Goal: Contribute content: Add original content to the website for others to see

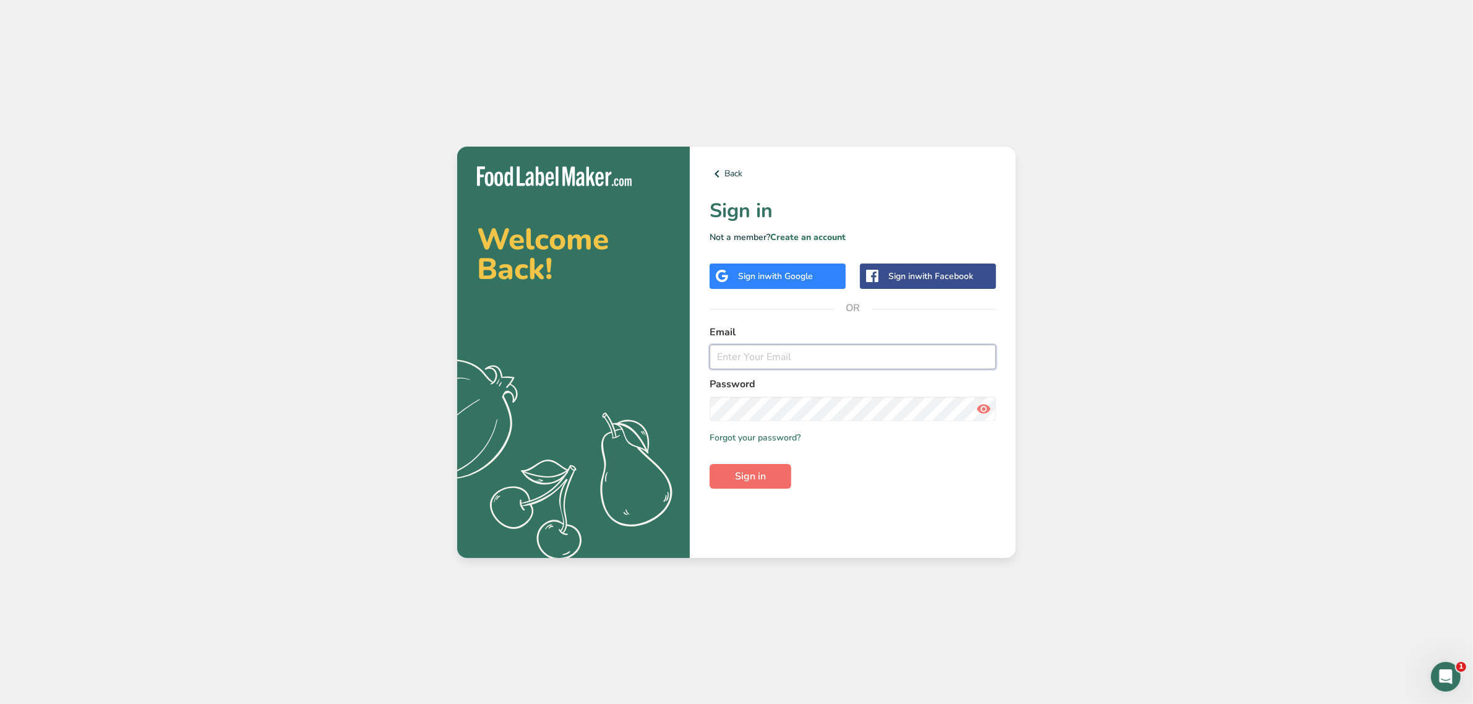
type input "[PERSON_NAME][EMAIL_ADDRESS][DOMAIN_NAME]"
click at [777, 468] on button "Sign in" at bounding box center [751, 476] width 82 height 25
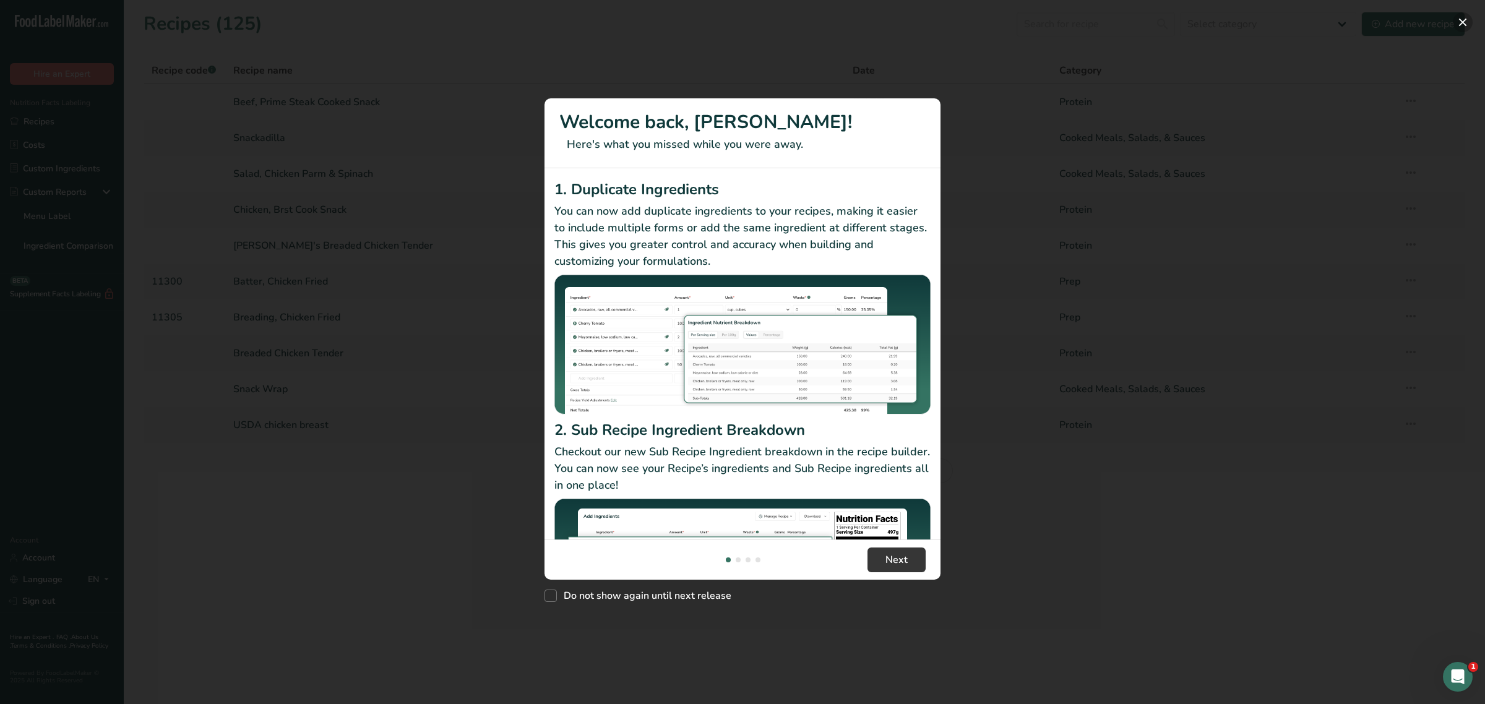
click at [1455, 22] on button "New Features" at bounding box center [1463, 22] width 20 height 20
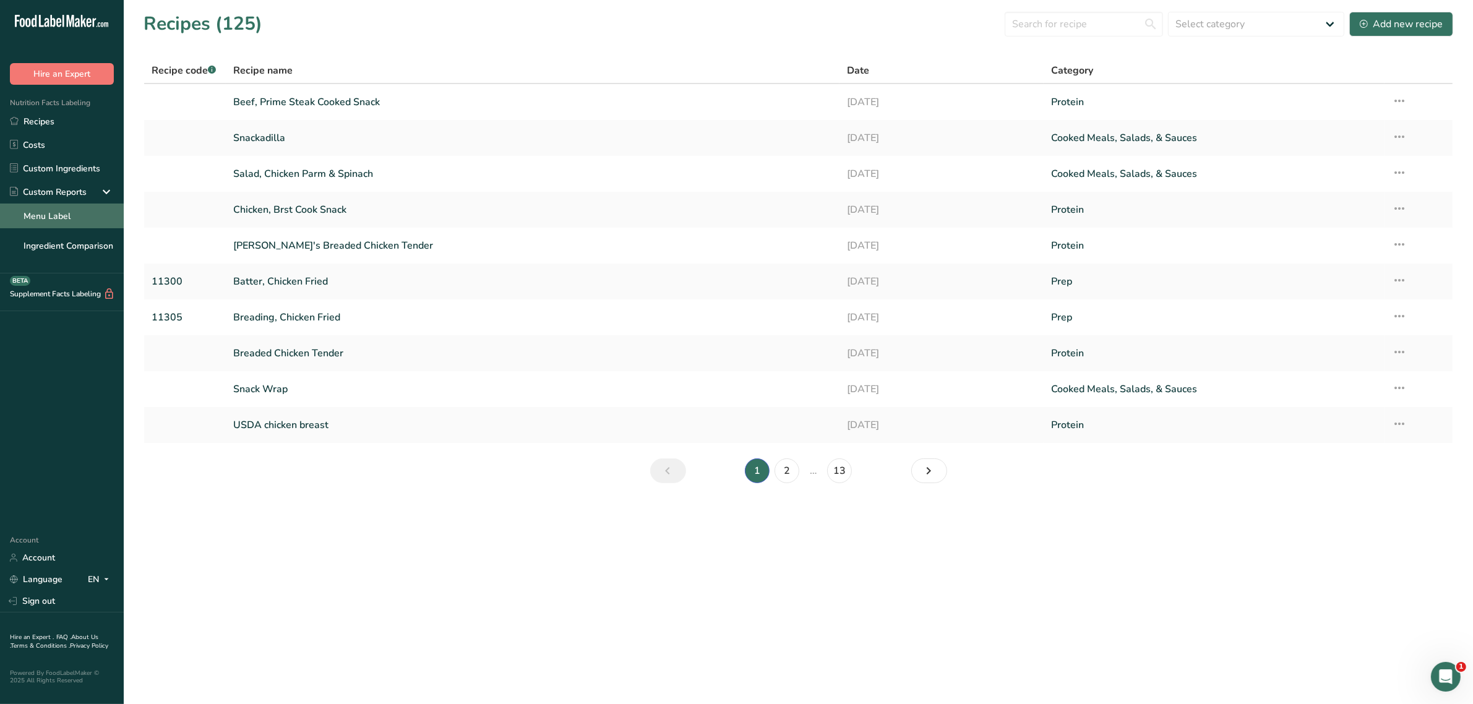
click at [61, 212] on link "Menu Label" at bounding box center [62, 216] width 124 height 25
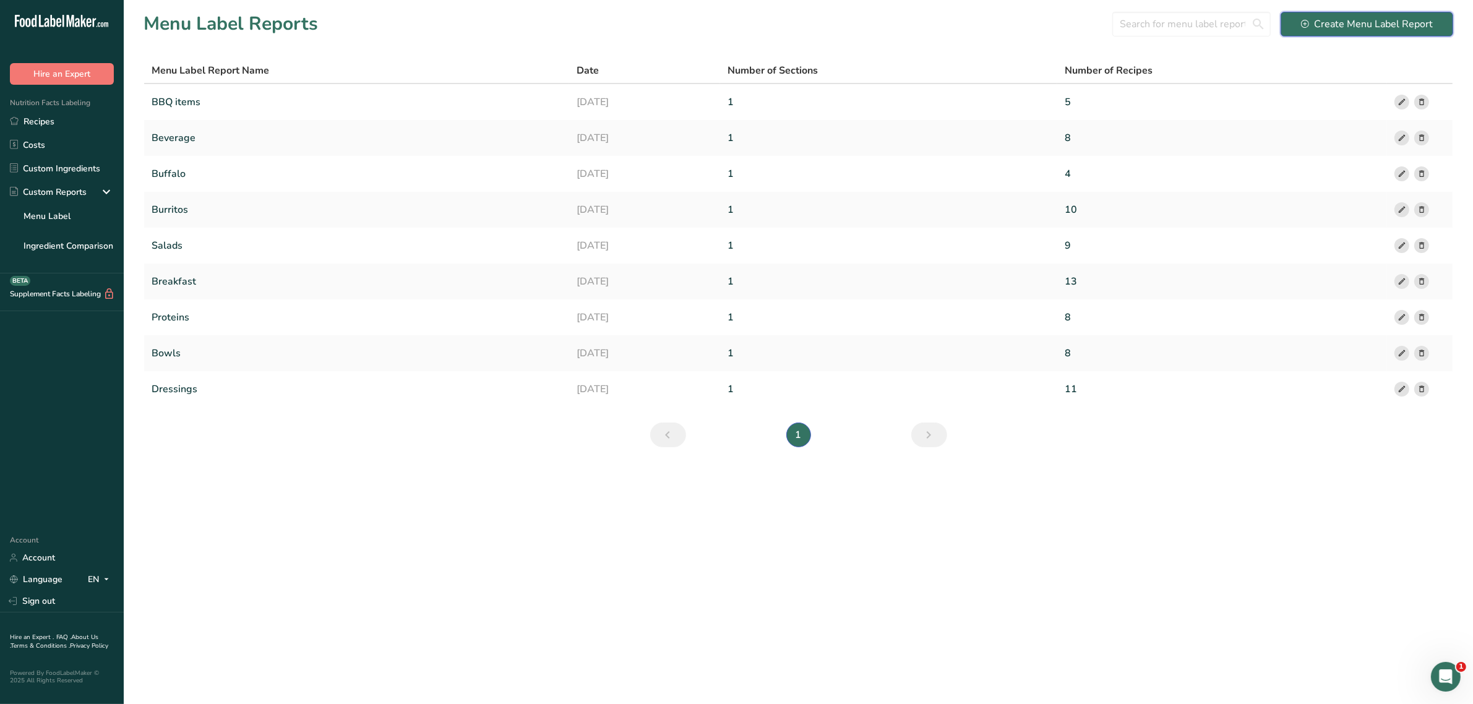
click at [1346, 22] on div "Create Menu Label Report" at bounding box center [1367, 24] width 132 height 15
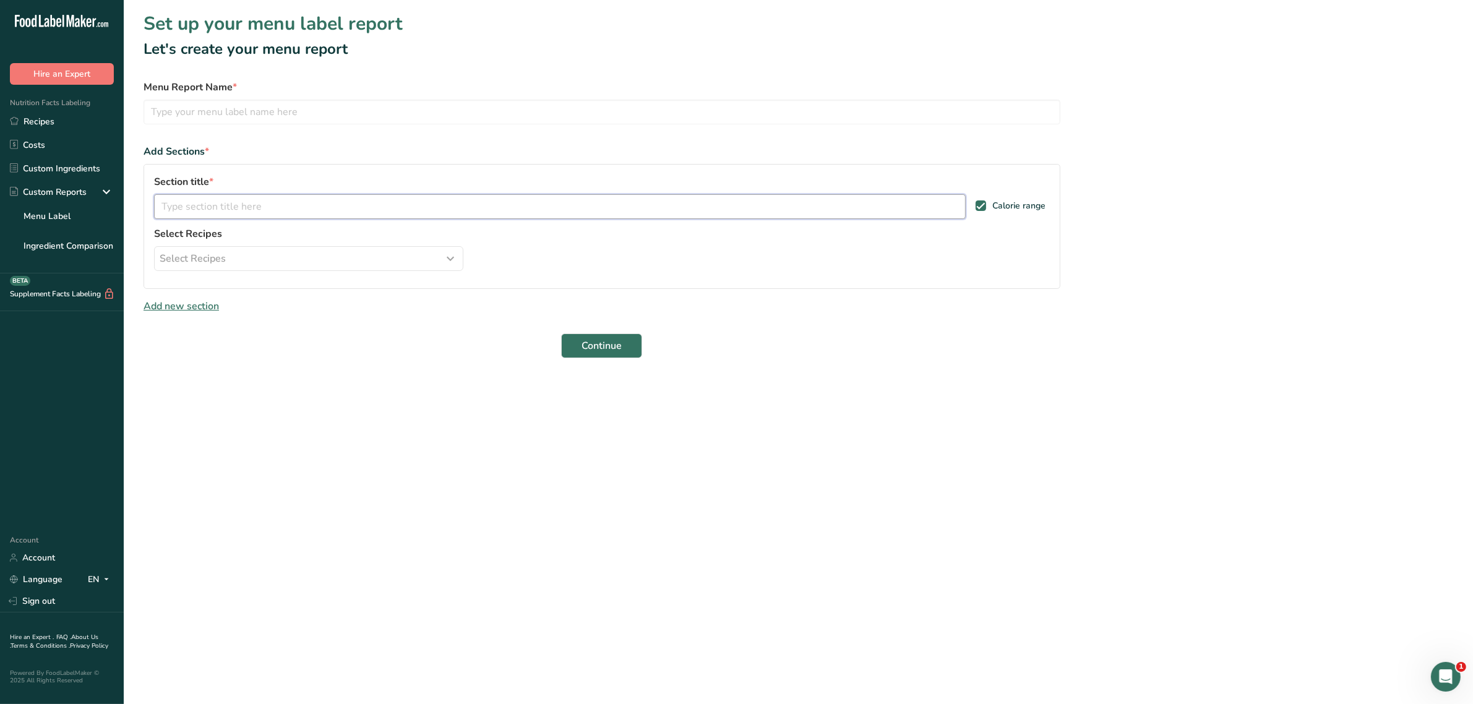
click at [258, 204] on input "text" at bounding box center [560, 206] width 812 height 25
type input "Snacks"
click at [515, 248] on div "Section title * Snacks Calorie range Select Recipes Select Recipes Select Categ…" at bounding box center [602, 226] width 917 height 125
click at [449, 257] on icon "button" at bounding box center [450, 259] width 15 height 22
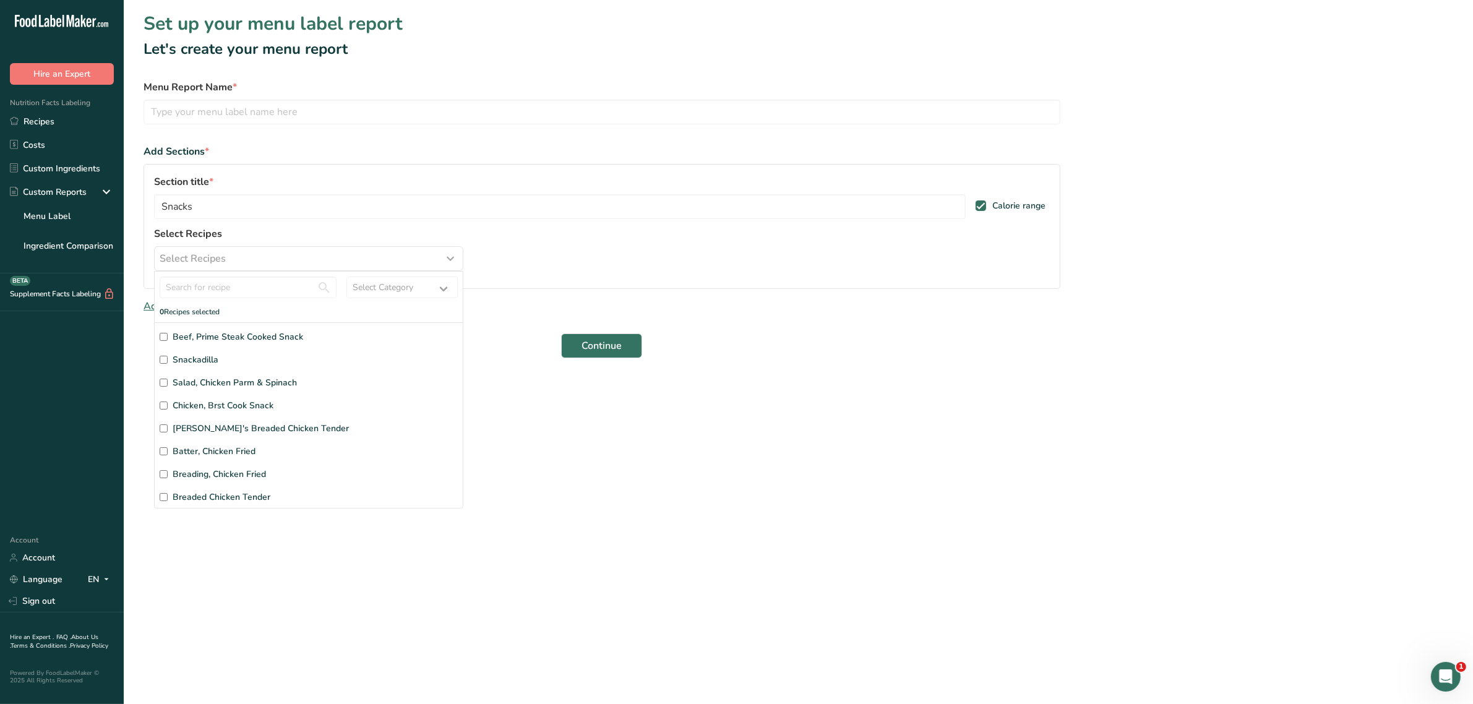
click at [167, 360] on input "Snackadilla" at bounding box center [164, 360] width 8 height 8
checkbox input "true"
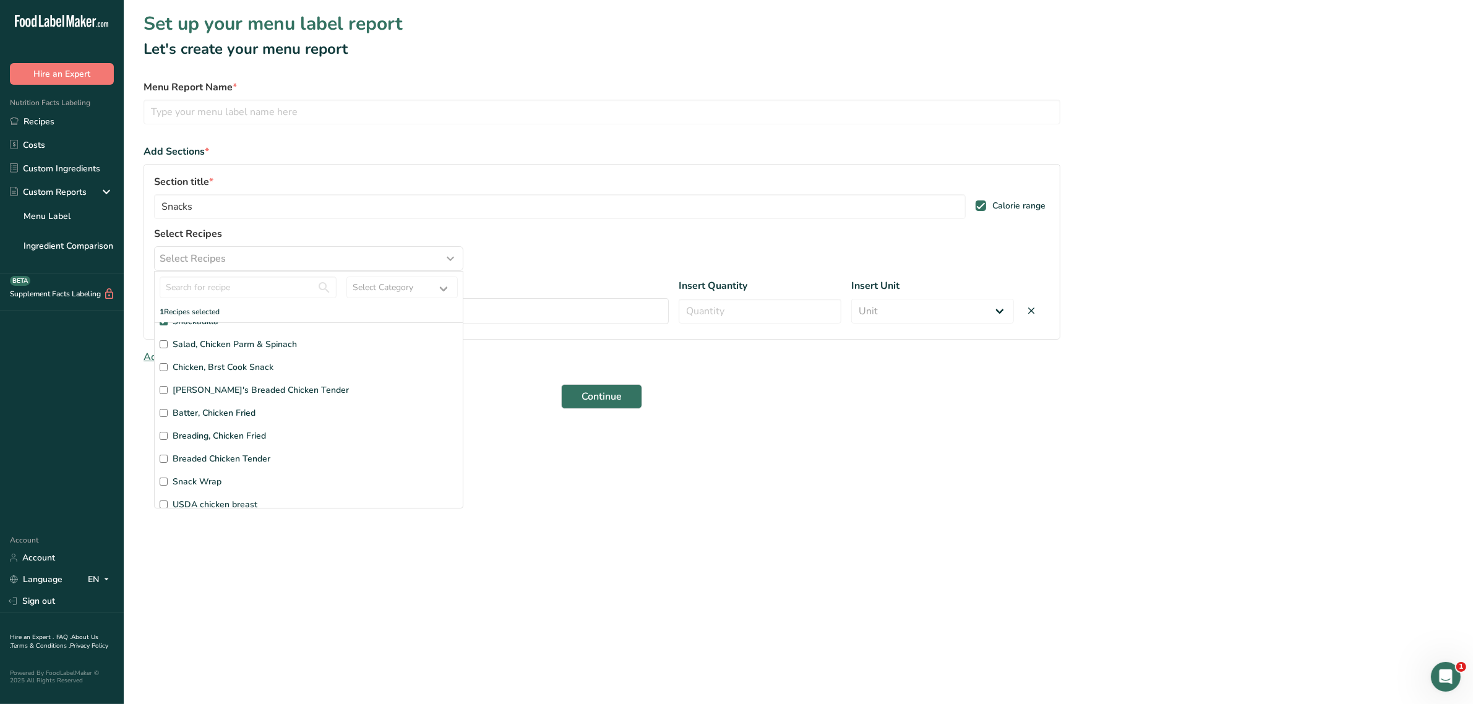
scroll to position [75, 0]
click at [165, 447] on input "Snack Wrap" at bounding box center [164, 445] width 8 height 8
checkbox input "true"
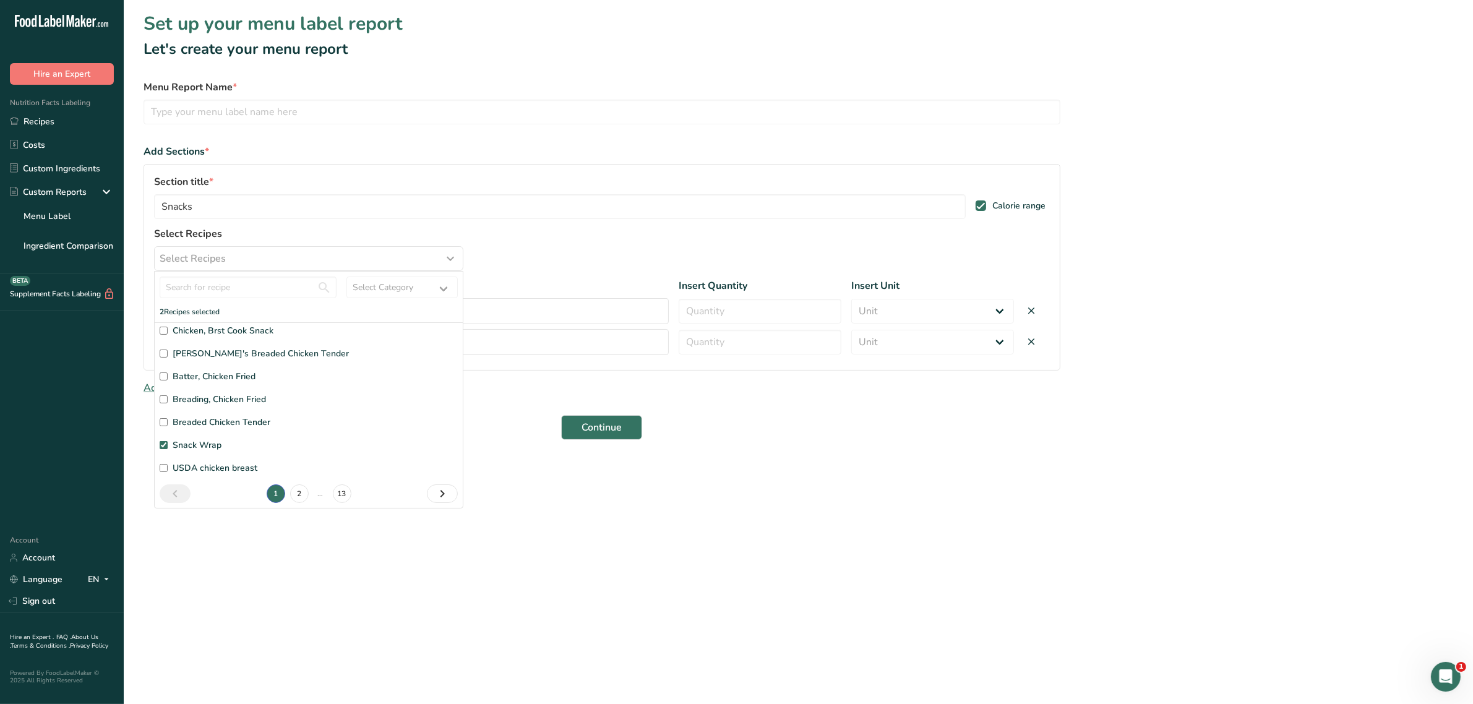
click at [712, 440] on div "Continue" at bounding box center [602, 427] width 917 height 25
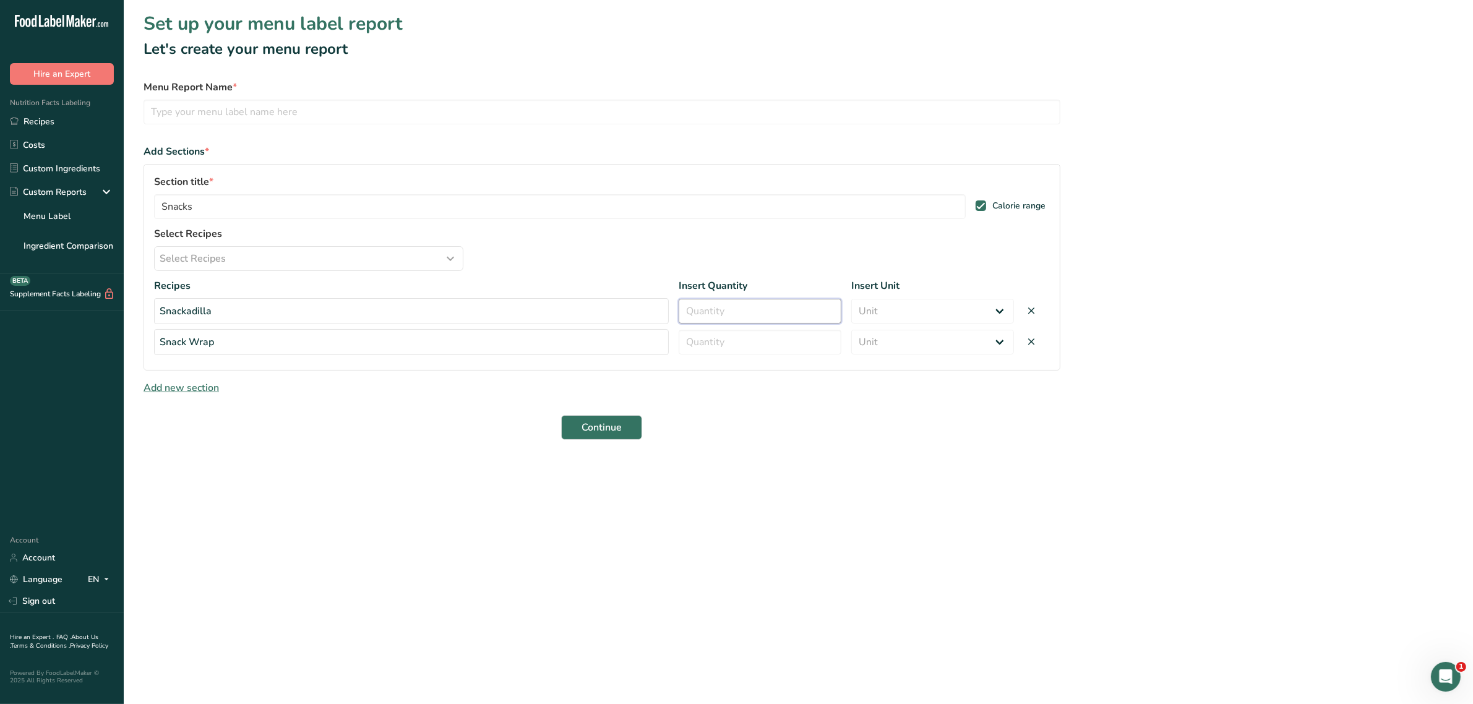
click at [796, 314] on input "number" at bounding box center [760, 311] width 163 height 25
type input "1"
click at [783, 348] on input "number" at bounding box center [760, 342] width 163 height 25
type input "1"
click at [894, 314] on select "Unit Serving Package g kg mg mcg lb oz" at bounding box center [932, 311] width 163 height 25
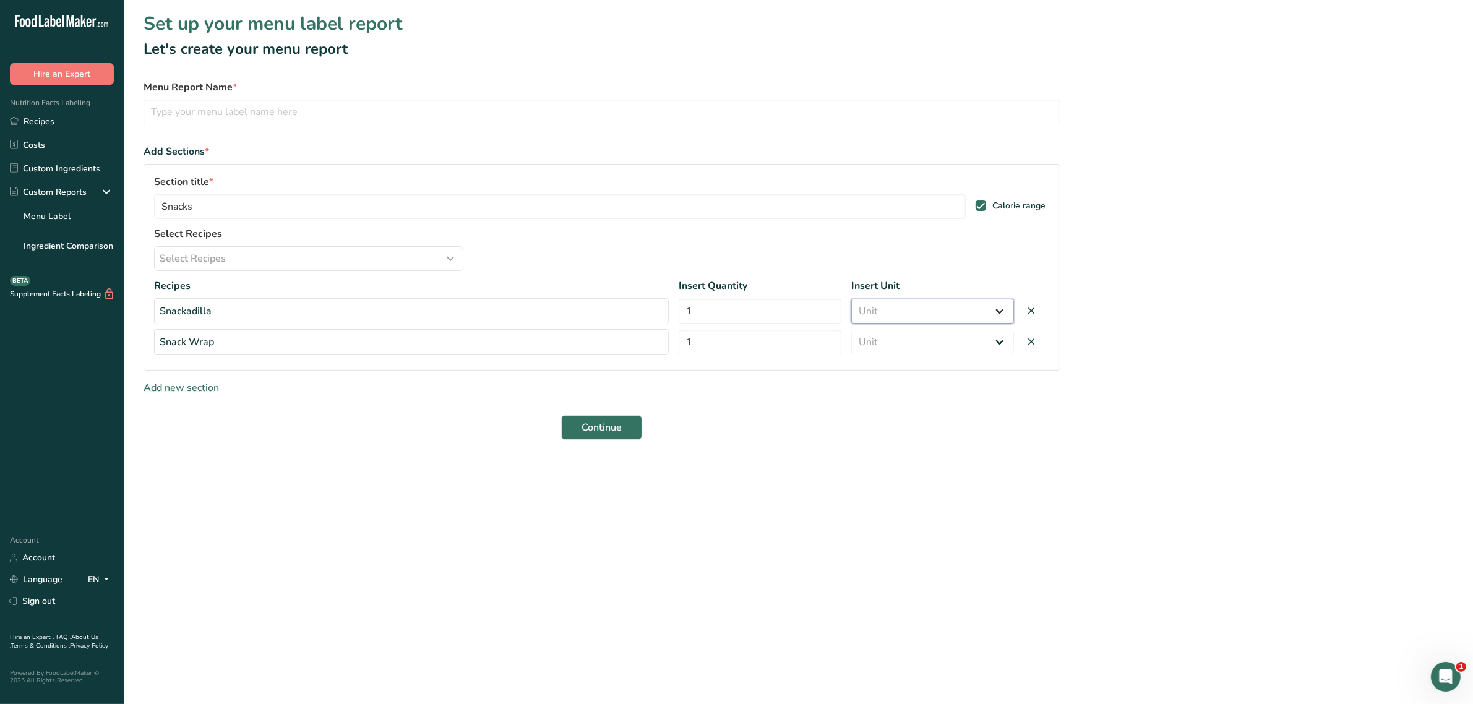
select select "serving"
click at [851, 299] on select "Unit Serving Package g kg mg mcg lb oz" at bounding box center [932, 311] width 163 height 25
click at [910, 331] on select "Unit Serving Package g kg mg mcg lb oz" at bounding box center [932, 342] width 163 height 25
select select "serving"
click at [851, 330] on select "Unit Serving Package g kg mg mcg lb oz" at bounding box center [932, 342] width 163 height 25
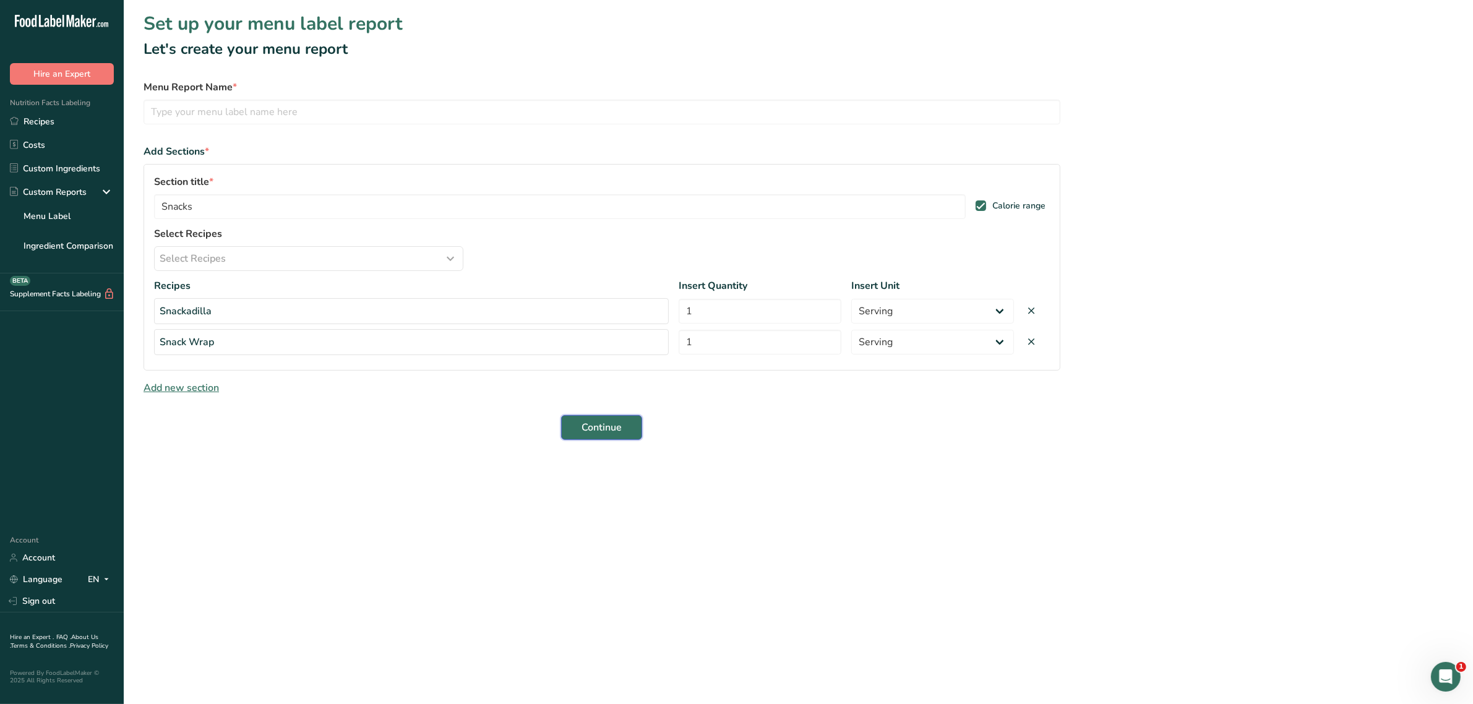
click at [592, 429] on span "Continue" at bounding box center [602, 427] width 40 height 15
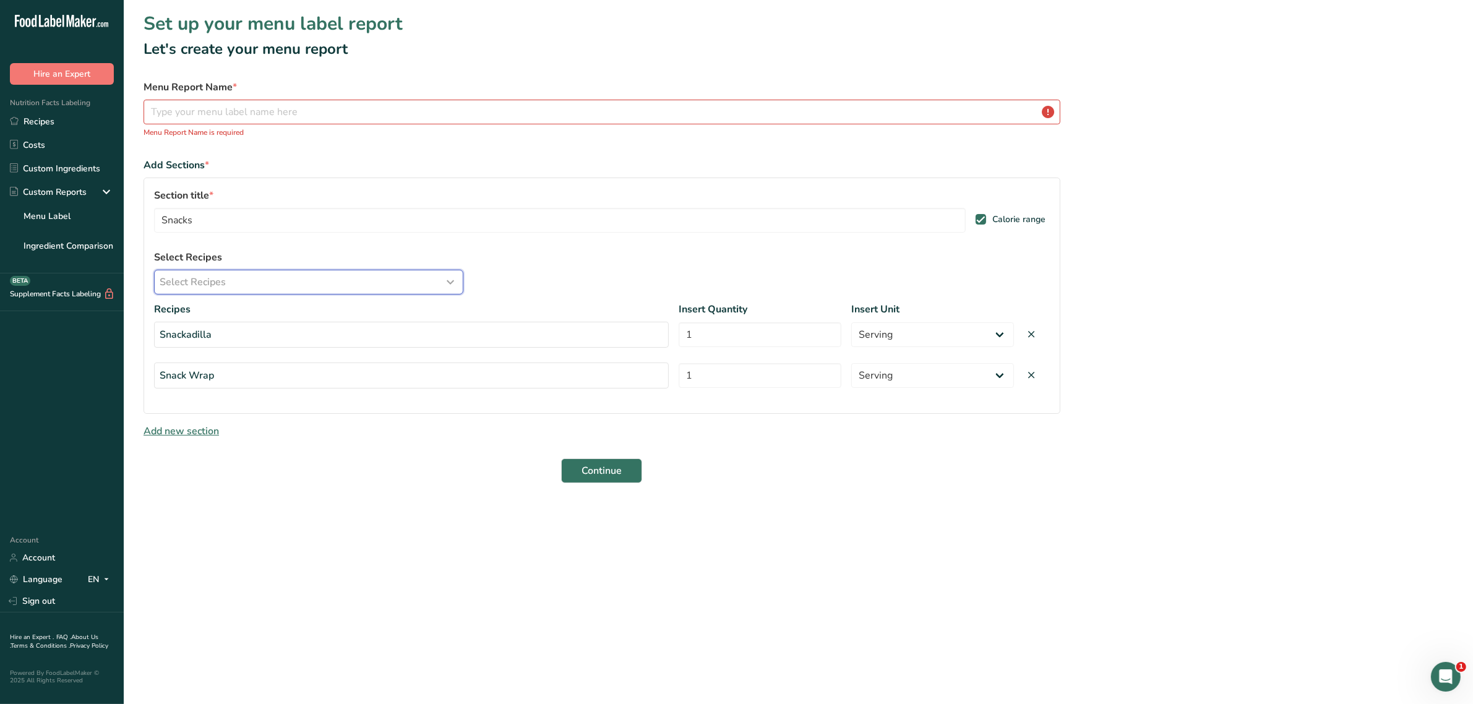
click at [235, 277] on div "Select Recipes" at bounding box center [309, 282] width 298 height 15
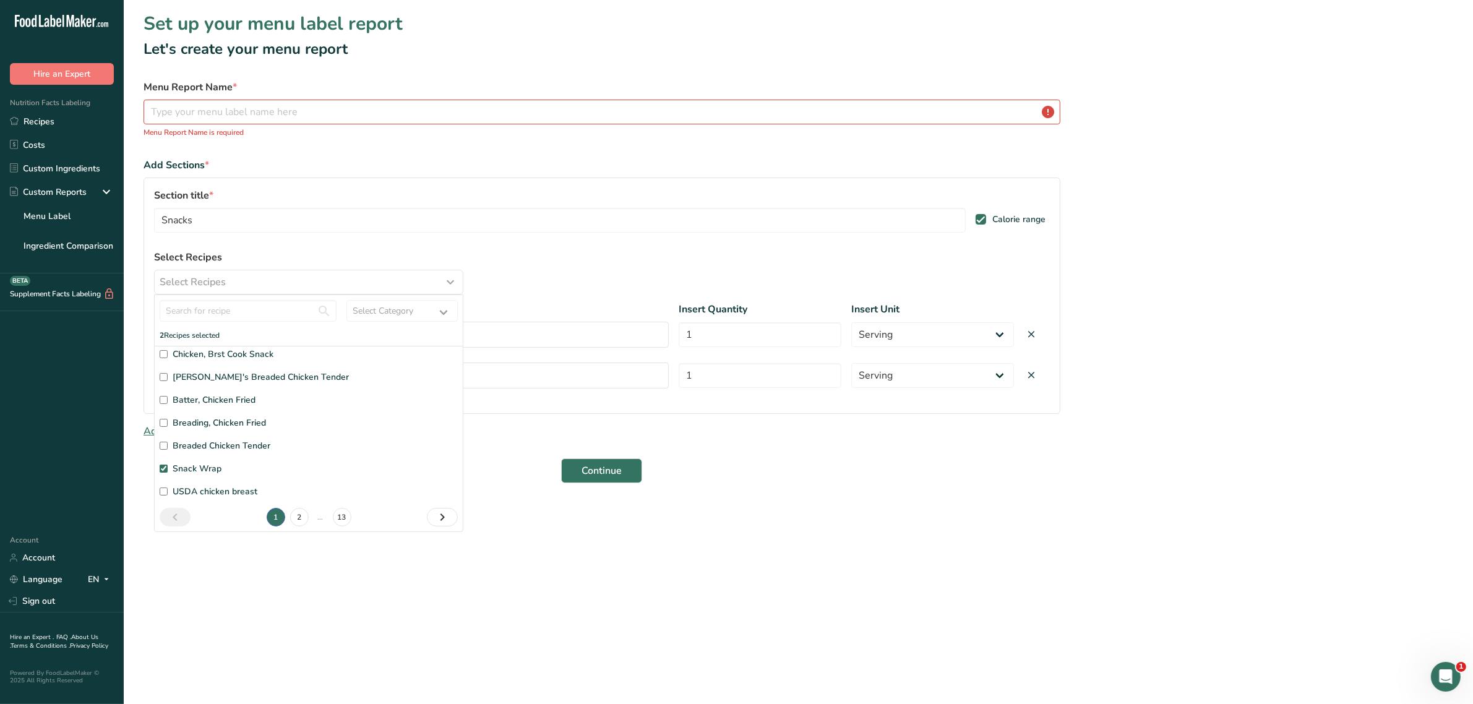
click at [491, 244] on div "Section title * Snacks Calorie range" at bounding box center [602, 219] width 896 height 62
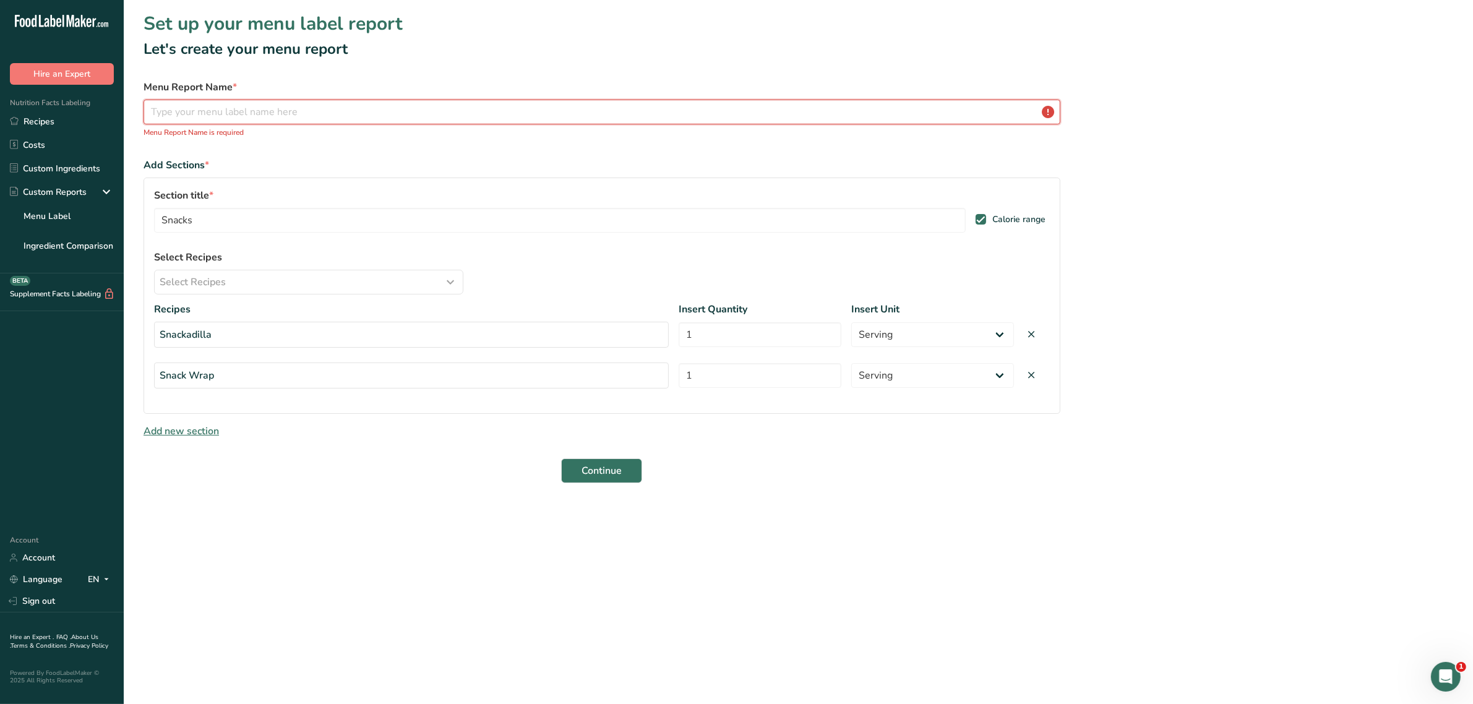
click at [395, 116] on input "text" at bounding box center [602, 112] width 917 height 25
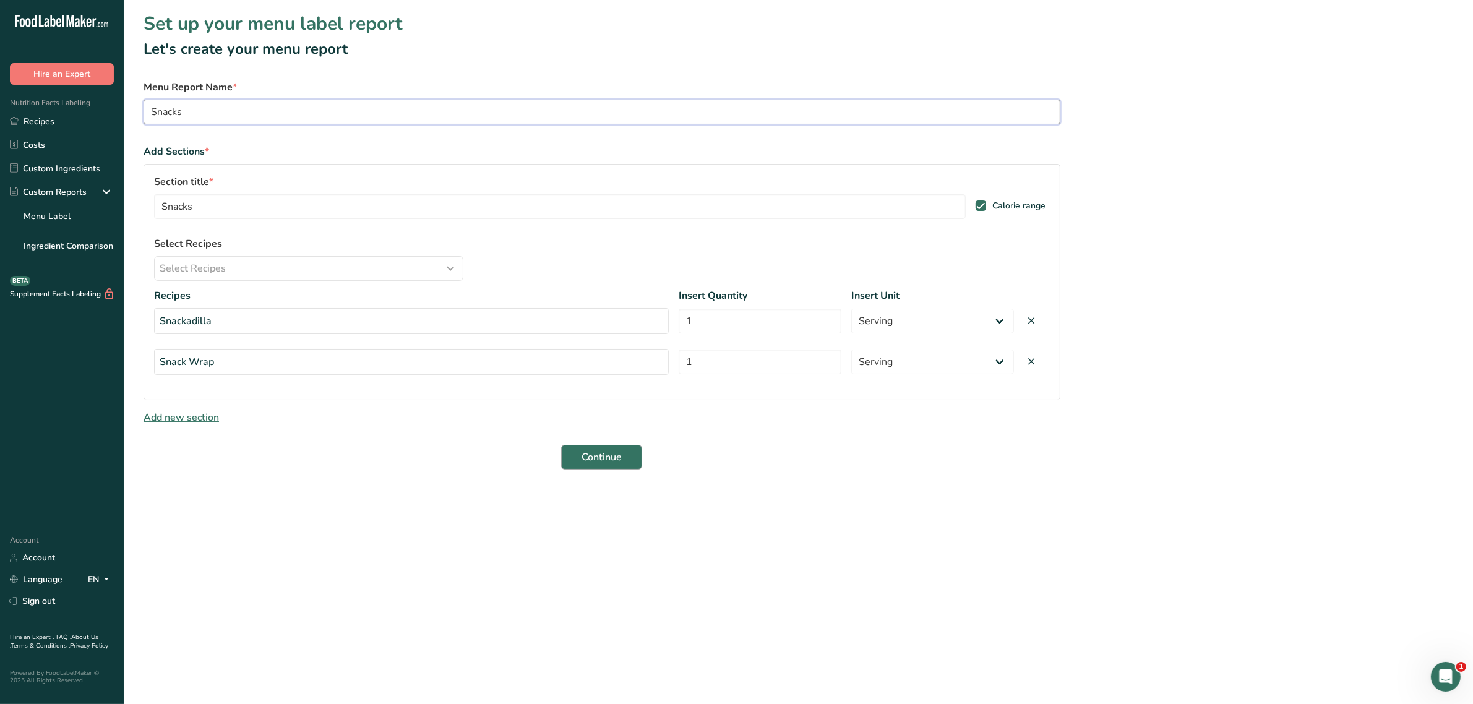
type input "Snacks"
click at [603, 463] on span "Continue" at bounding box center [602, 457] width 40 height 15
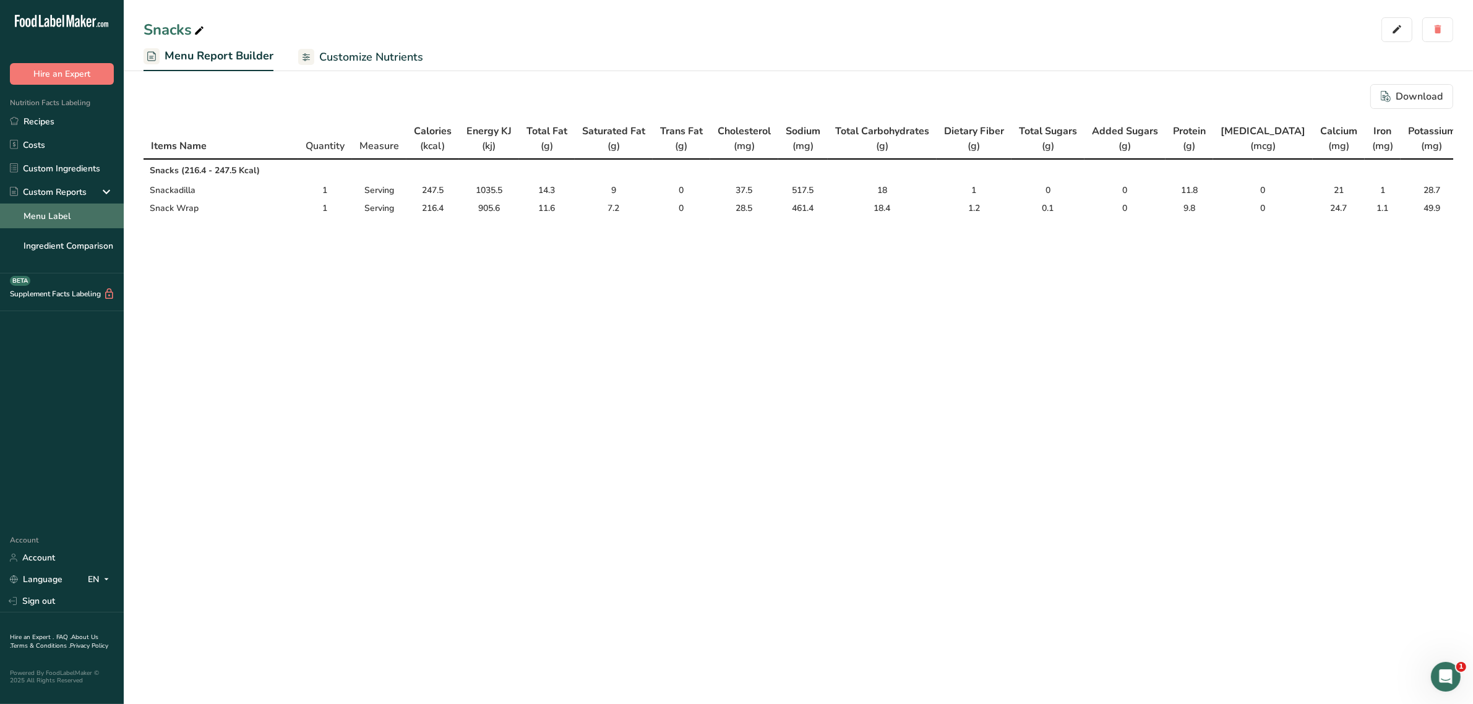
click at [54, 210] on link "Menu Label" at bounding box center [62, 216] width 124 height 25
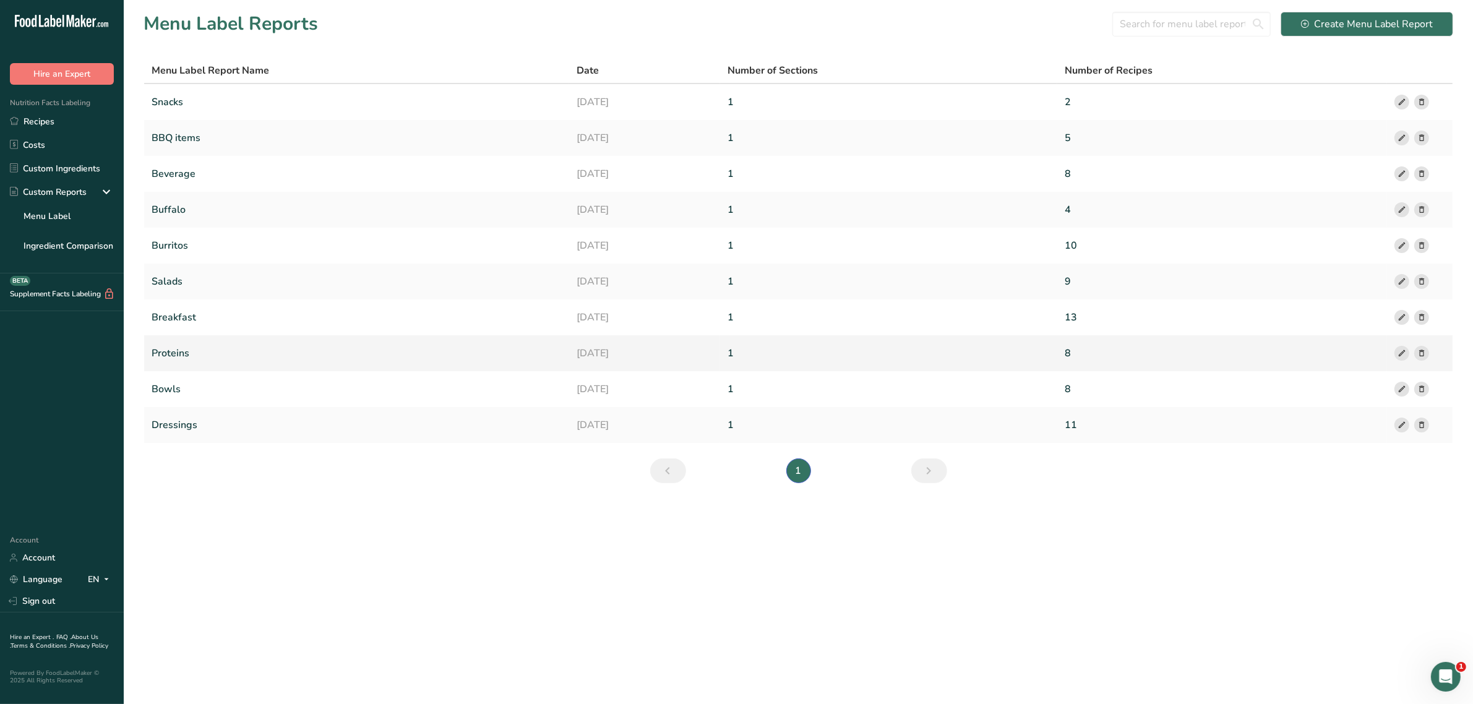
click at [168, 354] on link "Proteins" at bounding box center [357, 353] width 410 height 26
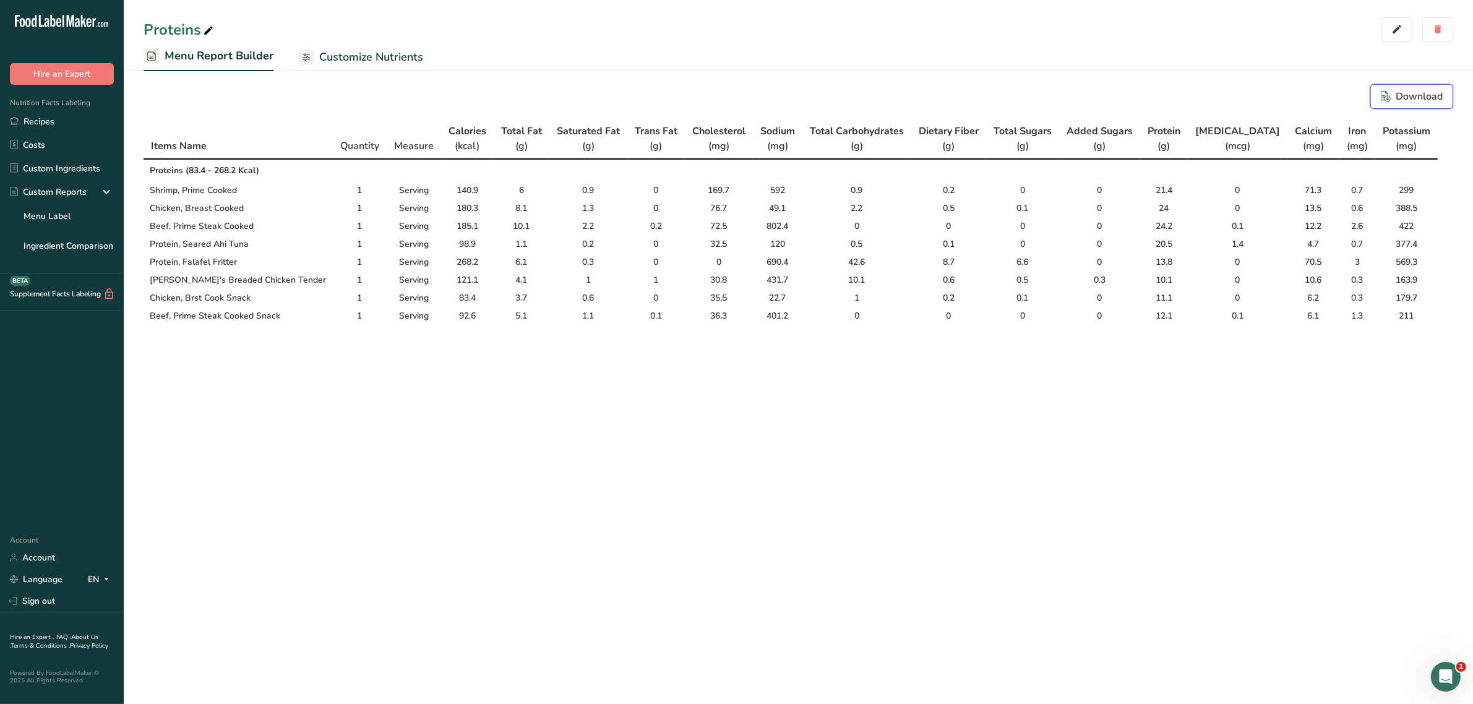
click at [1400, 91] on div "Download" at bounding box center [1412, 96] width 62 height 15
click at [57, 208] on link "Menu Label" at bounding box center [62, 216] width 124 height 25
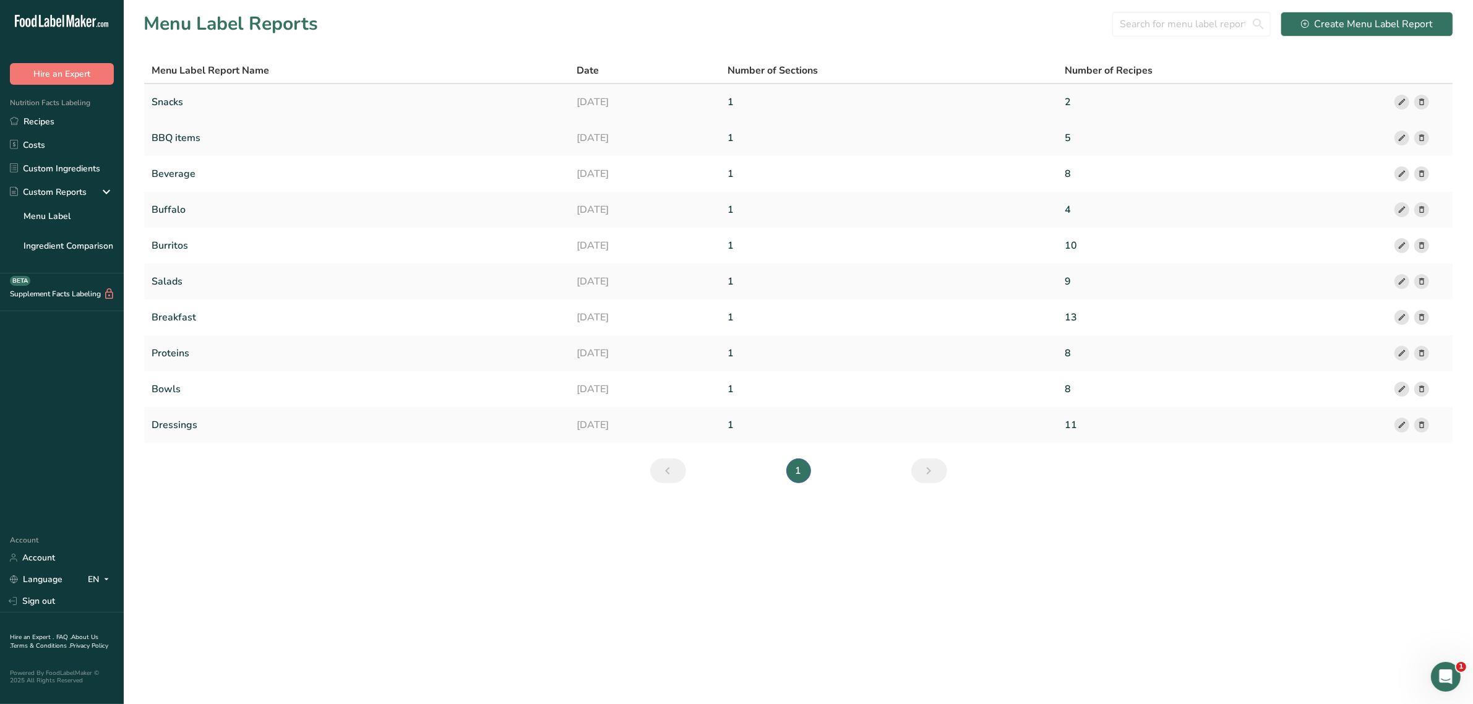
click at [181, 95] on link "Snacks" at bounding box center [357, 102] width 410 height 26
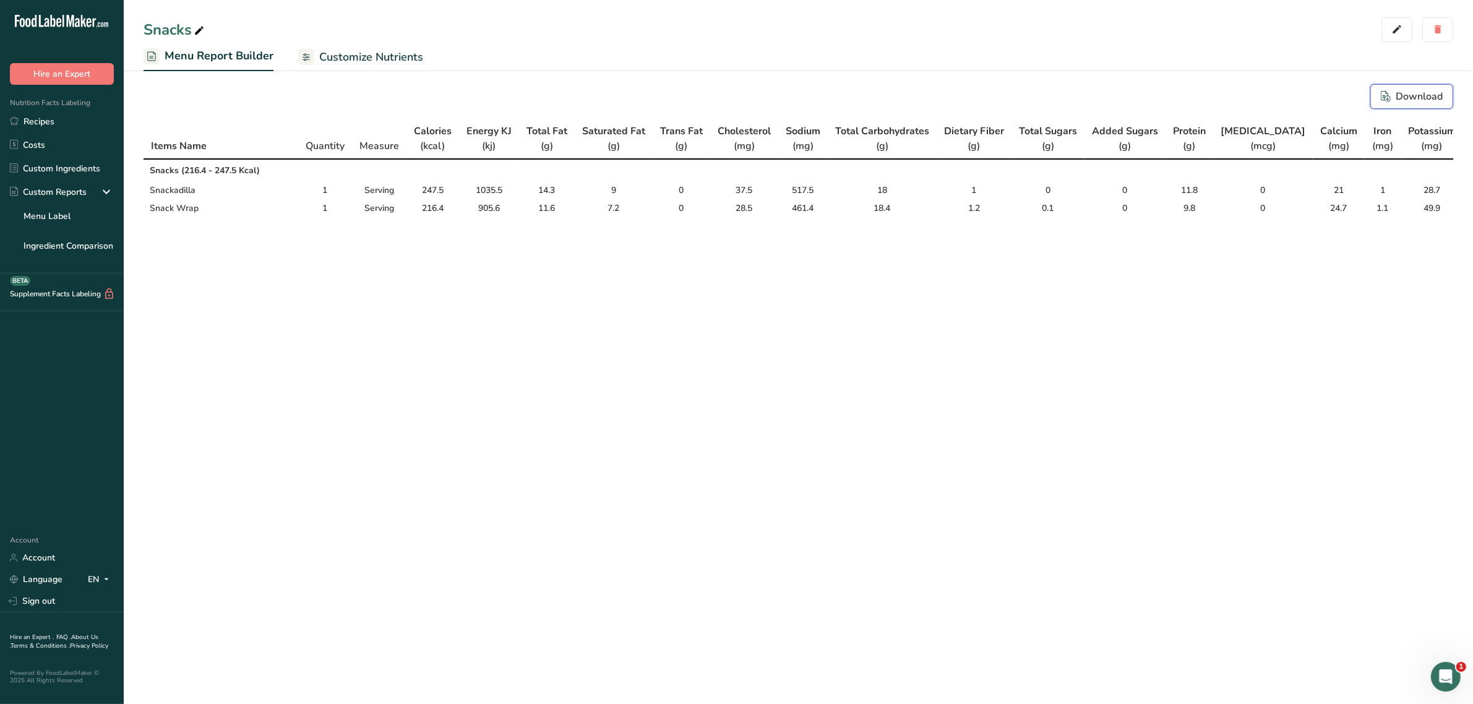
click at [1400, 93] on div "Download" at bounding box center [1412, 96] width 62 height 15
click at [46, 127] on link "Recipes" at bounding box center [62, 122] width 124 height 24
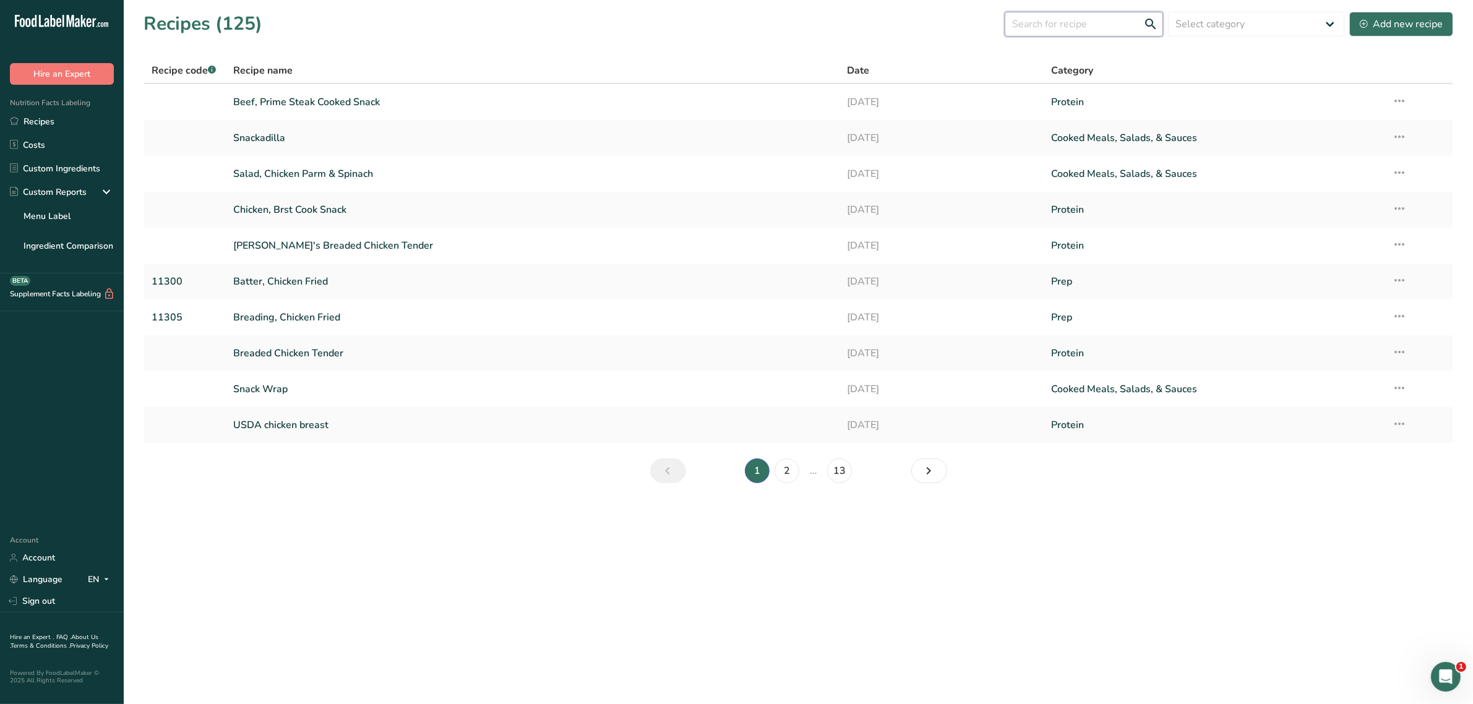
click at [1083, 29] on input "text" at bounding box center [1084, 24] width 158 height 25
click at [1230, 22] on select "Select category All Baked Goods [GEOGRAPHIC_DATA] Breakfast Confectionery Cooke…" at bounding box center [1256, 24] width 176 height 25
click at [1057, 23] on input "text" at bounding box center [1084, 24] width 158 height 25
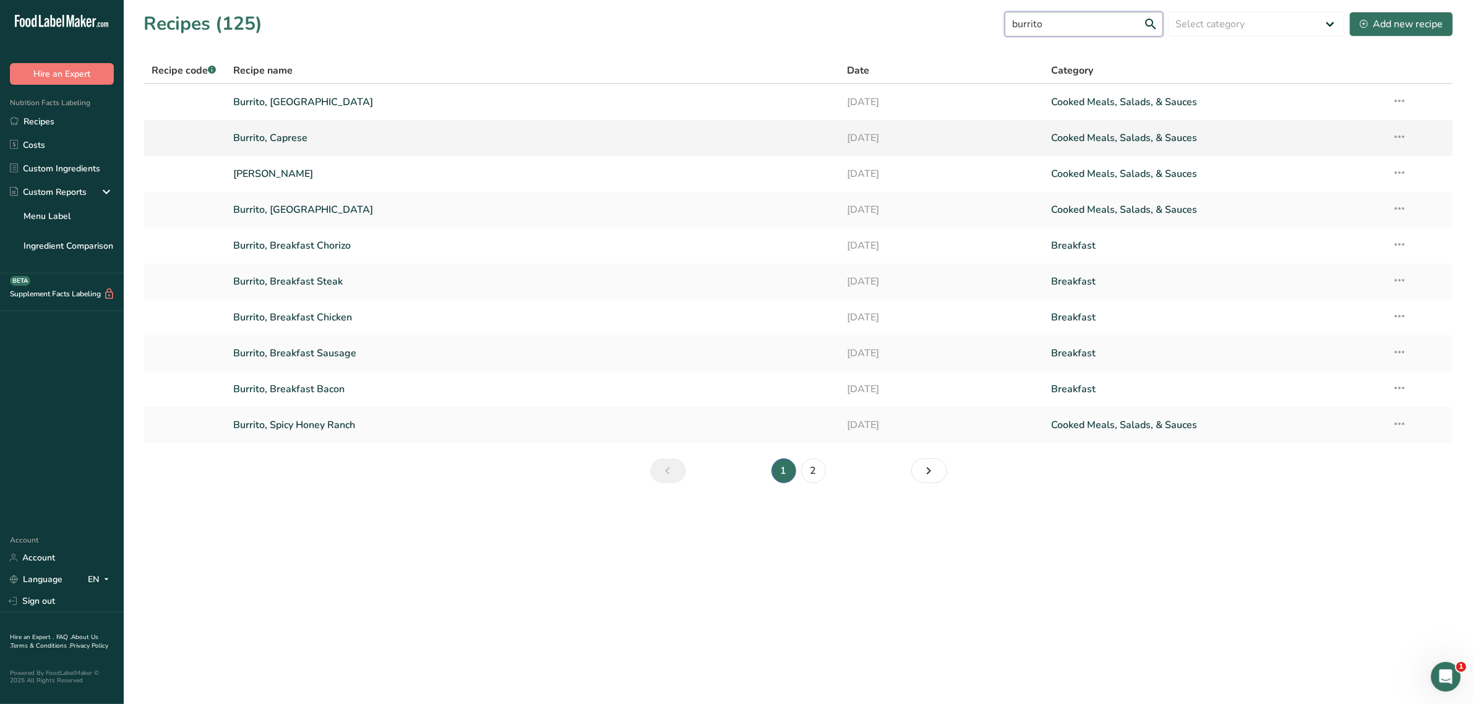
type input "burrito"
click at [291, 142] on link "Burrito, Caprese" at bounding box center [532, 138] width 598 height 26
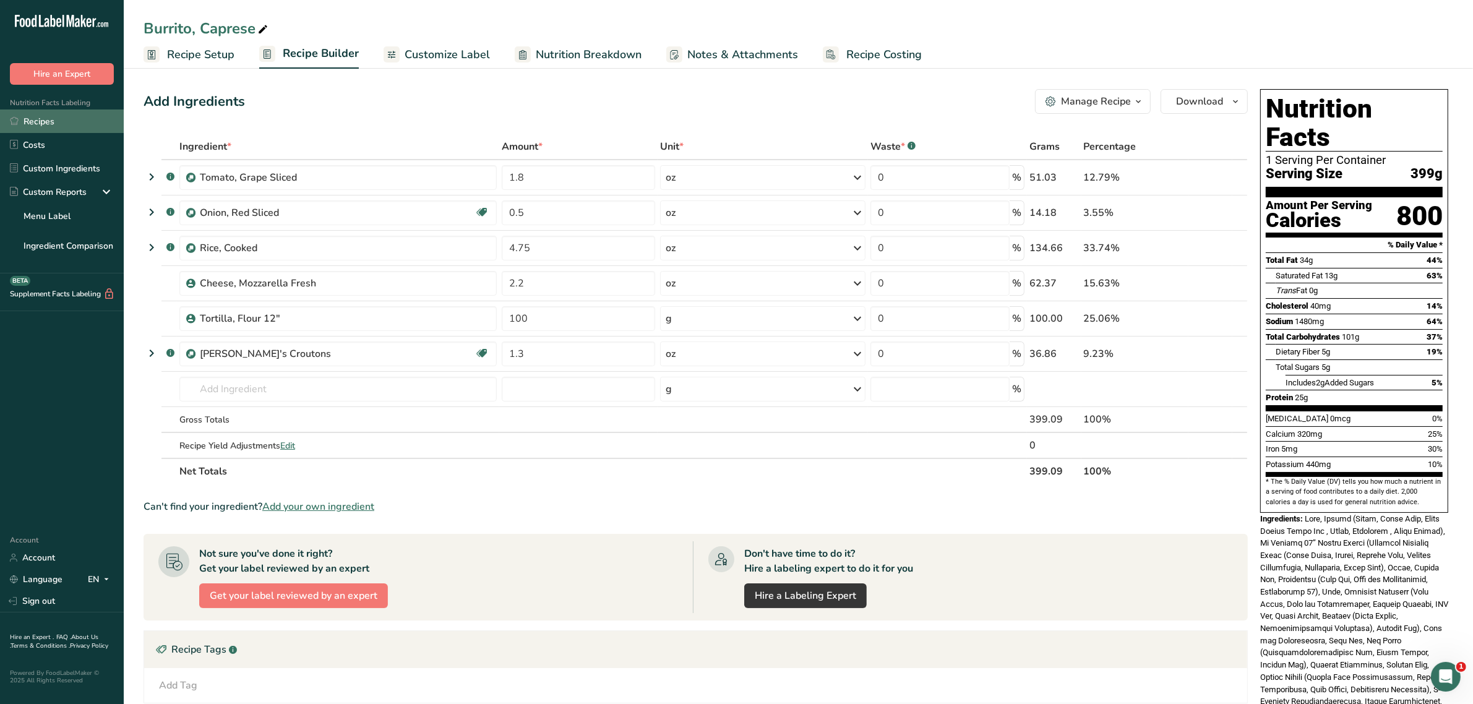
click at [37, 121] on link "Recipes" at bounding box center [62, 122] width 124 height 24
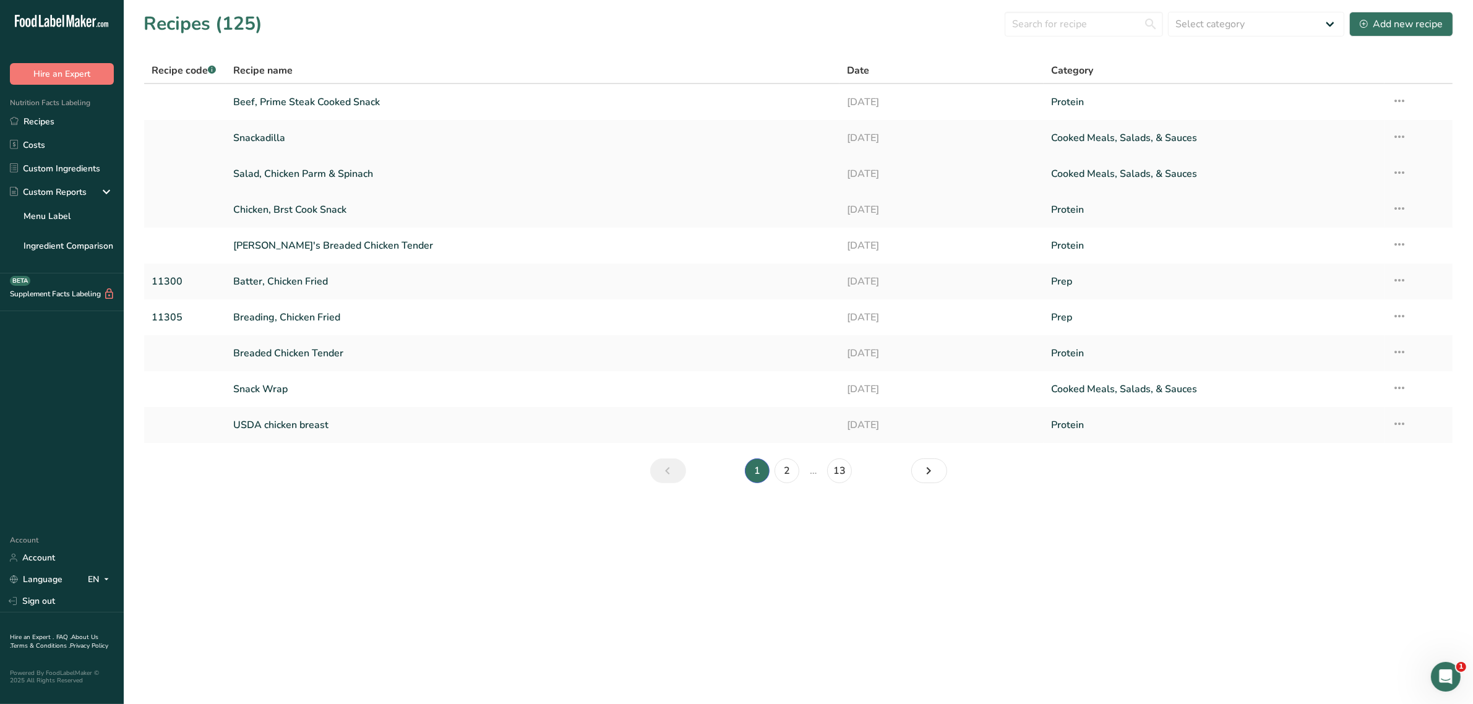
click at [387, 168] on link "Salad, Chicken Parm & Spinach" at bounding box center [532, 174] width 598 height 26
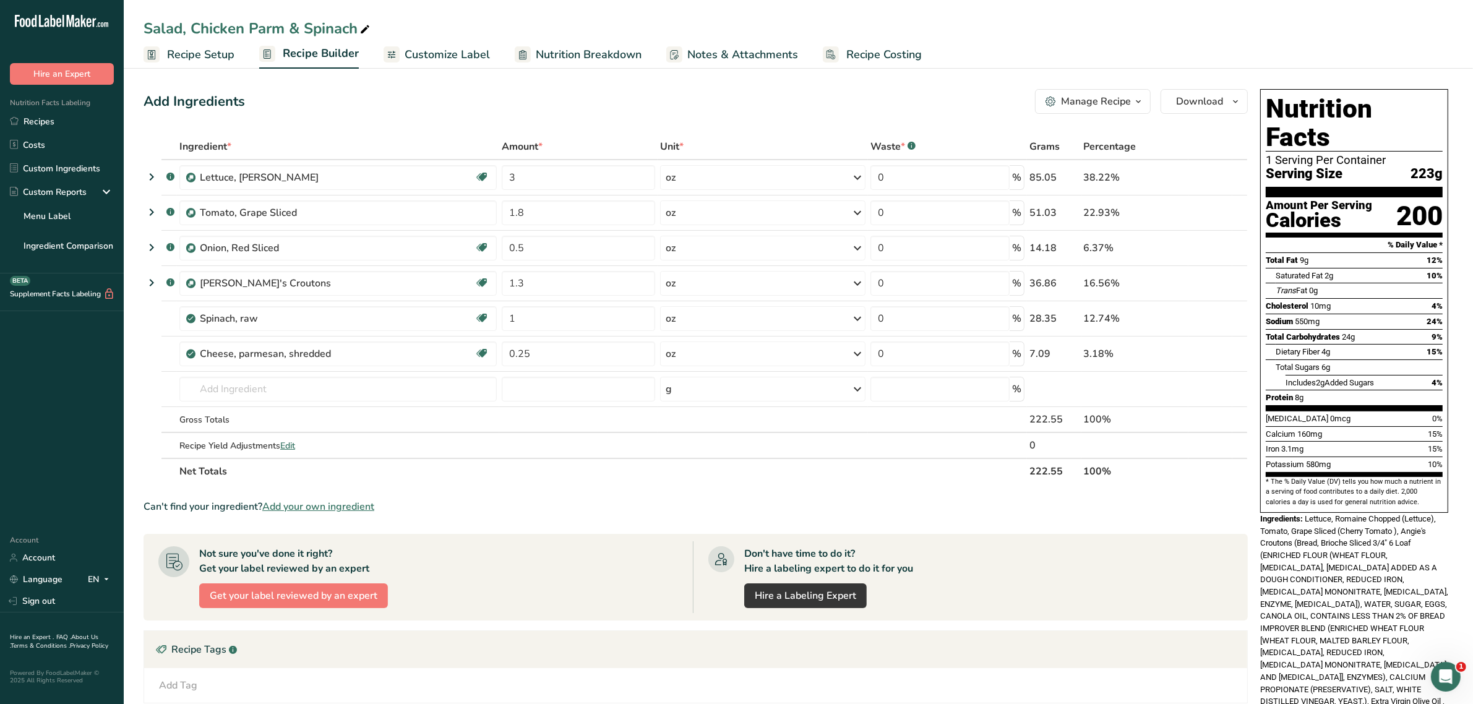
click at [1096, 97] on div "Manage Recipe" at bounding box center [1096, 101] width 70 height 15
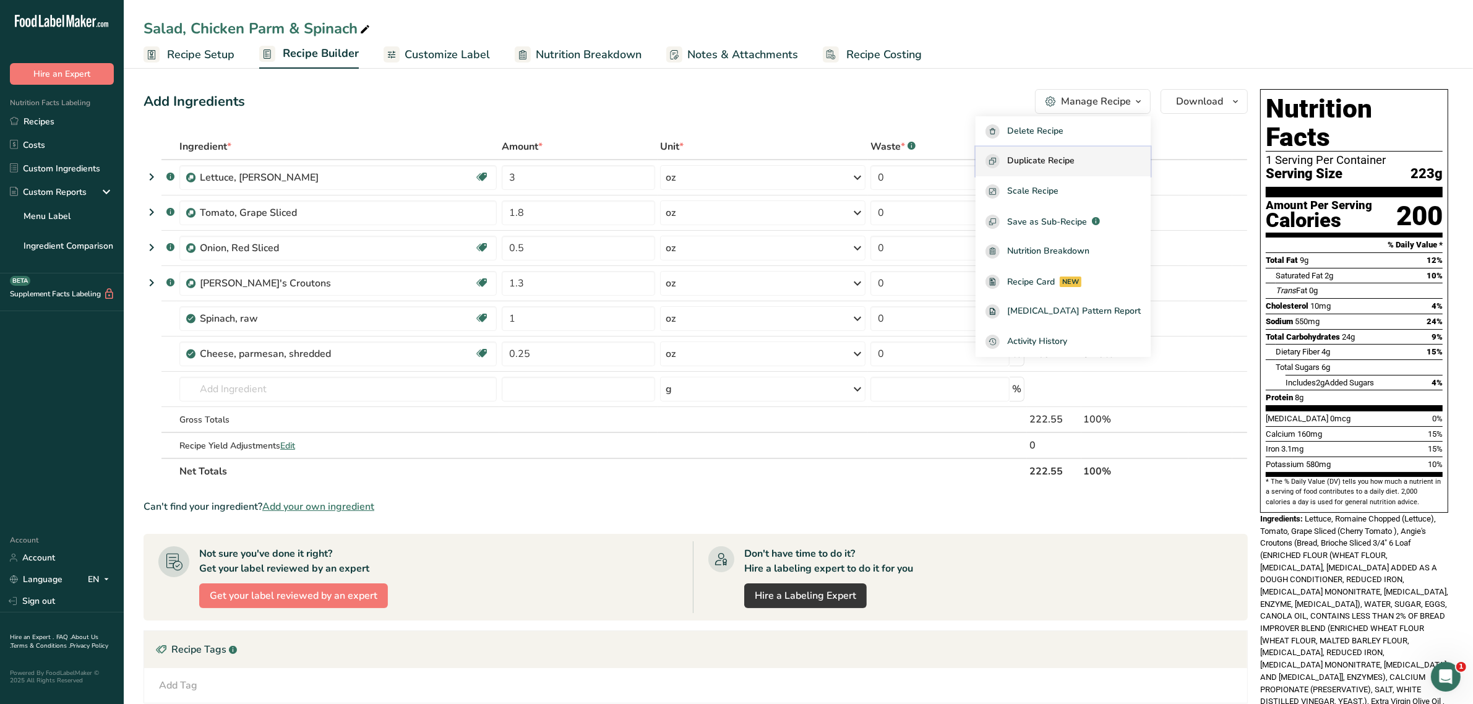
click at [1081, 150] on button "Duplicate Recipe" at bounding box center [1063, 162] width 175 height 30
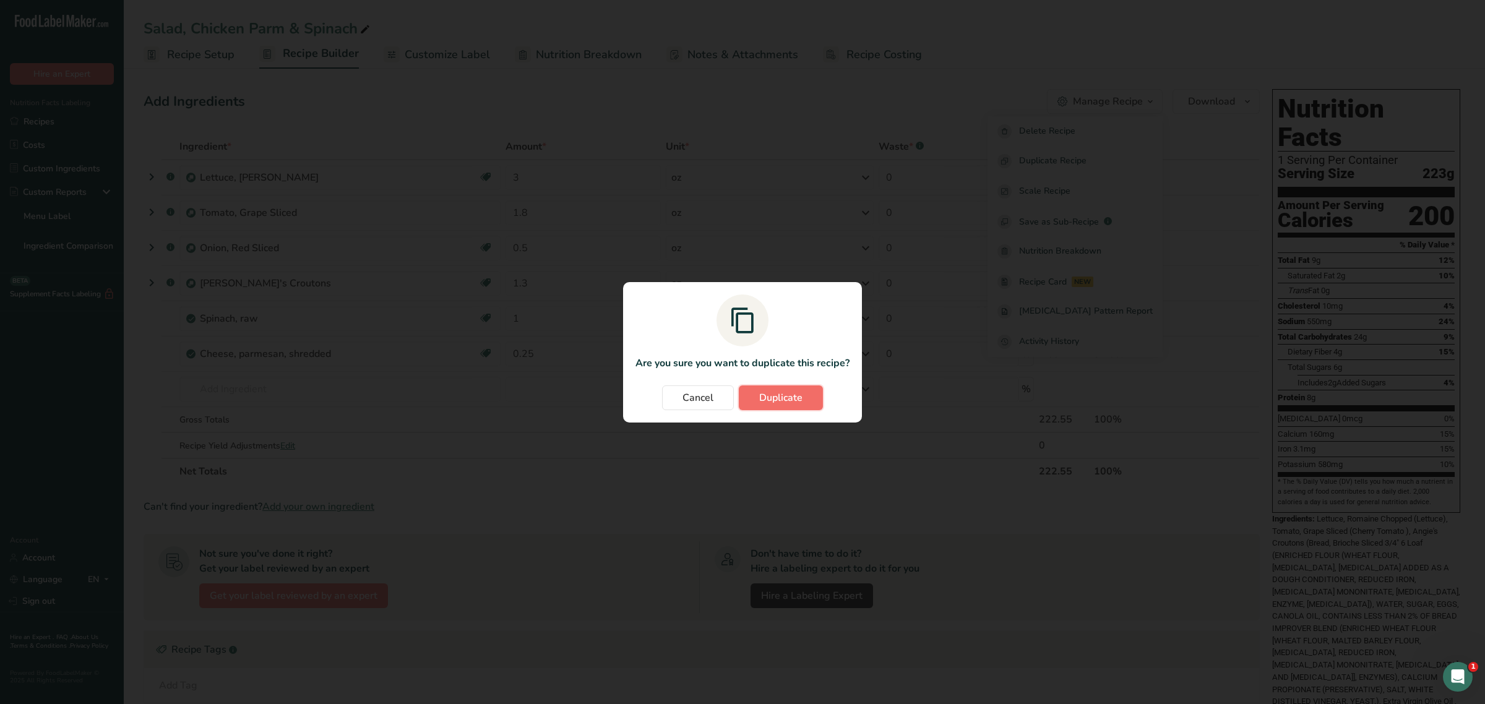
click at [799, 389] on button "Duplicate" at bounding box center [781, 398] width 84 height 25
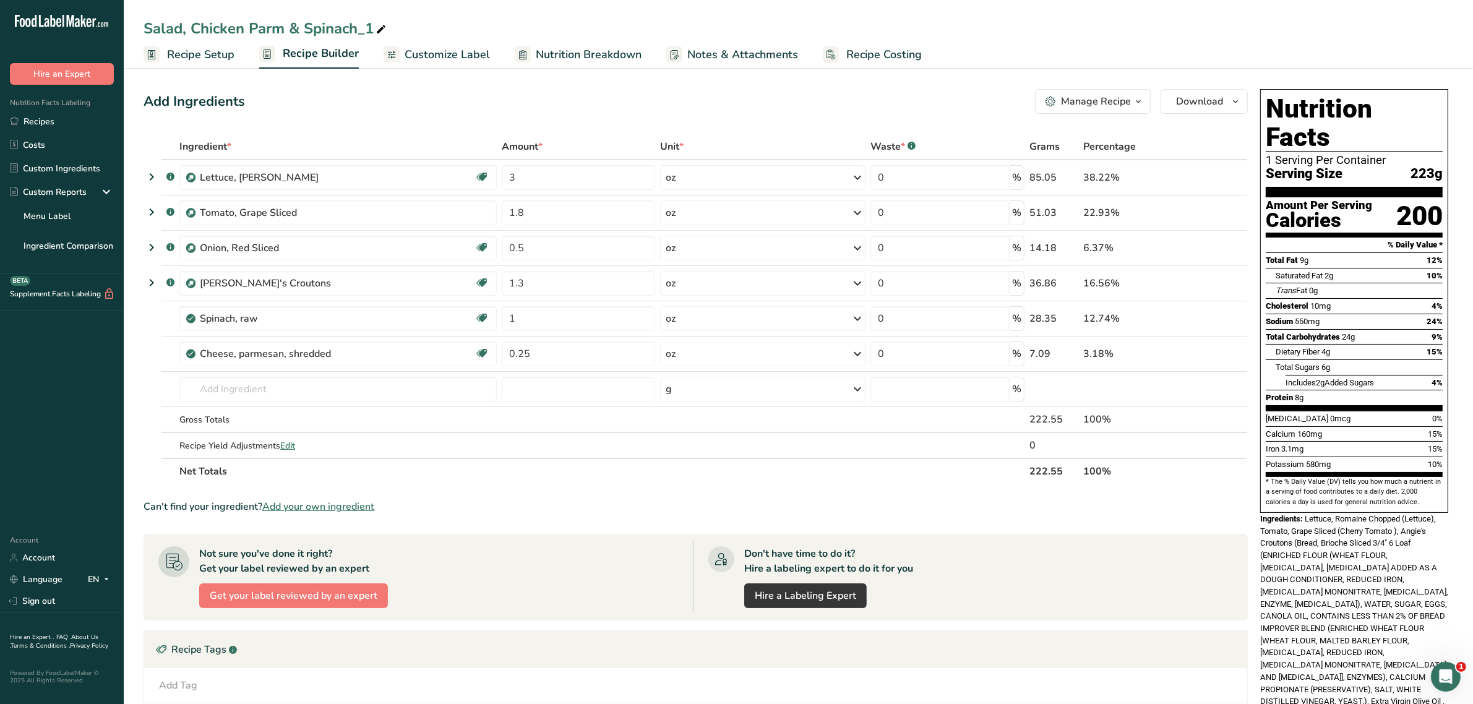
click at [377, 30] on icon at bounding box center [381, 29] width 11 height 17
drag, startPoint x: 181, startPoint y: 32, endPoint x: 127, endPoint y: 28, distance: 53.9
click at [127, 28] on div "Salad, Chicken Parm & Spinach_1" at bounding box center [799, 28] width 1350 height 22
drag, startPoint x: 367, startPoint y: 28, endPoint x: 394, endPoint y: 30, distance: 26.7
click at [394, 30] on input "Burrito, Chicken Parm & Spinach_1" at bounding box center [799, 28] width 1310 height 22
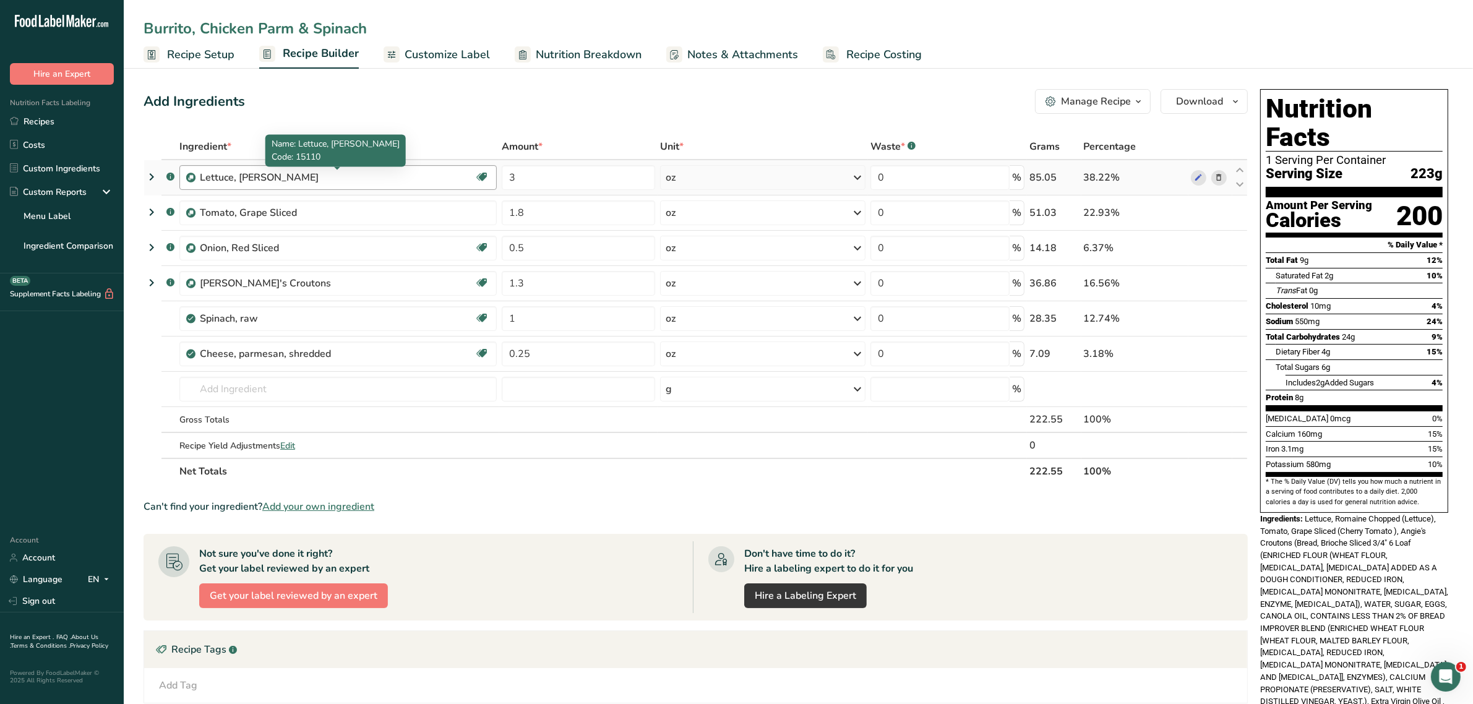
type input "Burrito, Chicken Parm & Spinach"
click at [335, 175] on div "Lettuce, [PERSON_NAME]" at bounding box center [277, 177] width 155 height 15
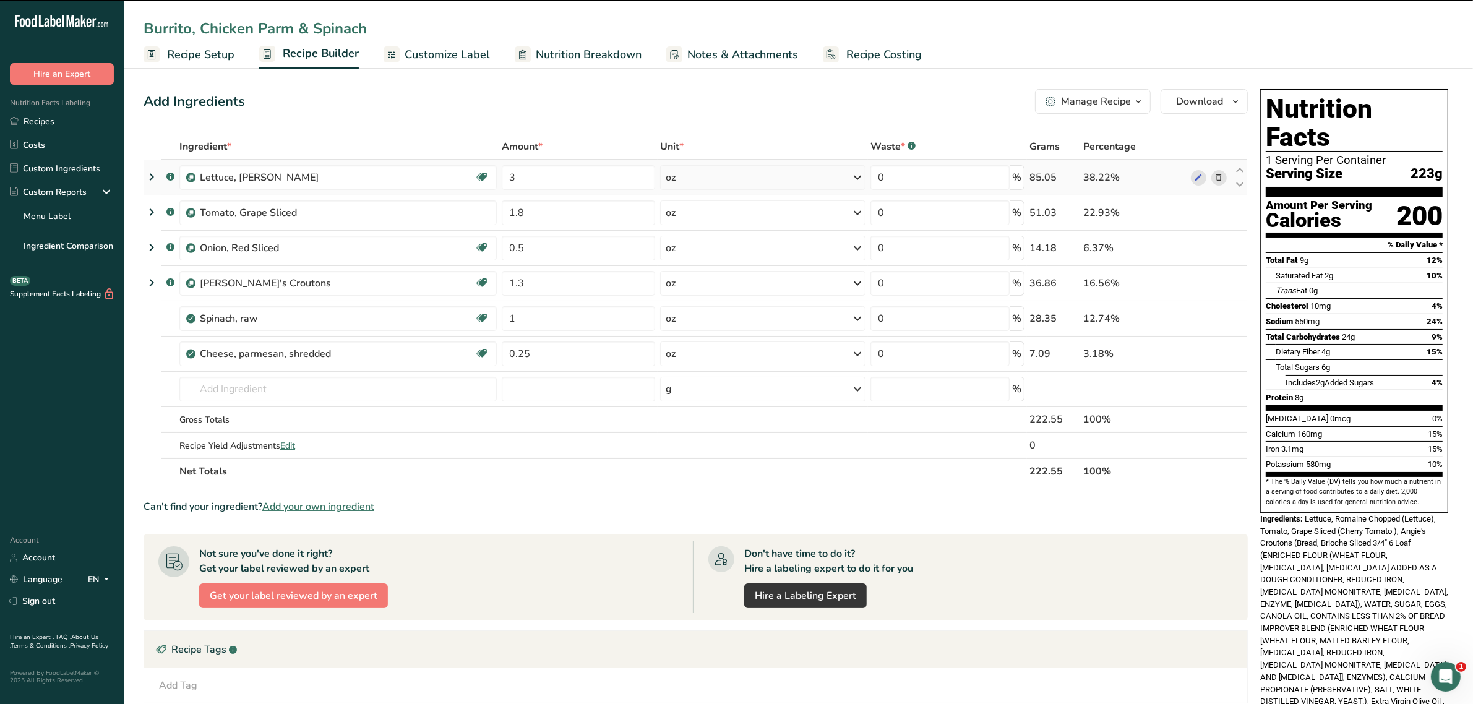
click at [1224, 177] on span at bounding box center [1219, 177] width 15 height 15
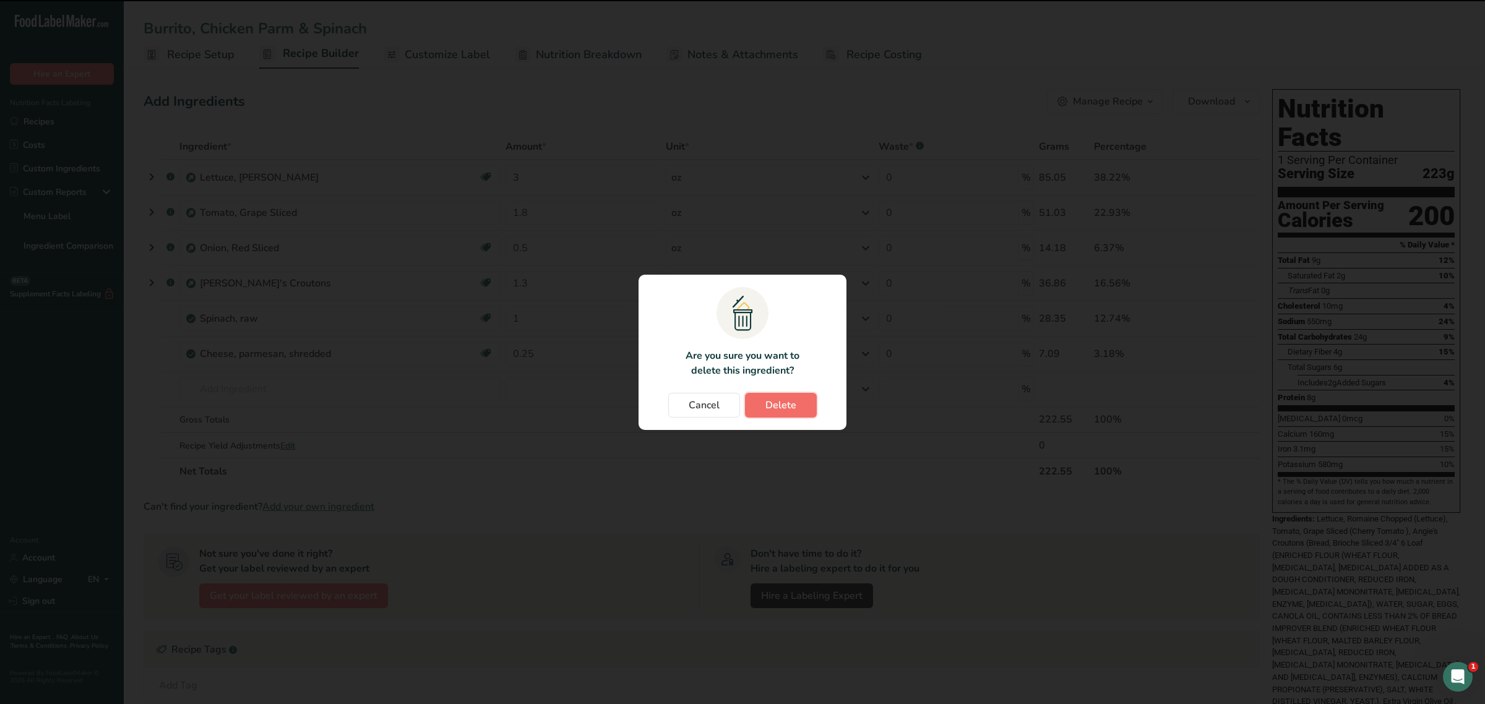
click at [805, 400] on button "Delete" at bounding box center [781, 405] width 72 height 25
type input "1.8"
type input "0.5"
type input "1.3"
type input "1"
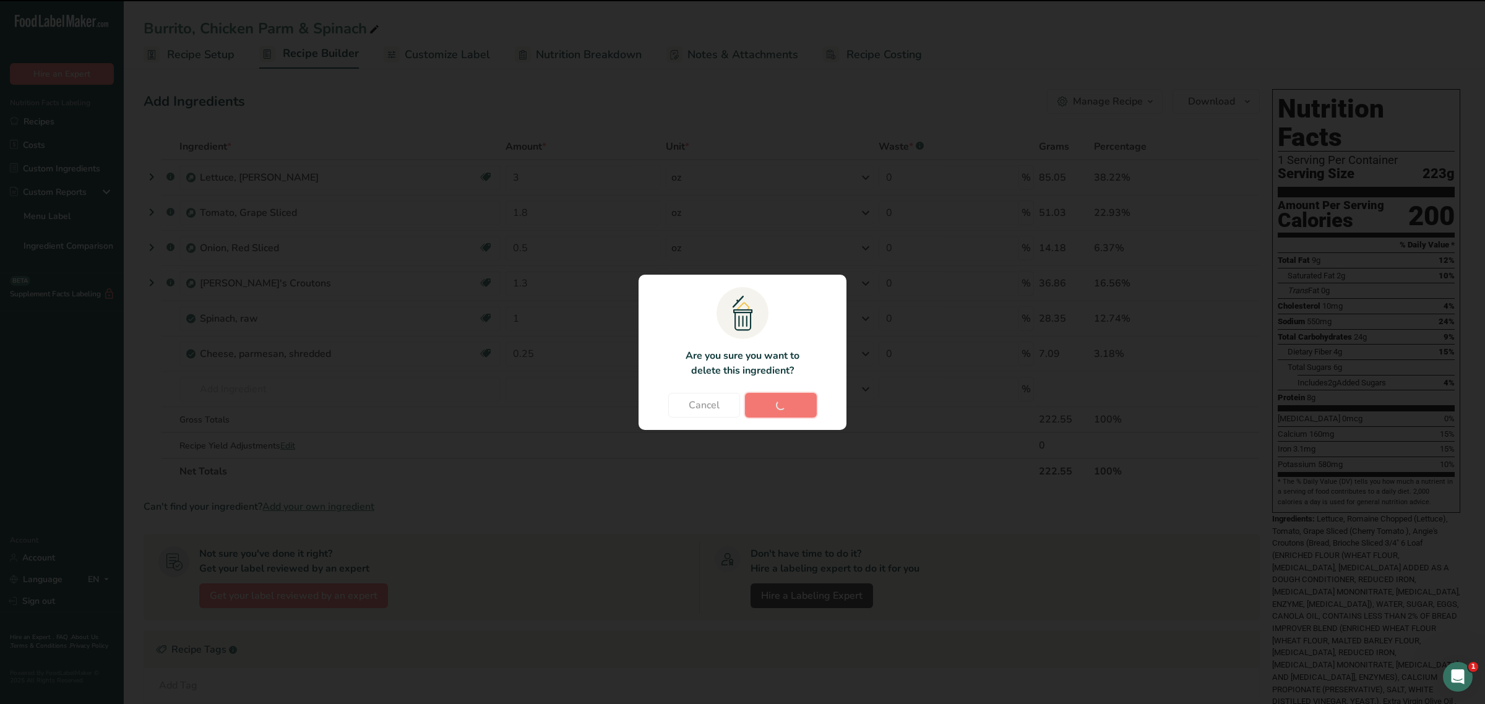
type input "0.25"
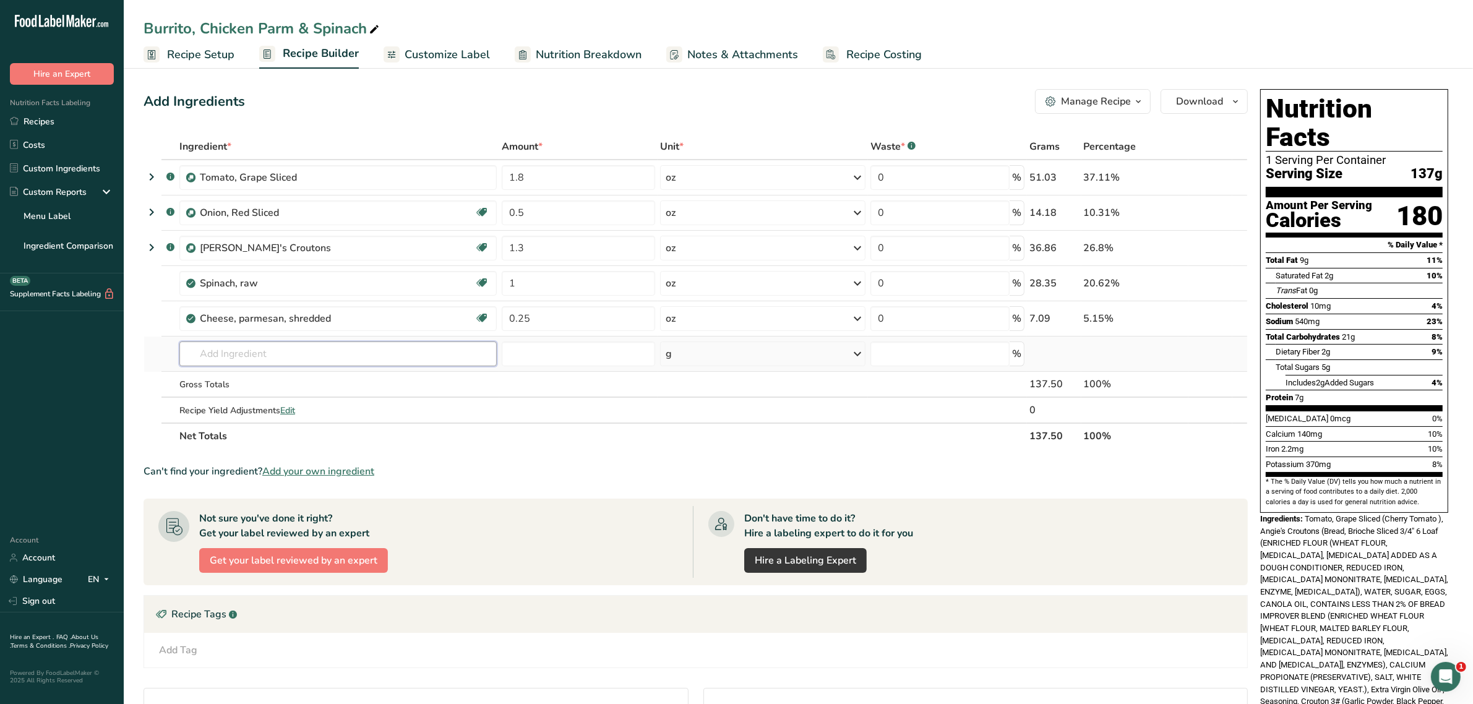
click at [233, 360] on input "text" at bounding box center [337, 354] width 317 height 25
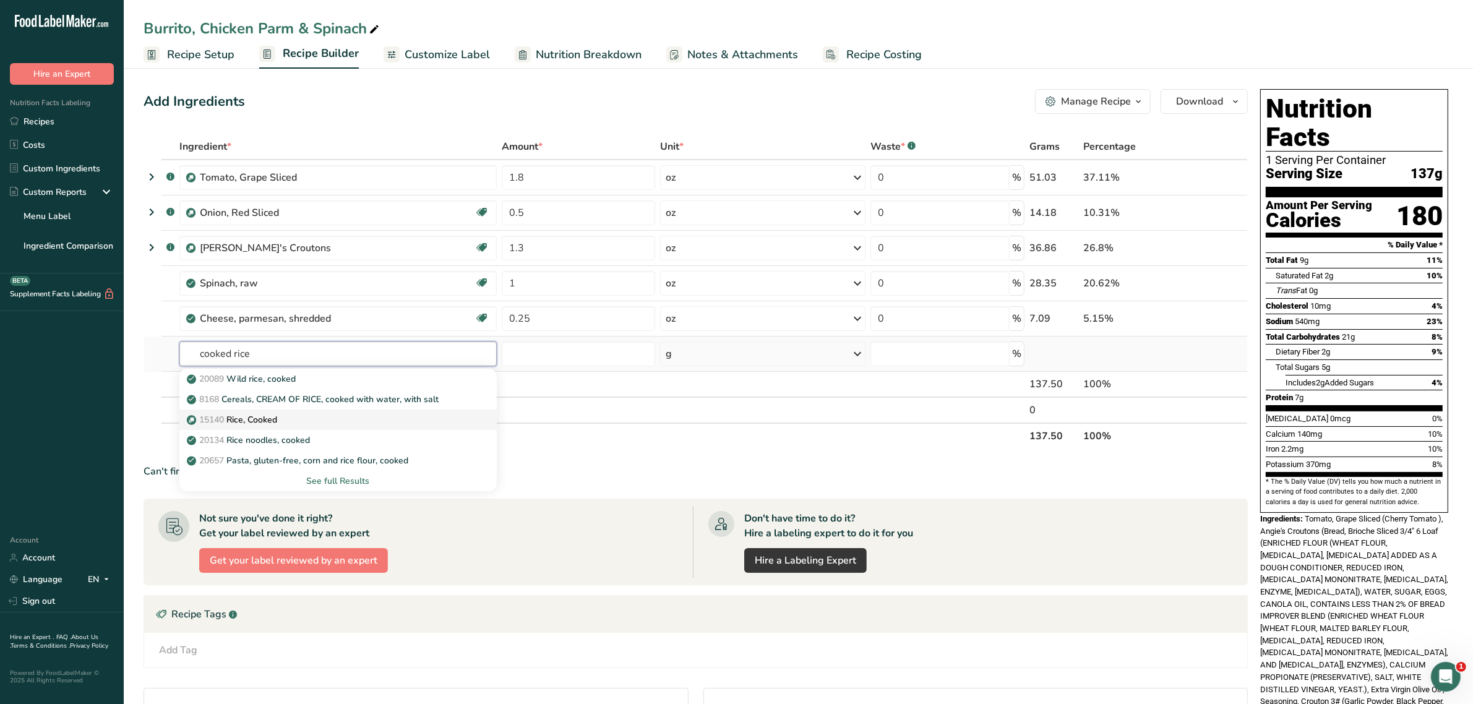
type input "cooked rice"
click at [258, 418] on p "15140 Rice, Cooked" at bounding box center [233, 419] width 88 height 13
type input "Rice, Cooked"
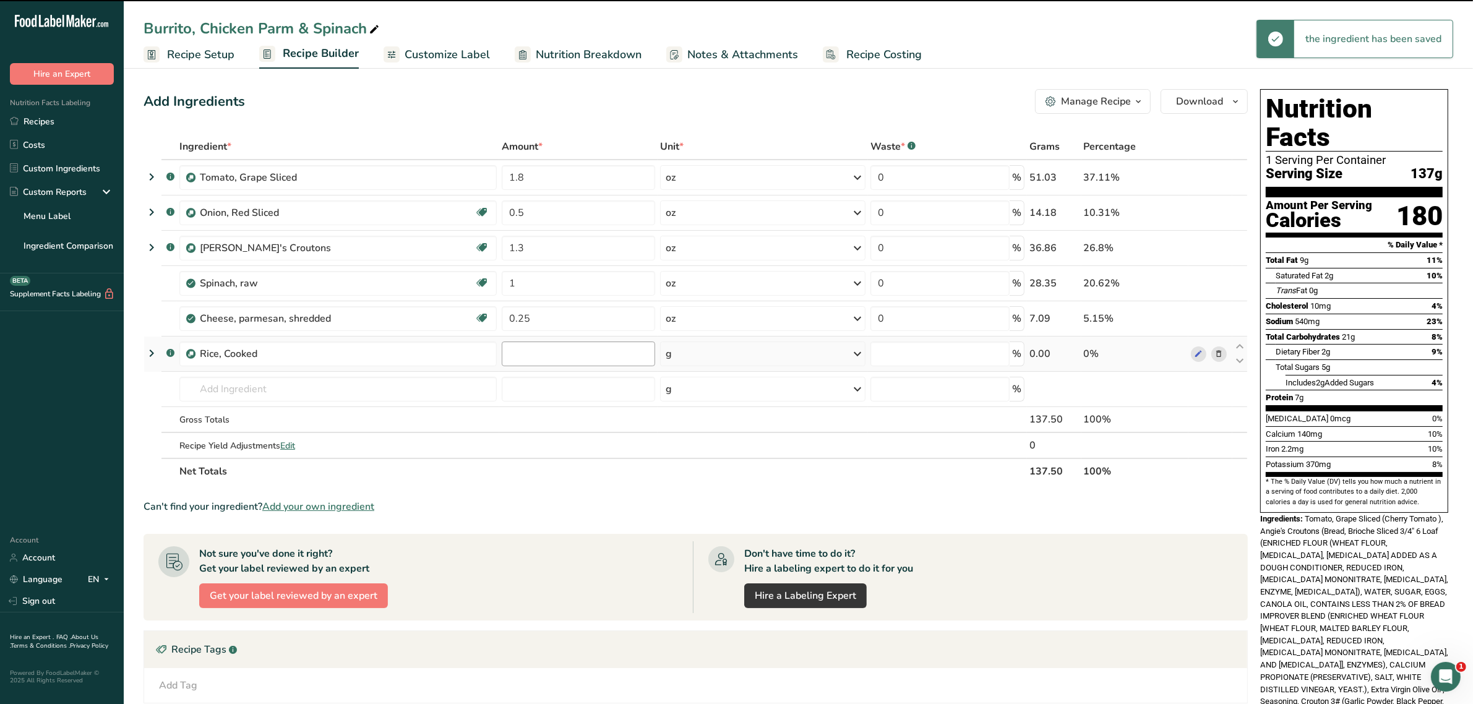
type input "0"
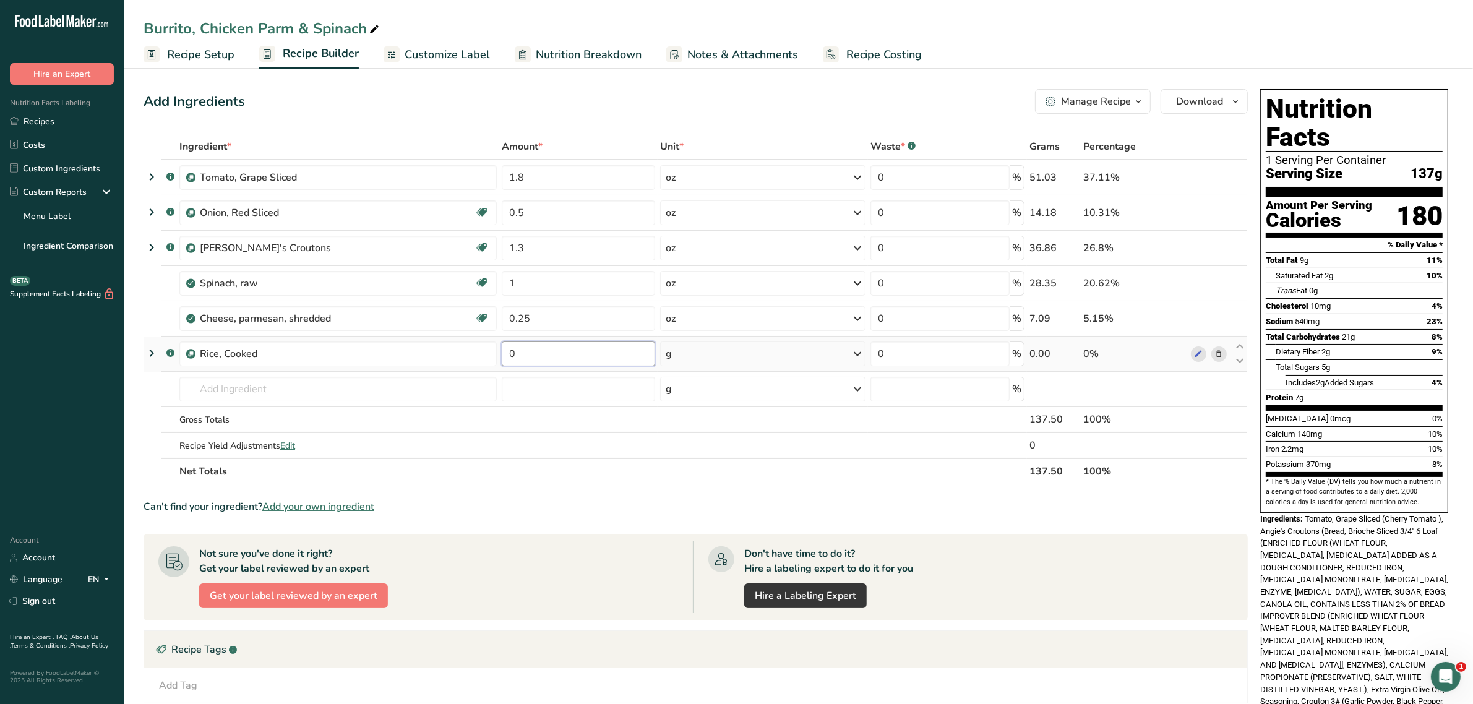
click at [599, 353] on input "0" at bounding box center [578, 354] width 153 height 25
type input "2.5"
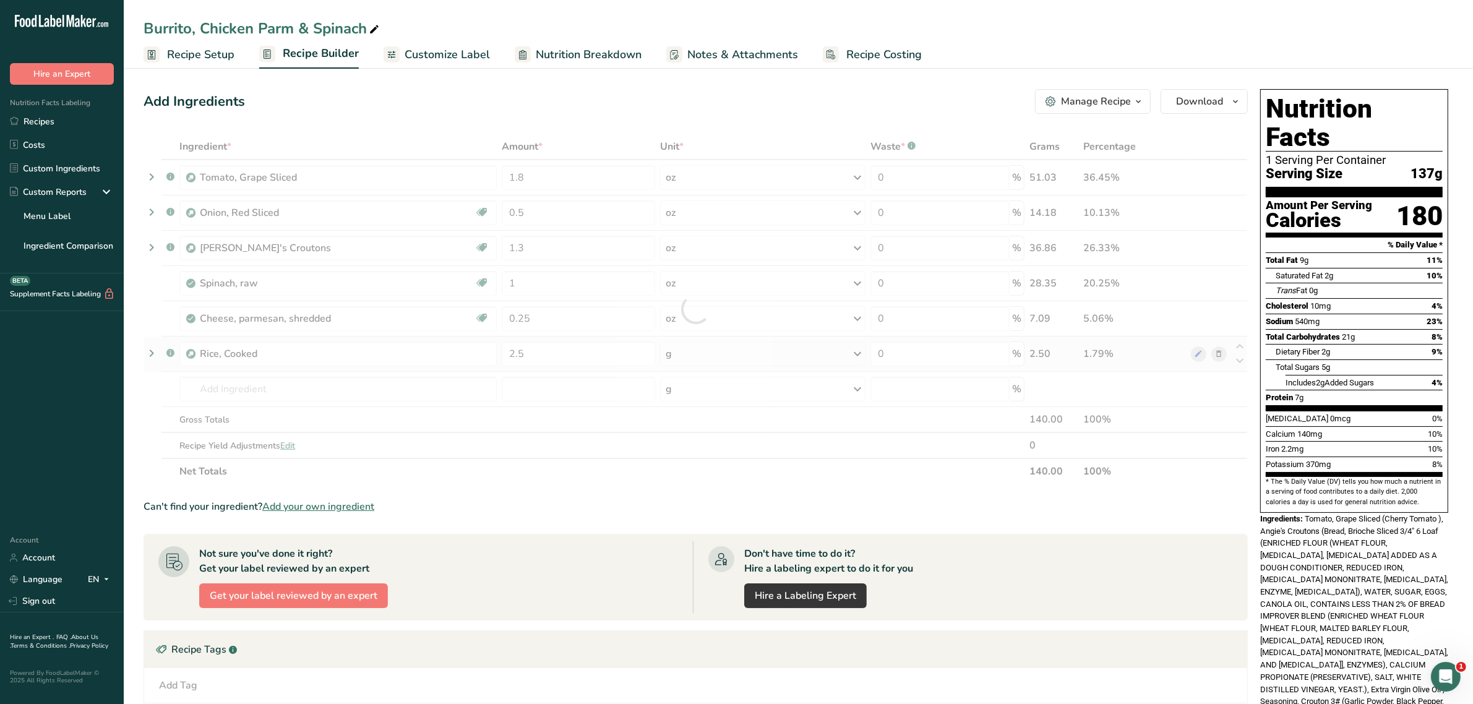
click at [687, 360] on div "Ingredient * Amount * Unit * Waste * .a-a{fill:#347362;}.b-a{fill:#fff;} Grams …" at bounding box center [696, 309] width 1105 height 351
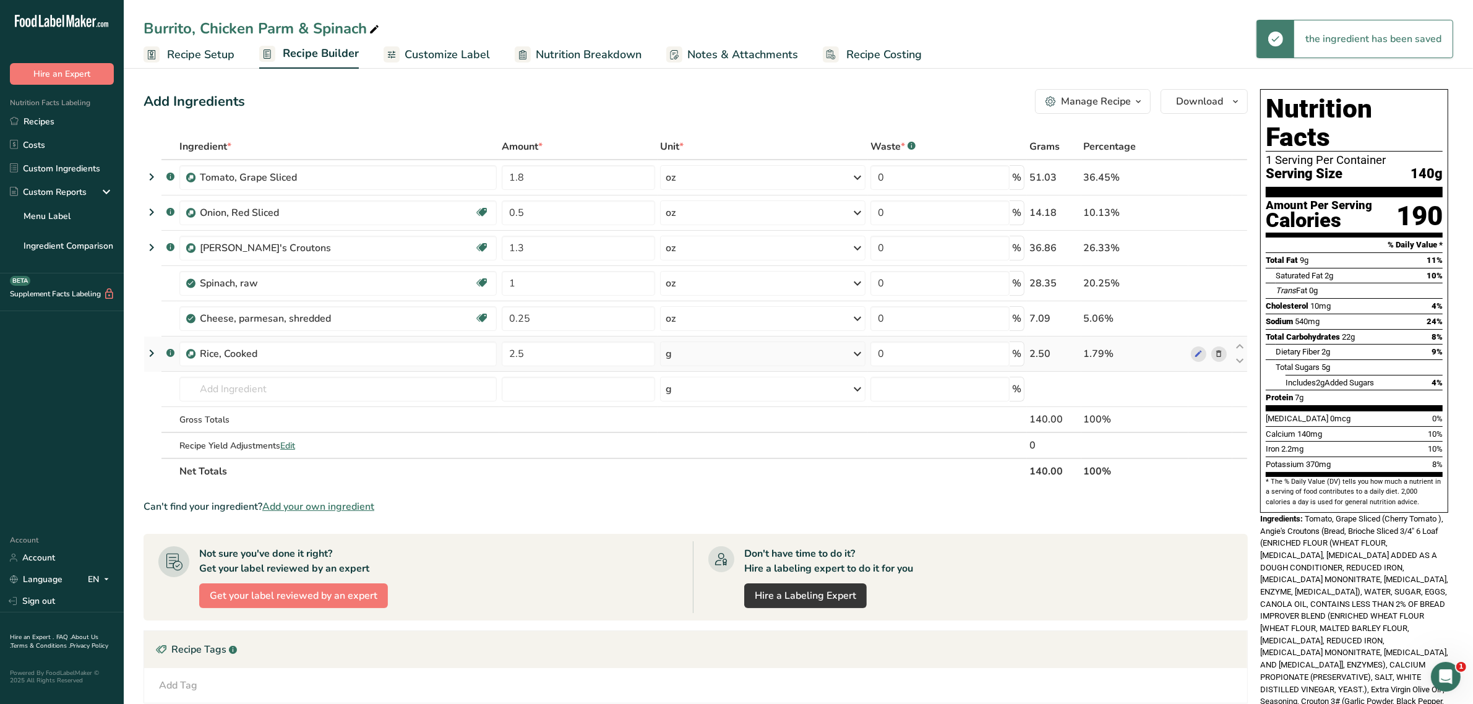
click at [852, 353] on icon at bounding box center [857, 354] width 15 height 22
click at [700, 452] on div "See more" at bounding box center [720, 452] width 104 height 13
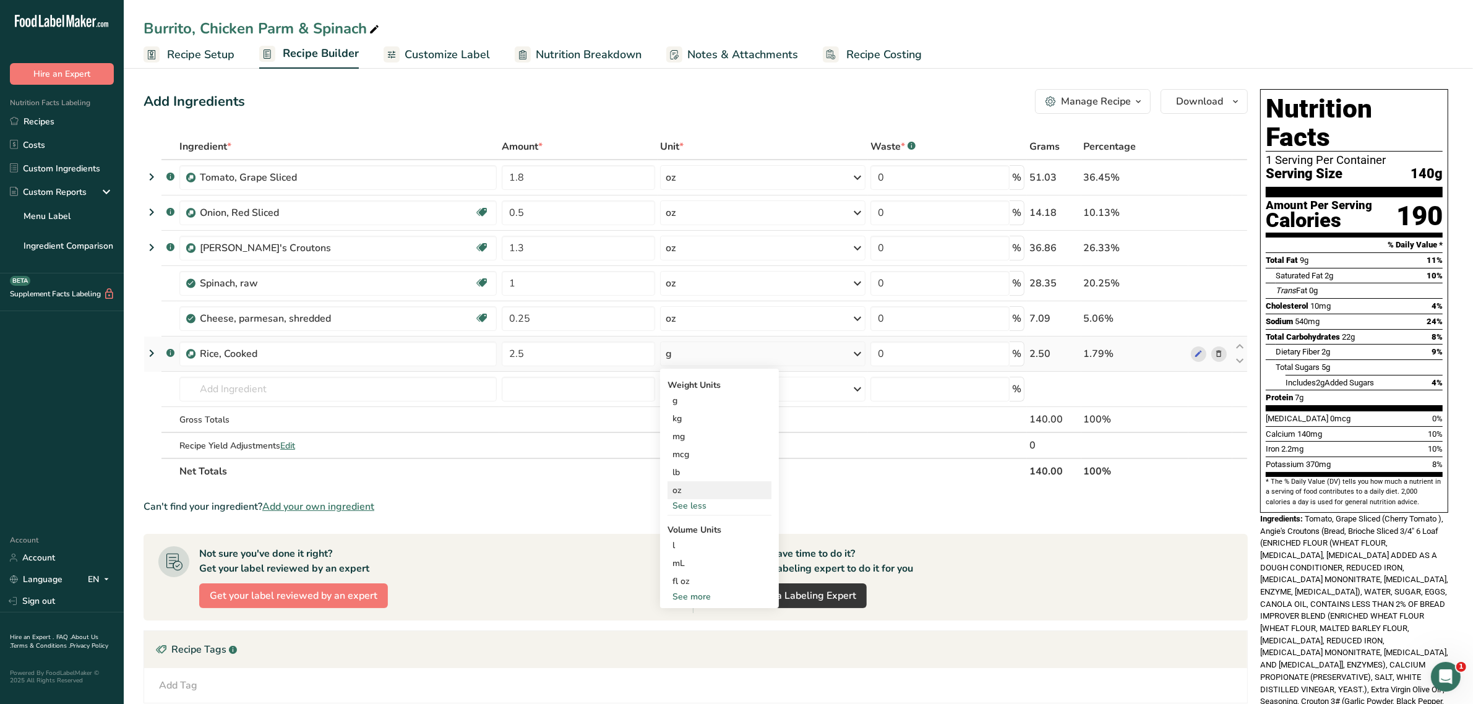
click at [693, 489] on div "oz" at bounding box center [720, 490] width 104 height 18
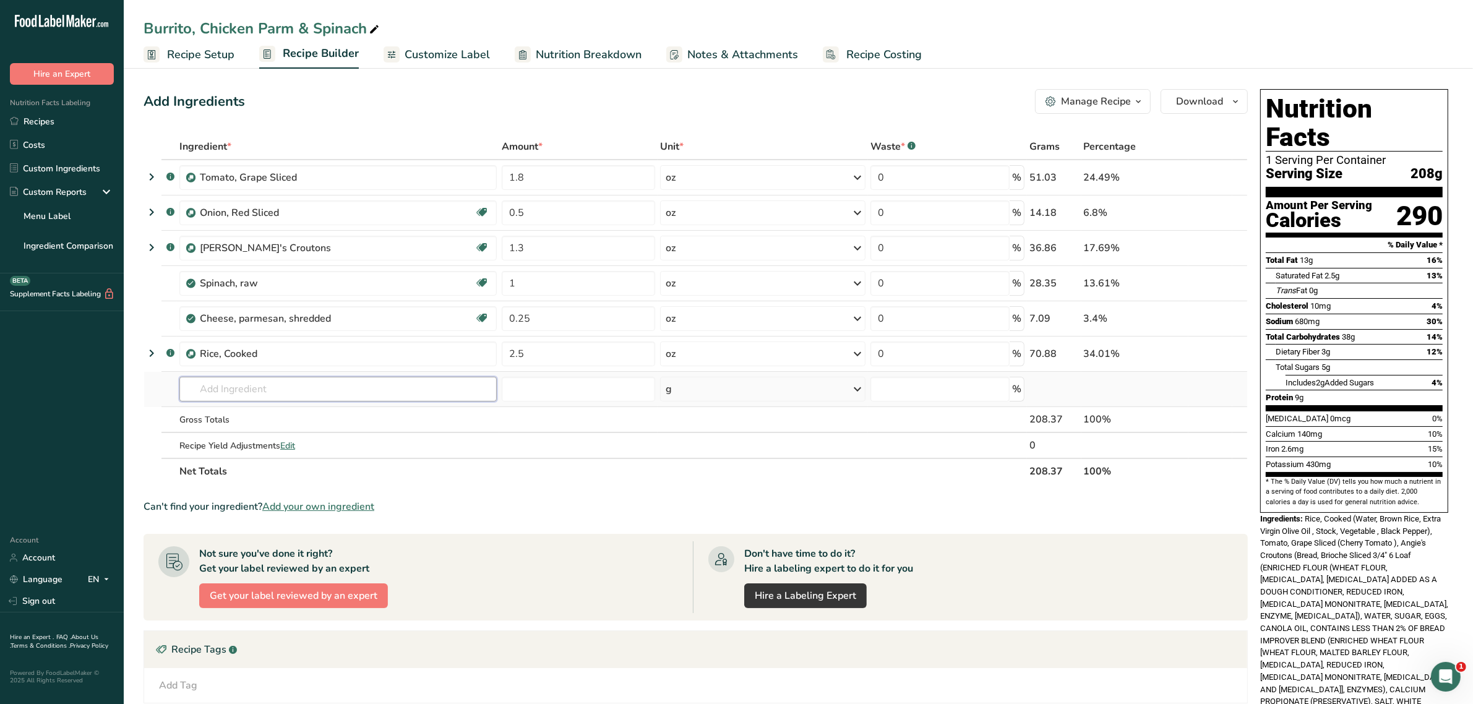
click at [278, 389] on input "text" at bounding box center [337, 389] width 317 height 25
type input "1"
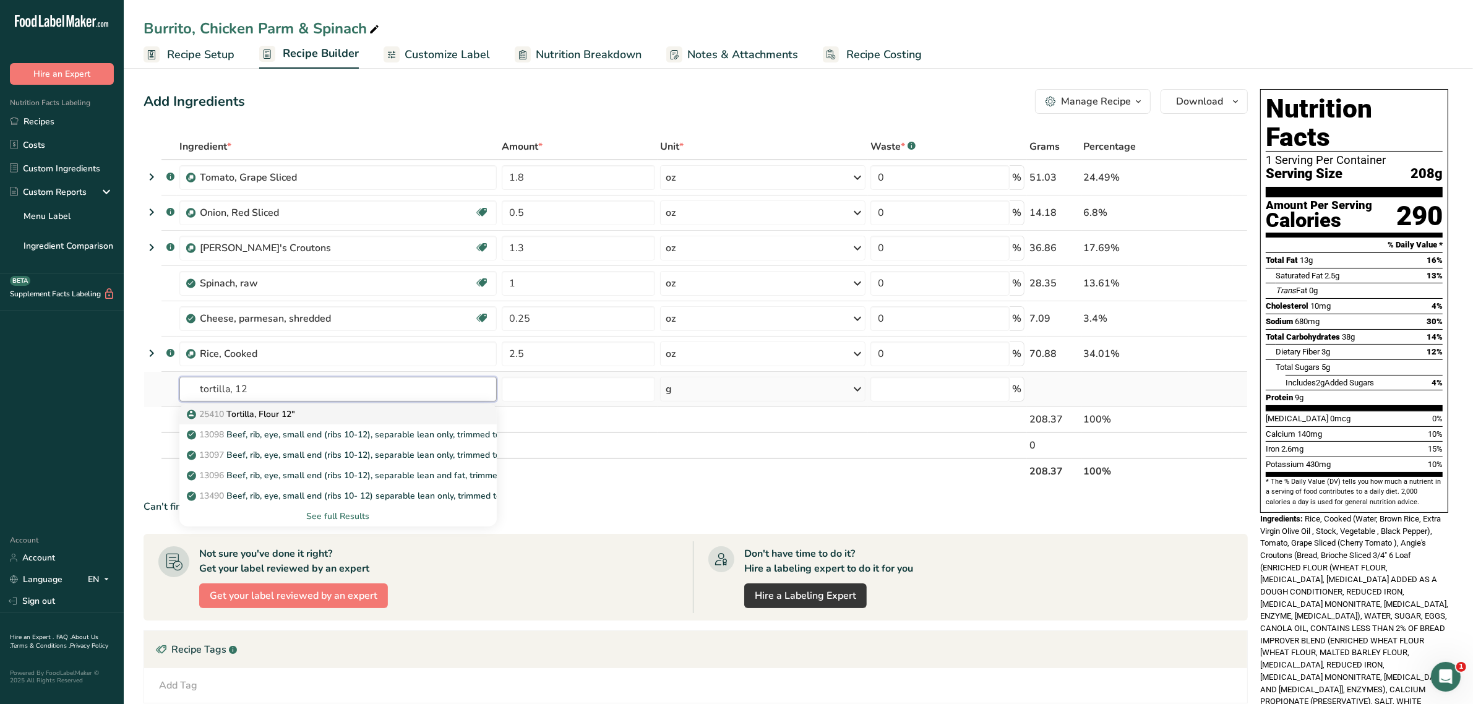
type input "tortilla, 12"
click at [262, 411] on p "25410 Tortilla, Flour 12"" at bounding box center [242, 414] width 106 height 13
type input "Tortilla, Flour 12""
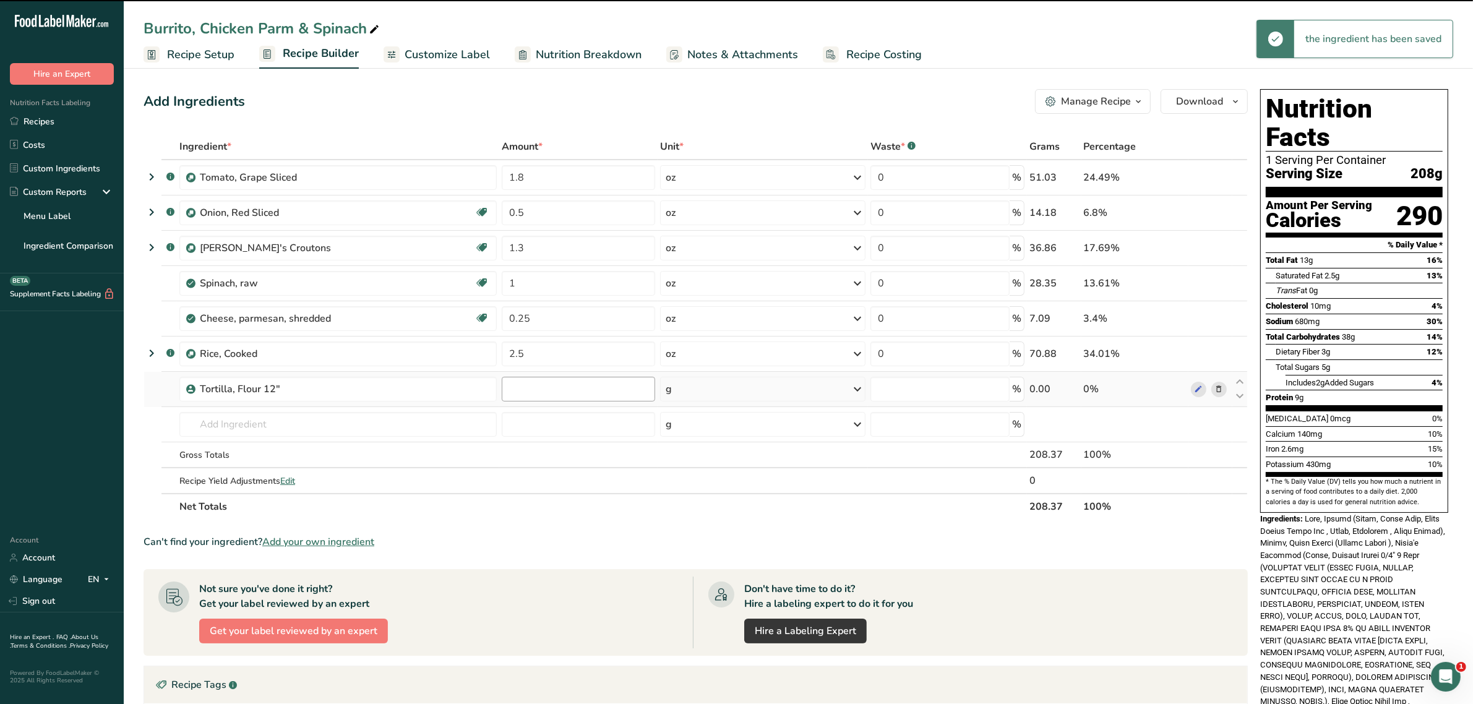
type input "0"
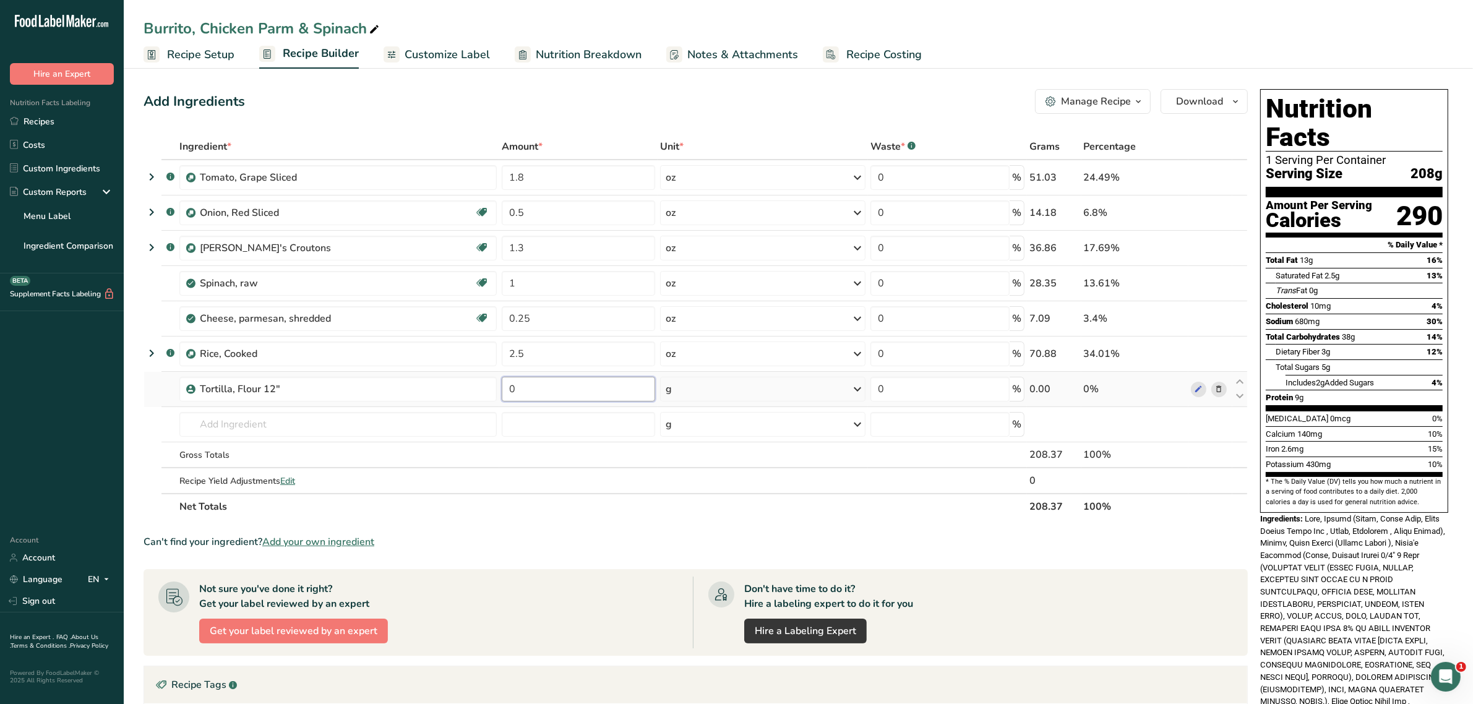
click at [563, 394] on input "0" at bounding box center [578, 389] width 153 height 25
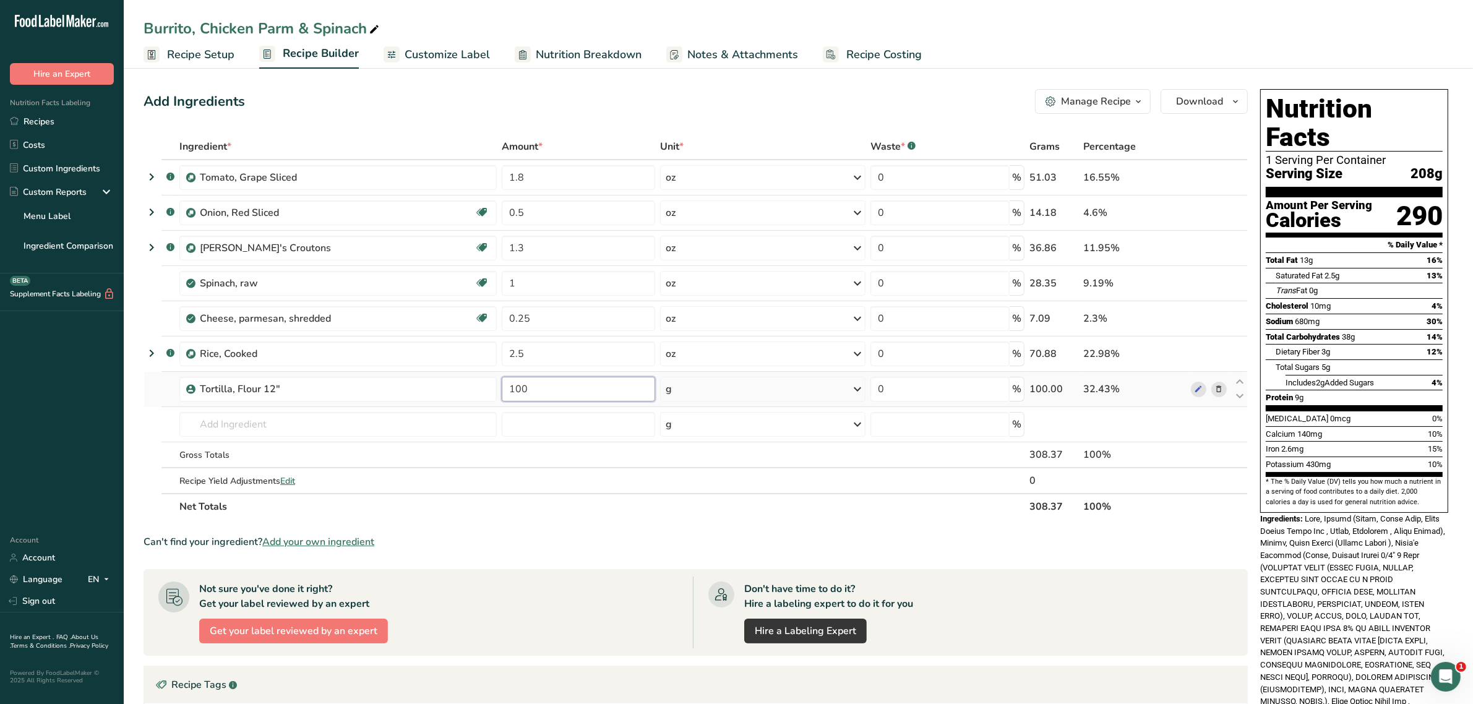
type input "100"
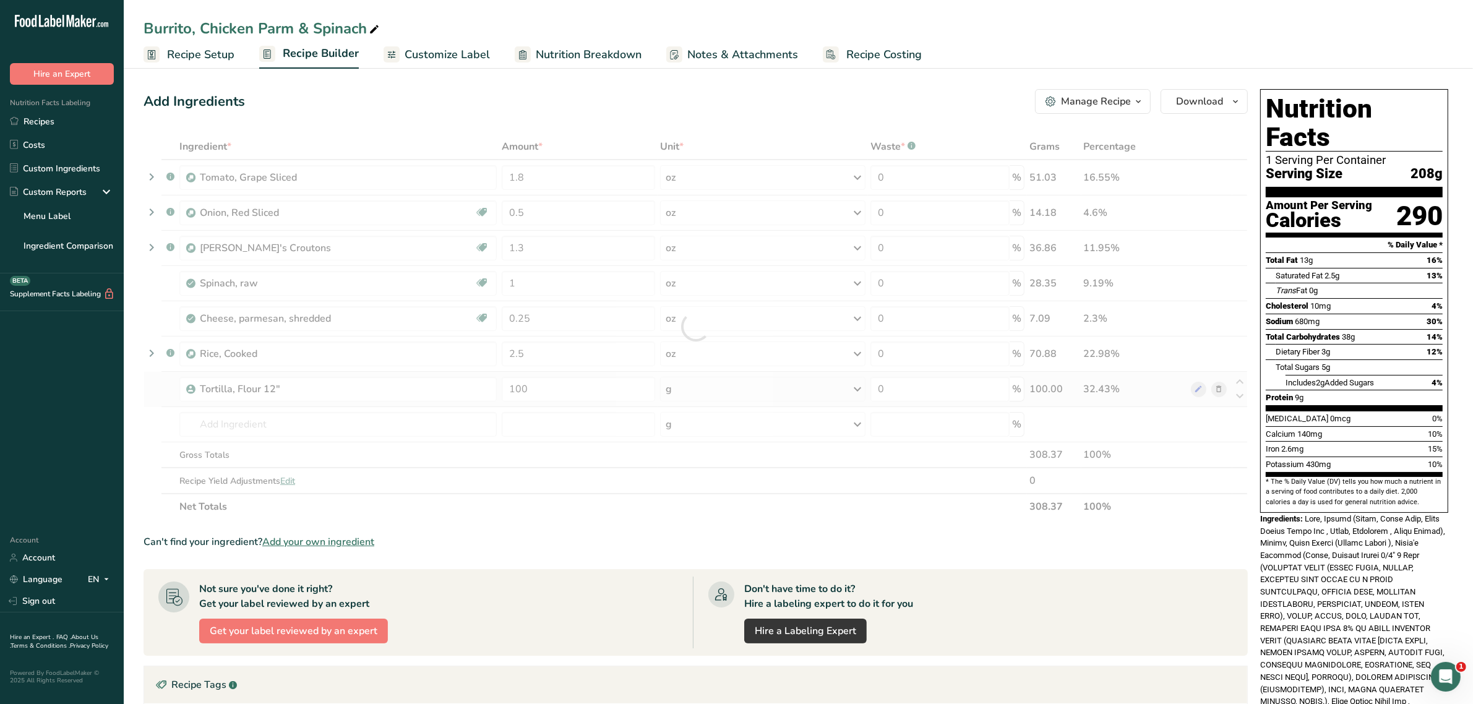
click at [697, 384] on div "Ingredient * Amount * Unit * Waste * .a-a{fill:#347362;}.b-a{fill:#fff;} Grams …" at bounding box center [696, 327] width 1105 height 386
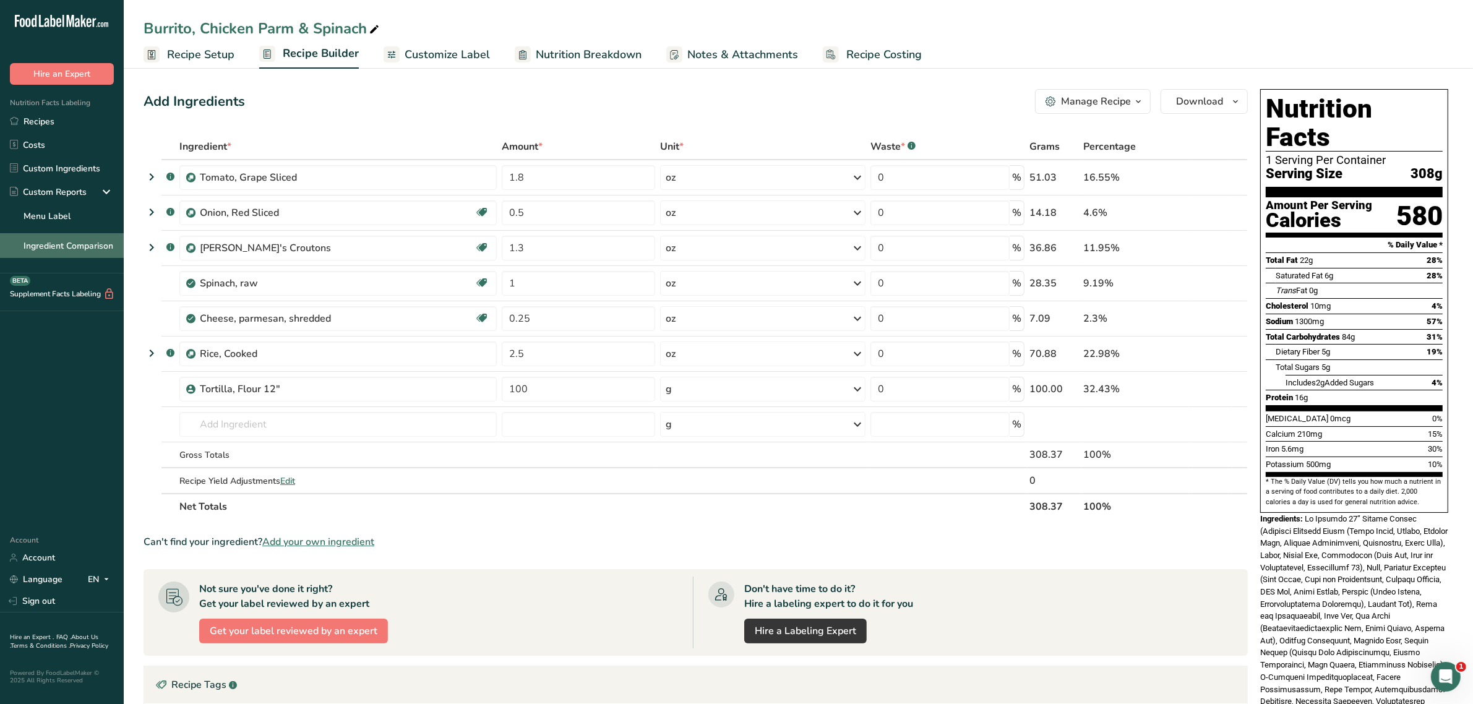
click at [54, 255] on link "Ingredient Comparison" at bounding box center [62, 245] width 124 height 25
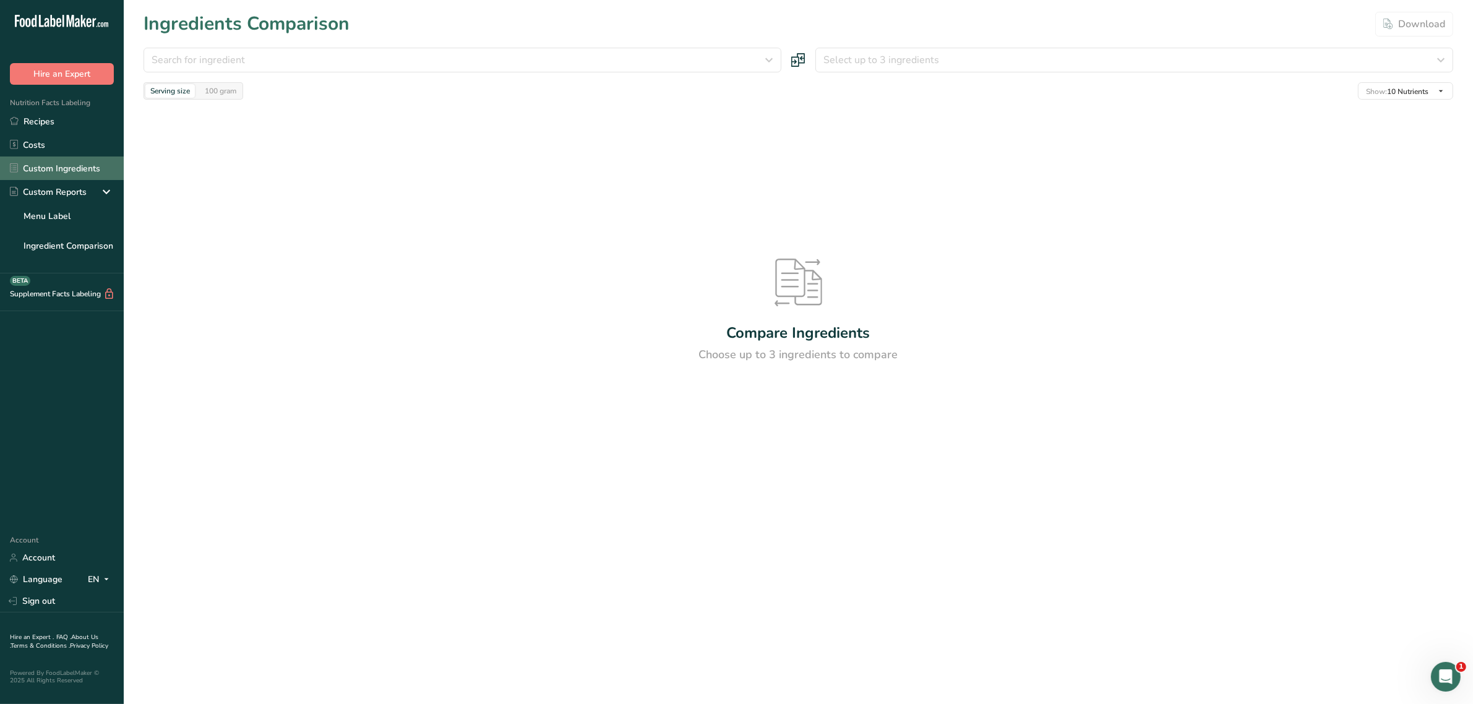
click at [51, 176] on link "Custom Ingredients" at bounding box center [62, 169] width 124 height 24
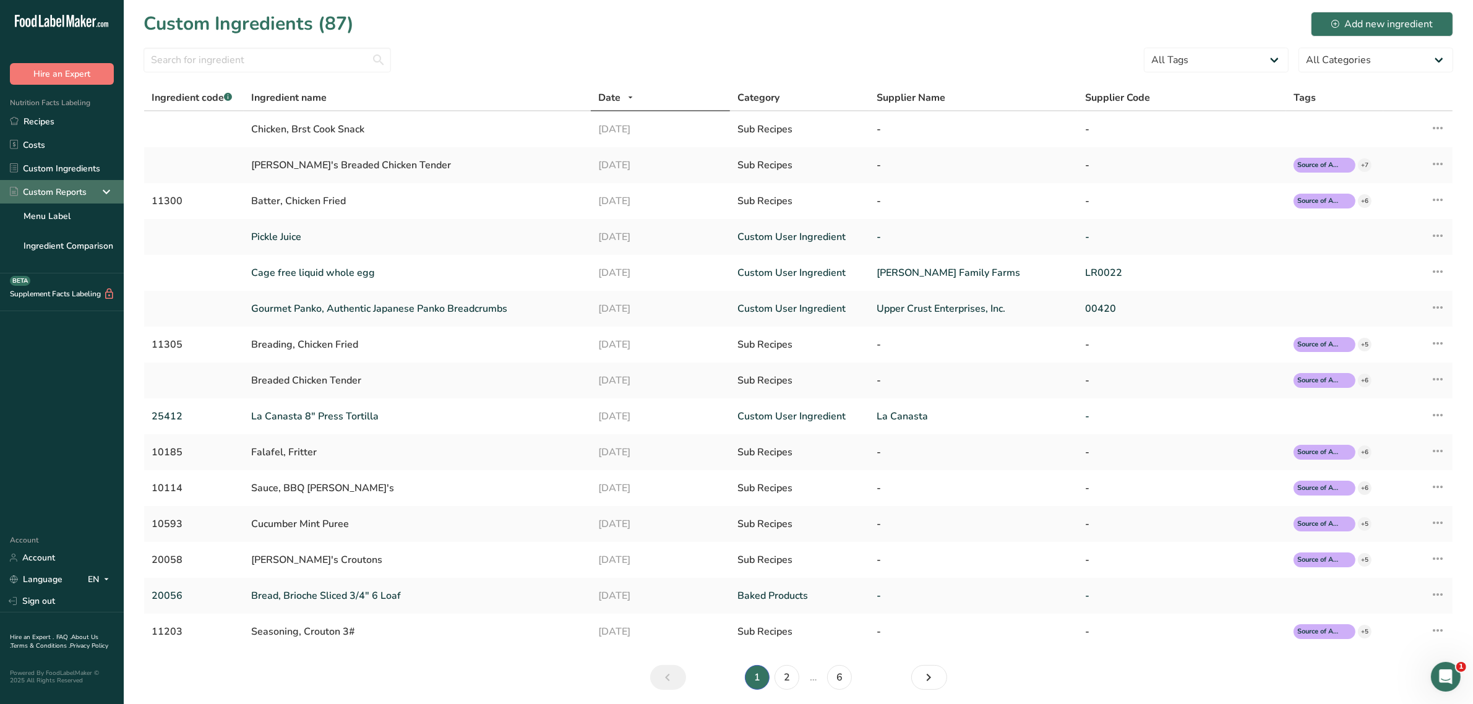
click at [53, 196] on div "Custom Reports" at bounding box center [48, 192] width 77 height 13
click at [53, 209] on link "Menu Label" at bounding box center [62, 216] width 124 height 25
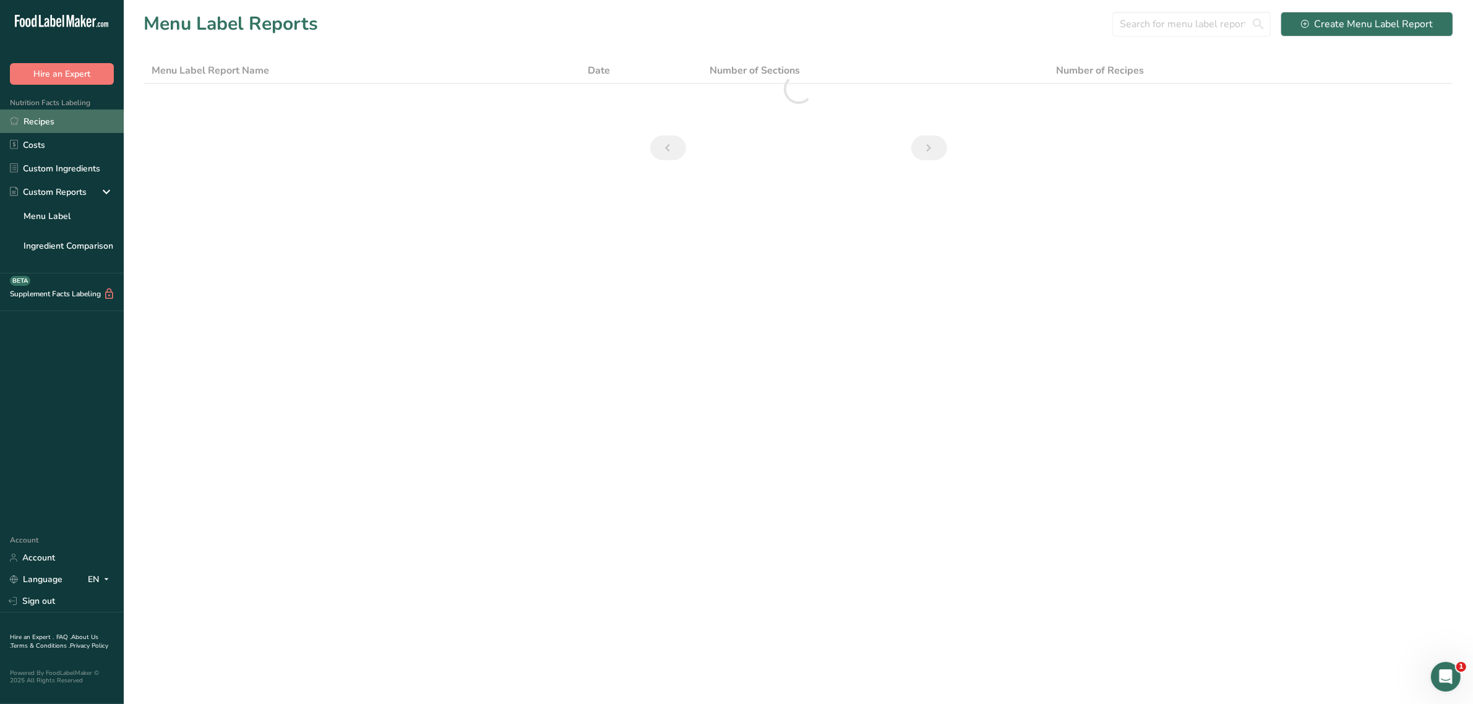
click at [58, 119] on link "Recipes" at bounding box center [62, 122] width 124 height 24
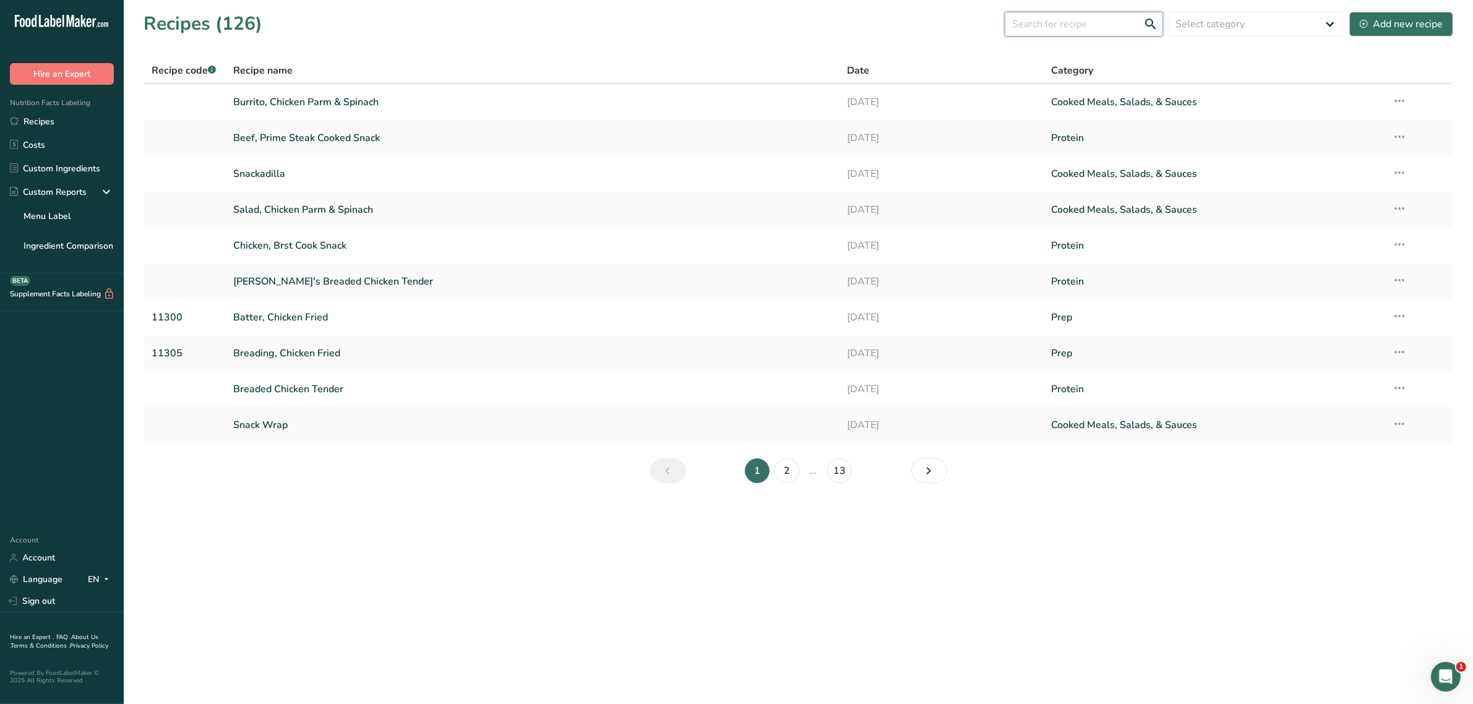
click at [1089, 26] on input "text" at bounding box center [1084, 24] width 158 height 25
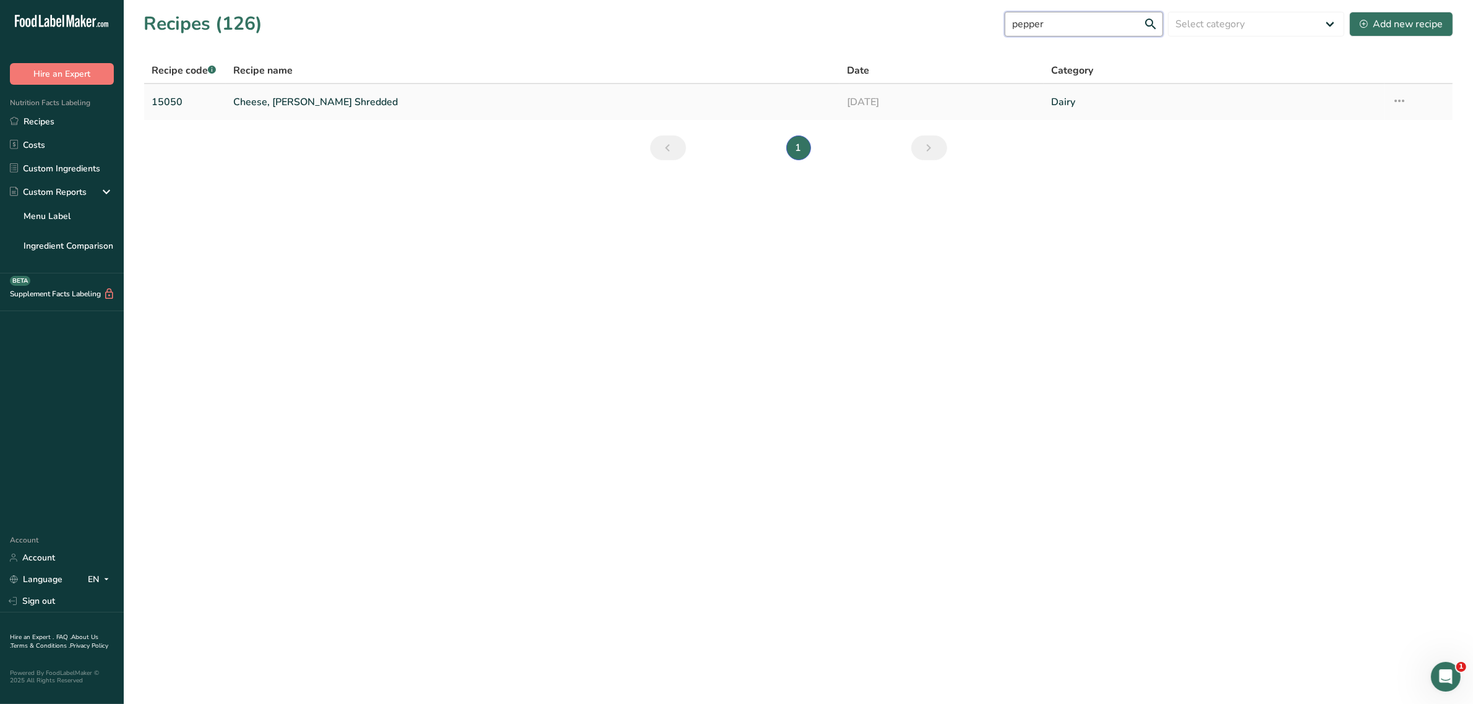
type input "pepper"
click at [319, 91] on link "Cheese, [PERSON_NAME] Shredded" at bounding box center [532, 102] width 598 height 26
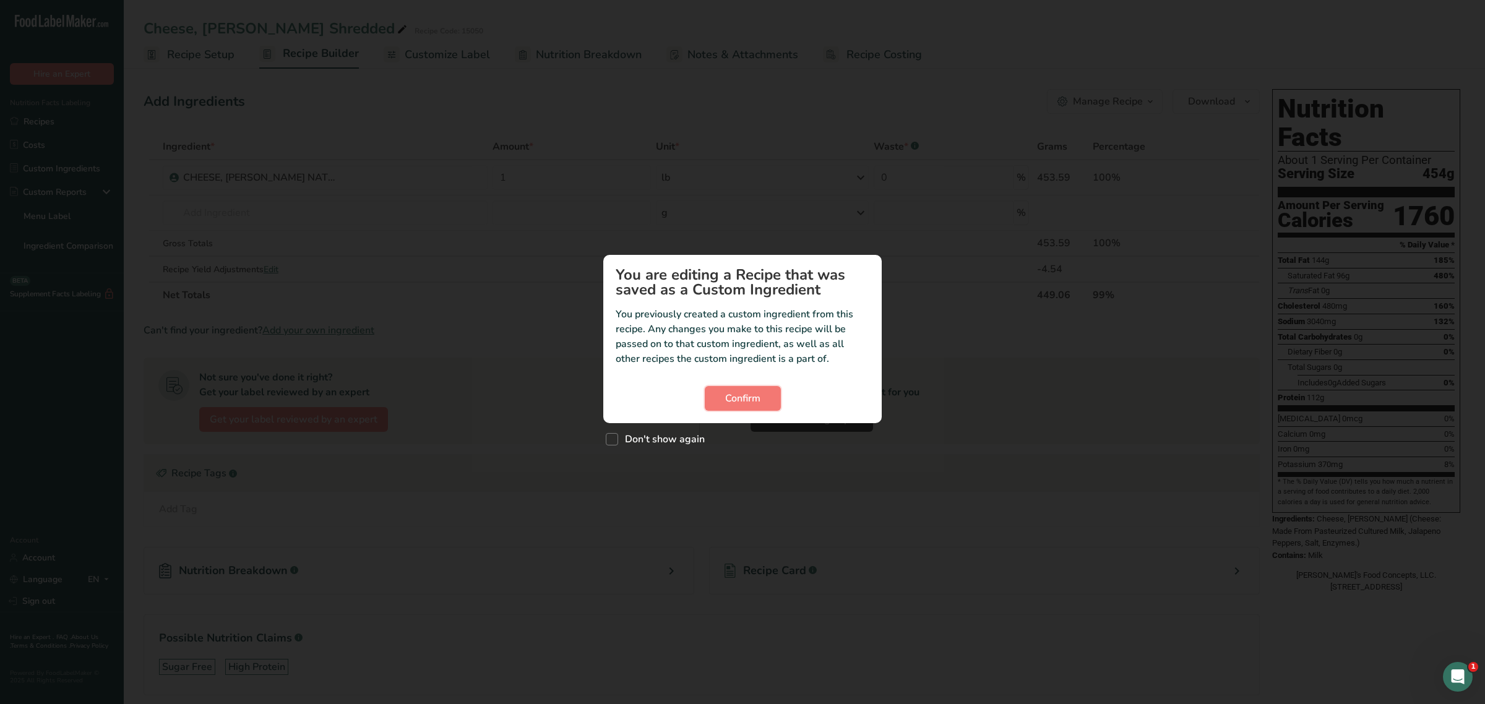
drag, startPoint x: 721, startPoint y: 403, endPoint x: 656, endPoint y: 450, distance: 80.6
click at [656, 450] on div "You are editing a Recipe that was saved as a Custom Ingredient You previously c…" at bounding box center [742, 352] width 1485 height 704
click at [611, 441] on span "Custom ingredient modal" at bounding box center [612, 439] width 12 height 12
click at [611, 441] on input "Don't show again" at bounding box center [610, 439] width 8 height 8
checkbox input "true"
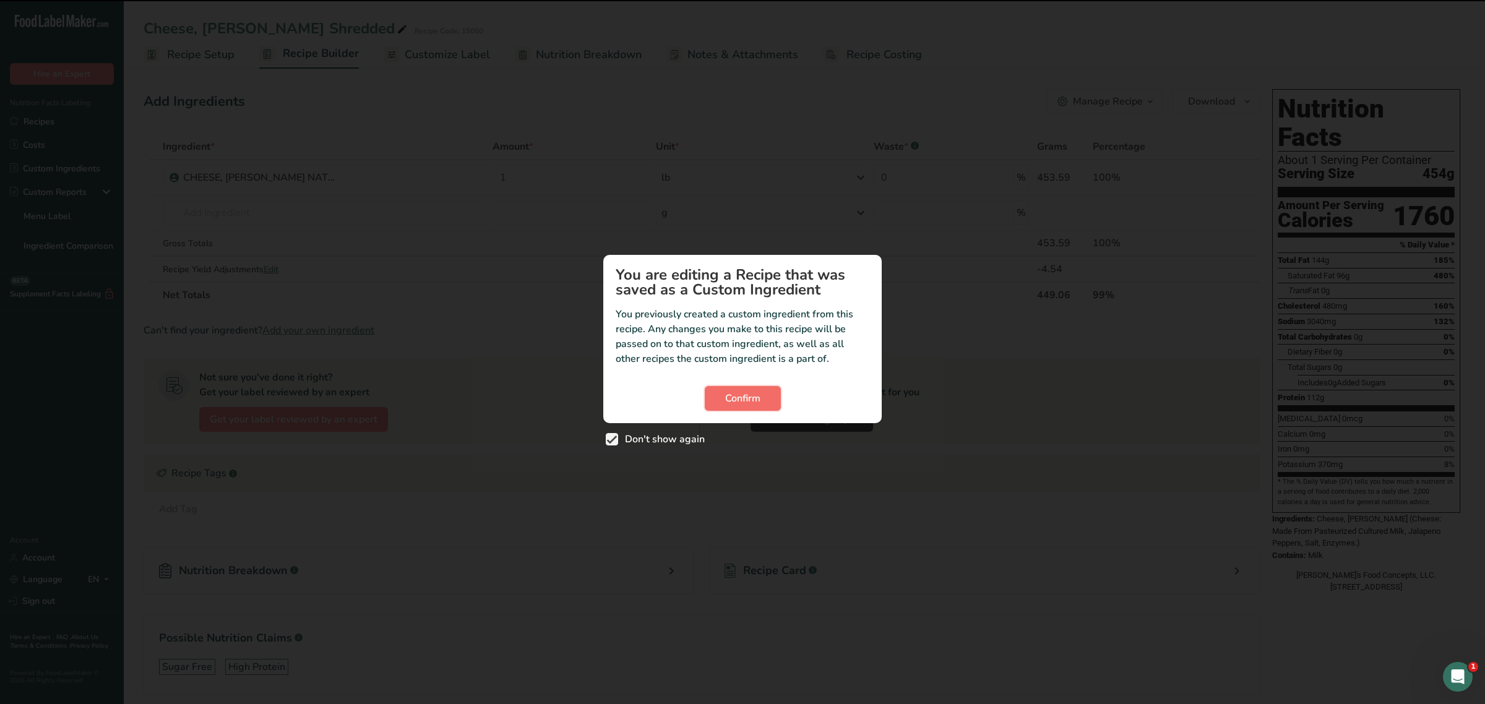
click at [747, 401] on span "Confirm" at bounding box center [742, 398] width 35 height 15
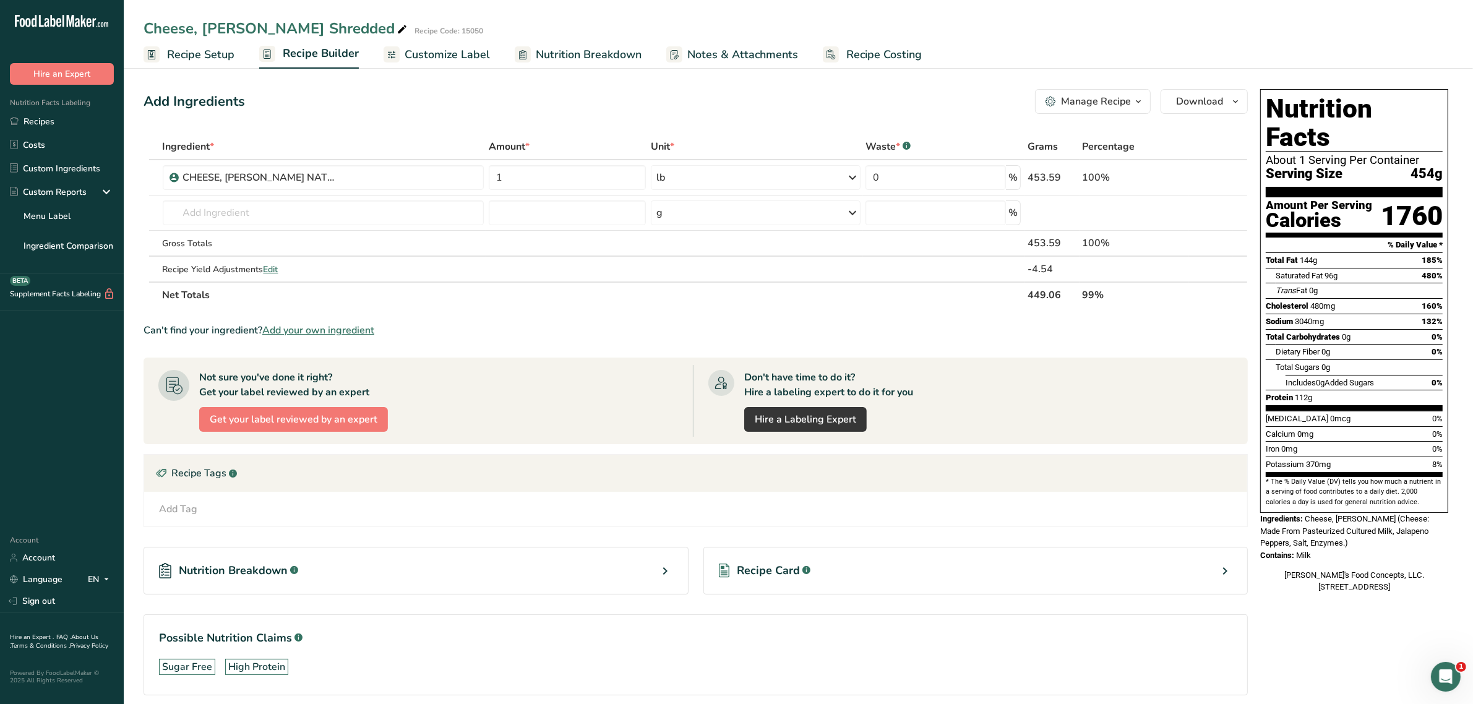
click at [180, 54] on span "Recipe Setup" at bounding box center [200, 54] width 67 height 17
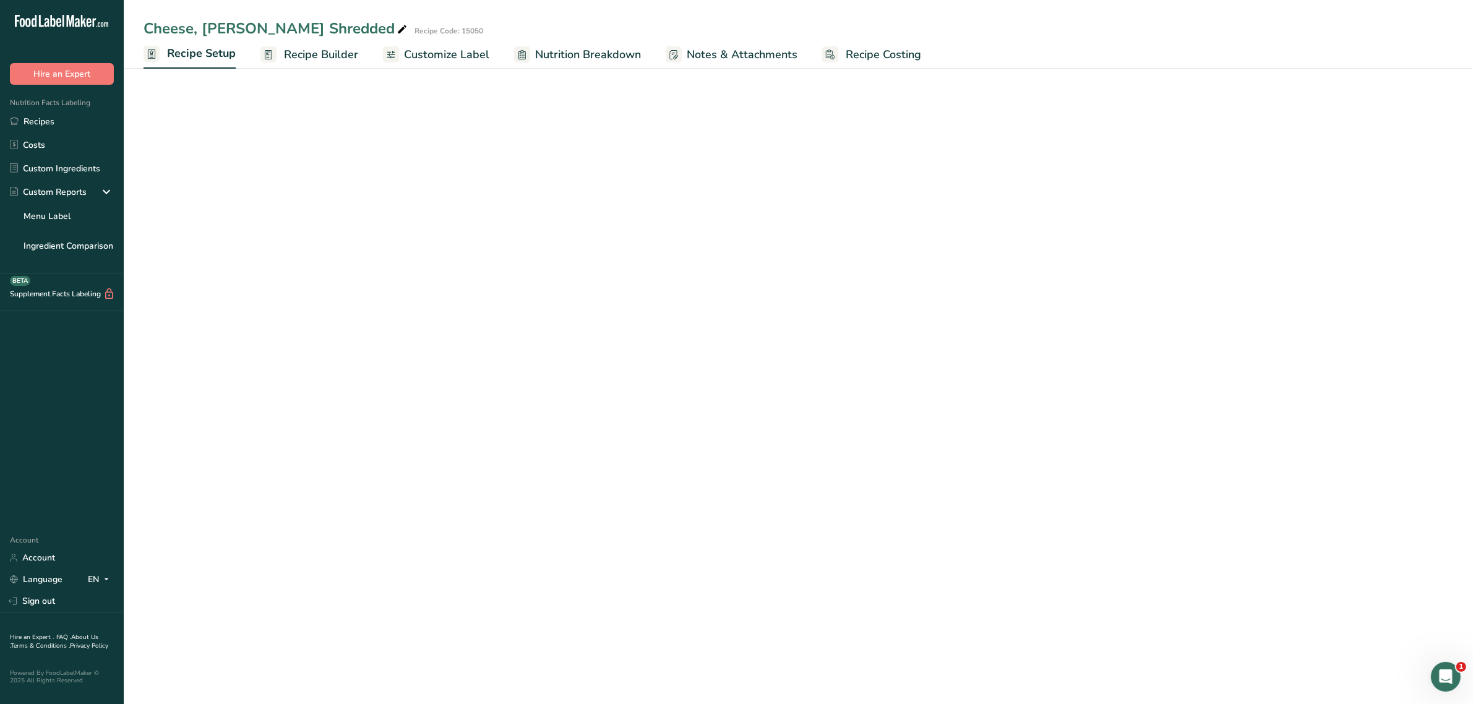
select select "12"
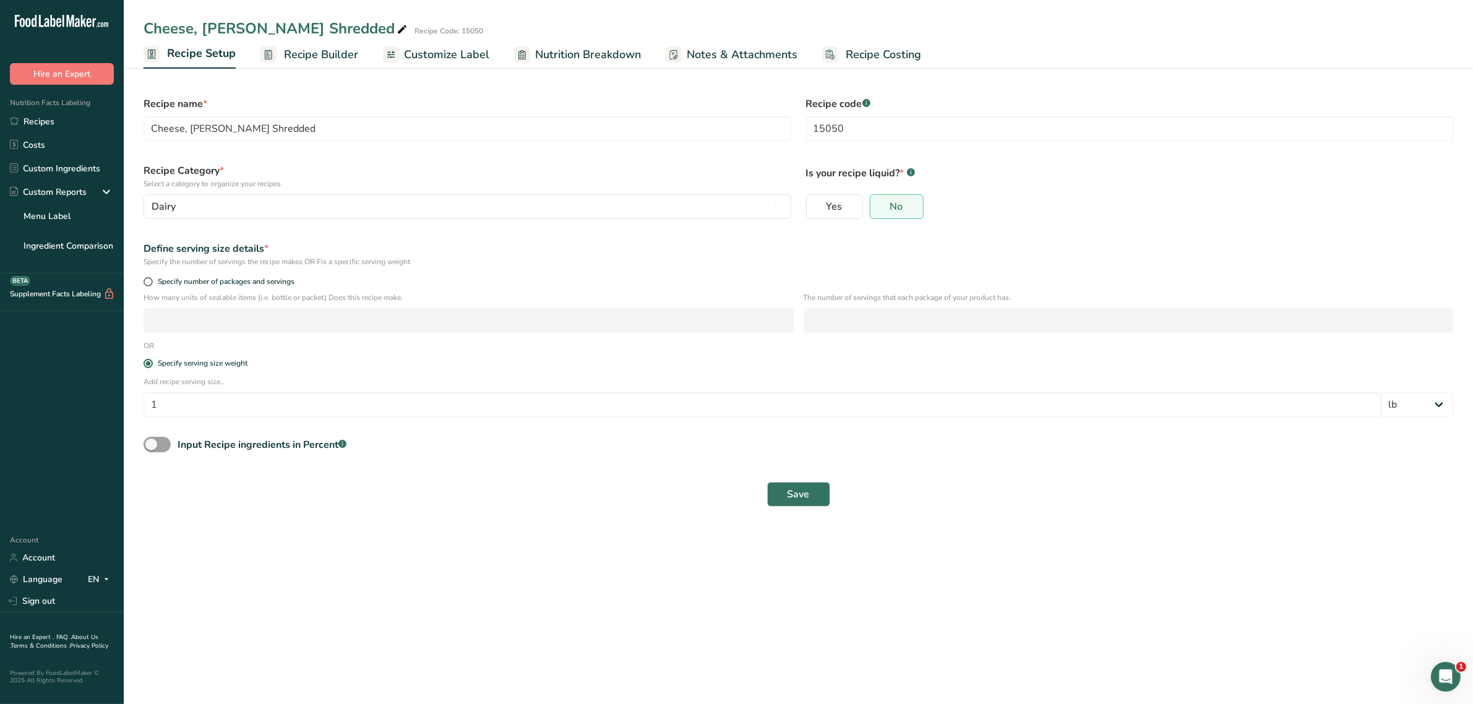
click at [293, 51] on span "Recipe Builder" at bounding box center [321, 54] width 74 height 17
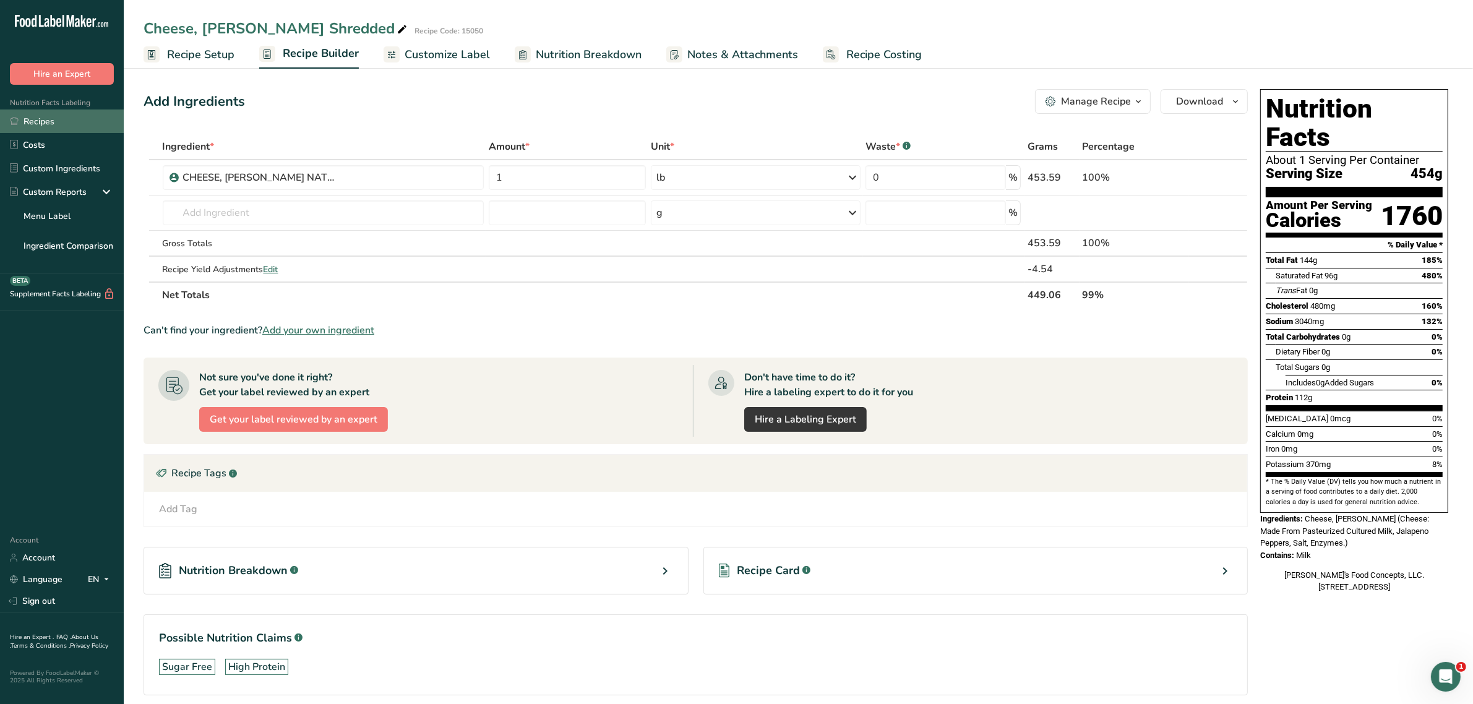
click at [35, 118] on link "Recipes" at bounding box center [62, 122] width 124 height 24
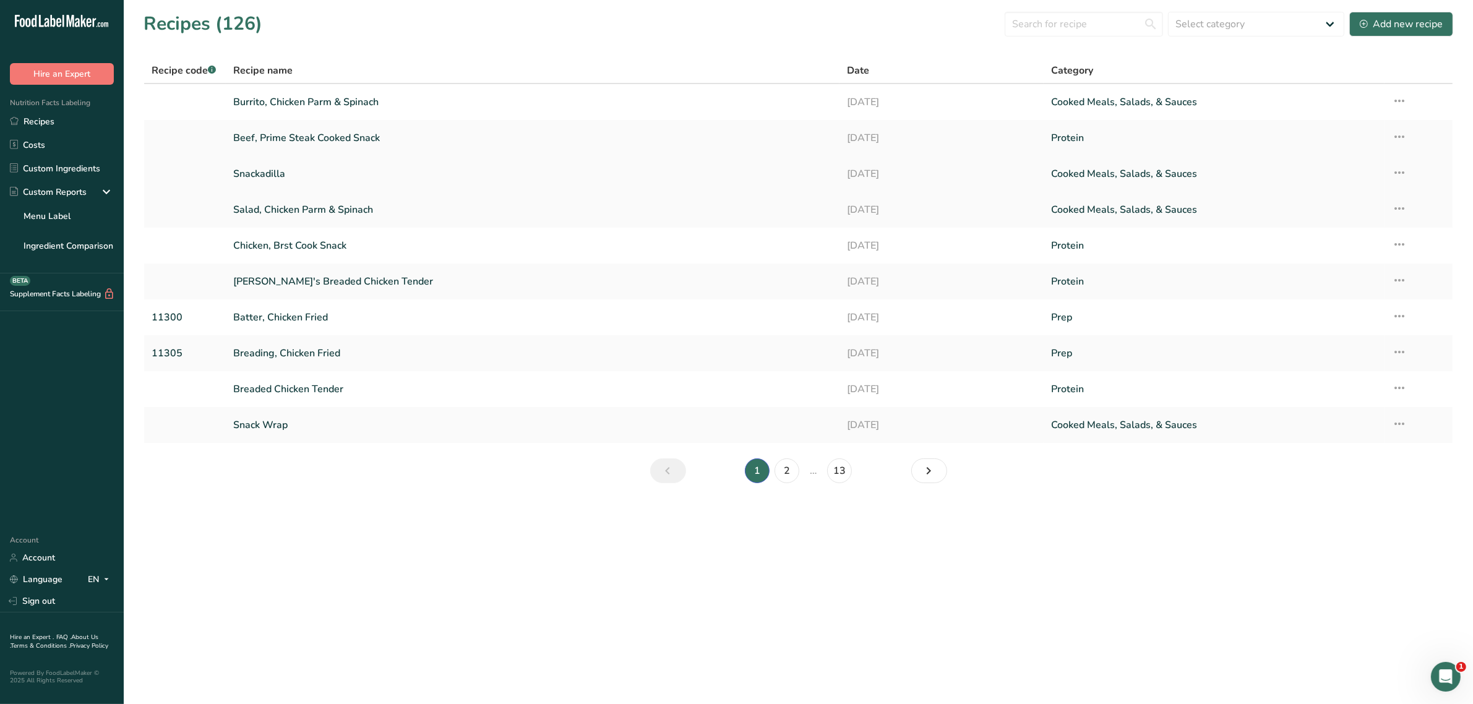
click at [293, 168] on link "Snackadilla" at bounding box center [532, 174] width 598 height 26
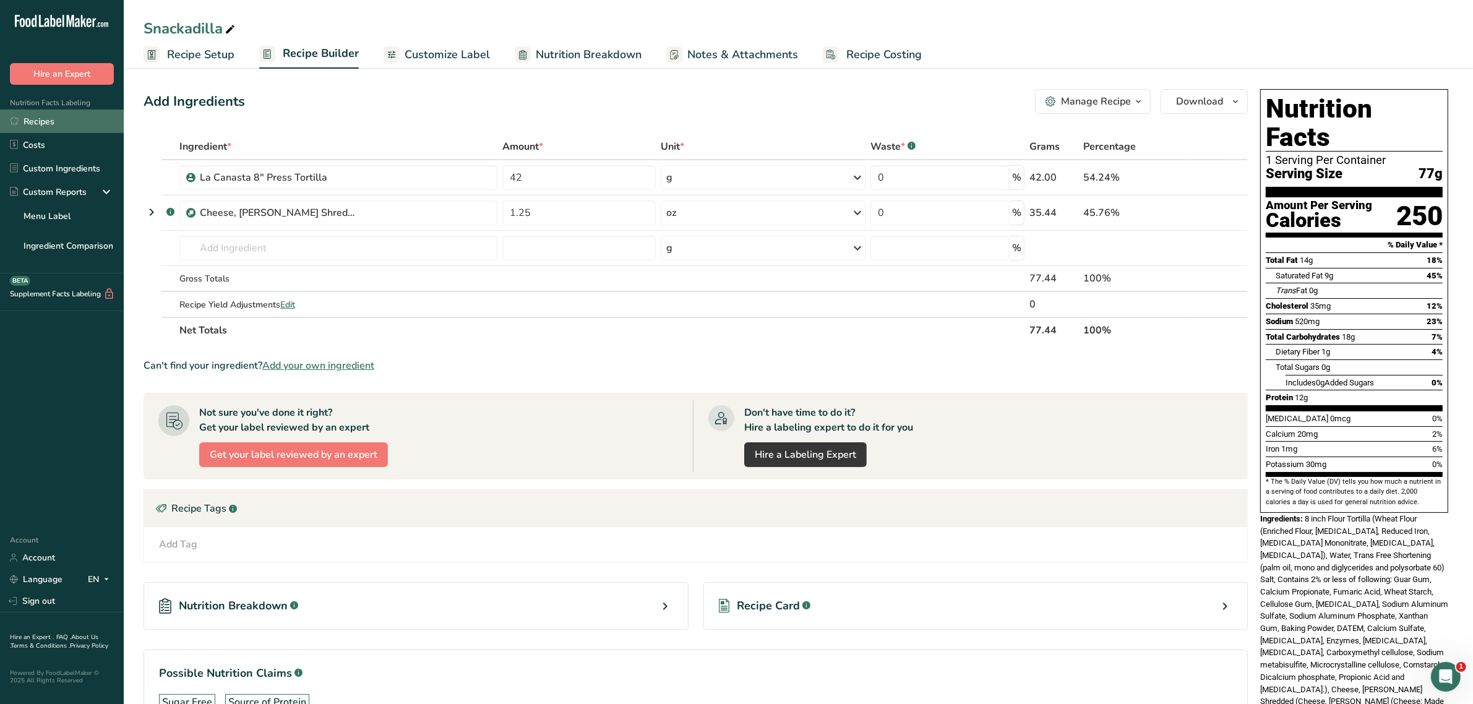
click at [45, 118] on link "Recipes" at bounding box center [62, 122] width 124 height 24
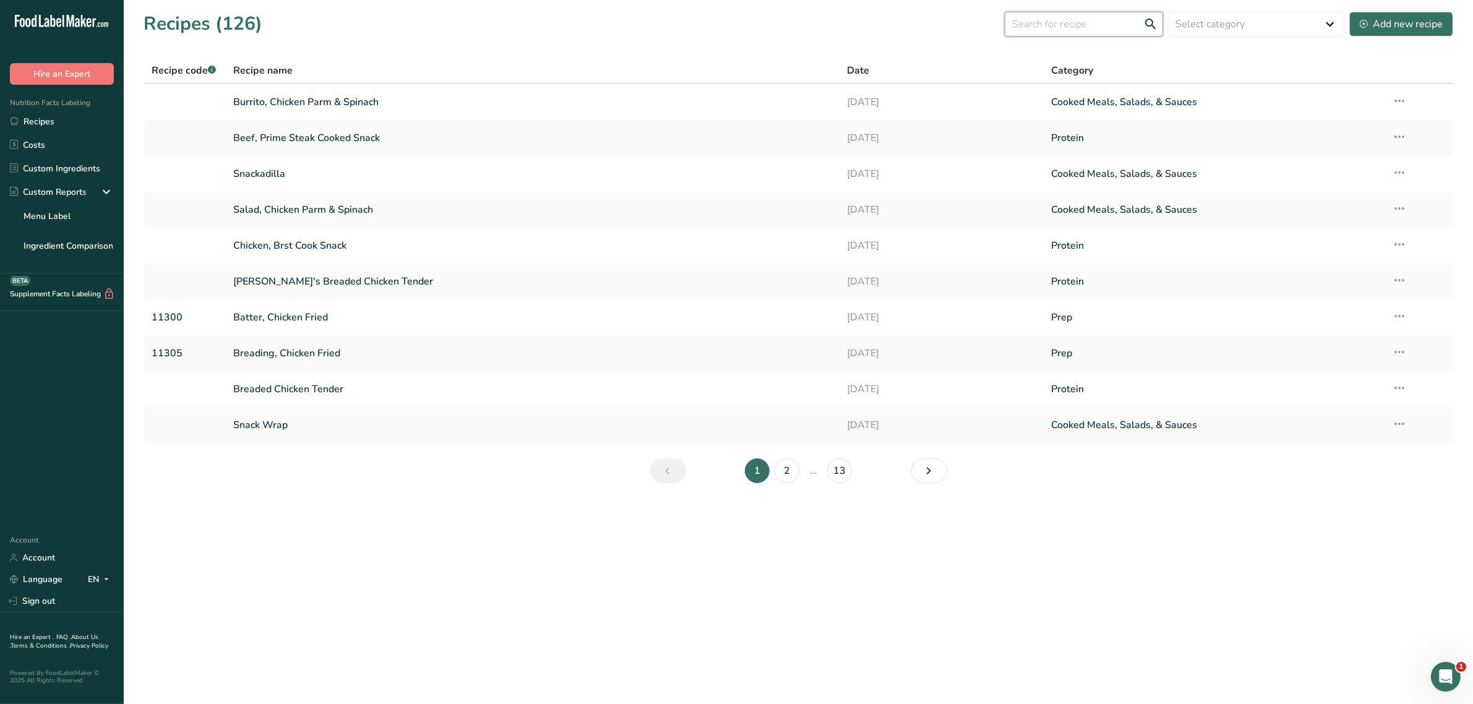
click at [1069, 30] on input "text" at bounding box center [1084, 24] width 158 height 25
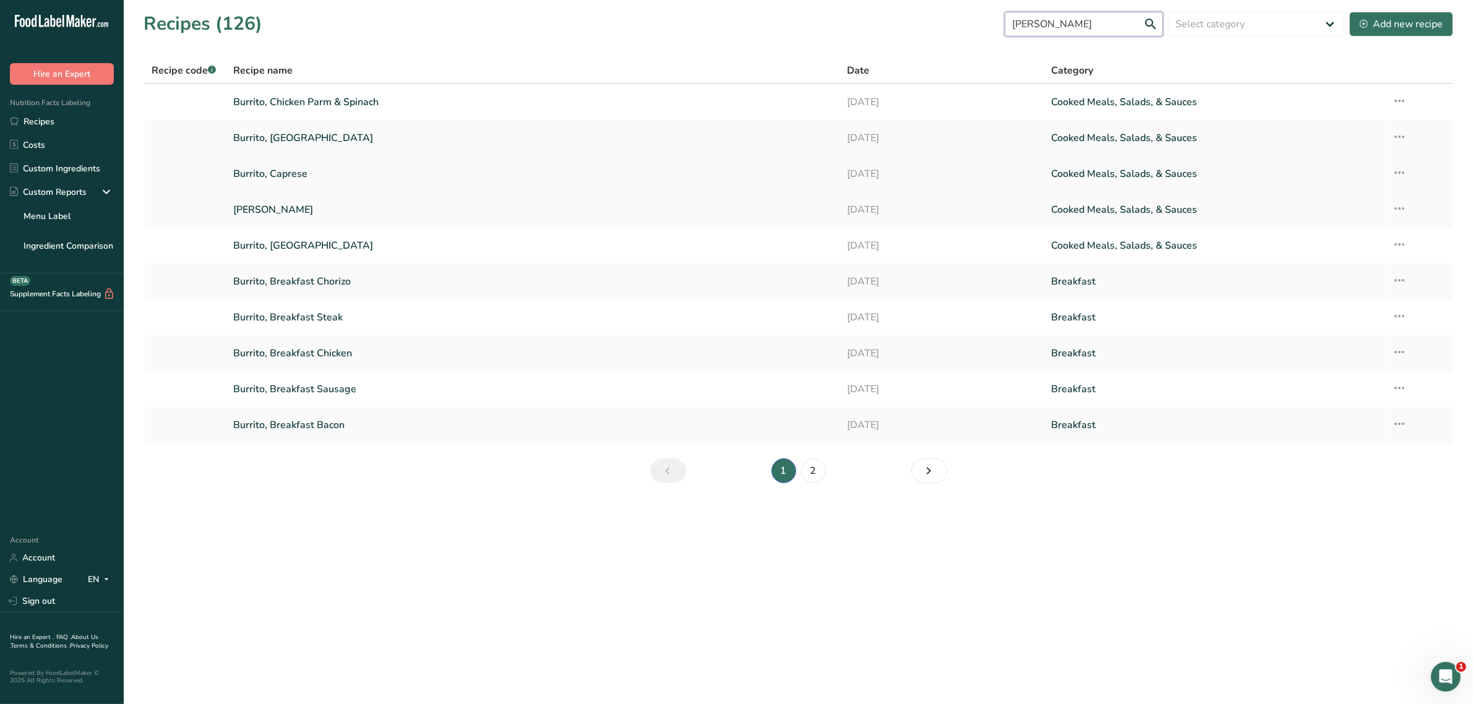
type input "[PERSON_NAME]"
click at [277, 173] on link "Burrito, Caprese" at bounding box center [532, 174] width 598 height 26
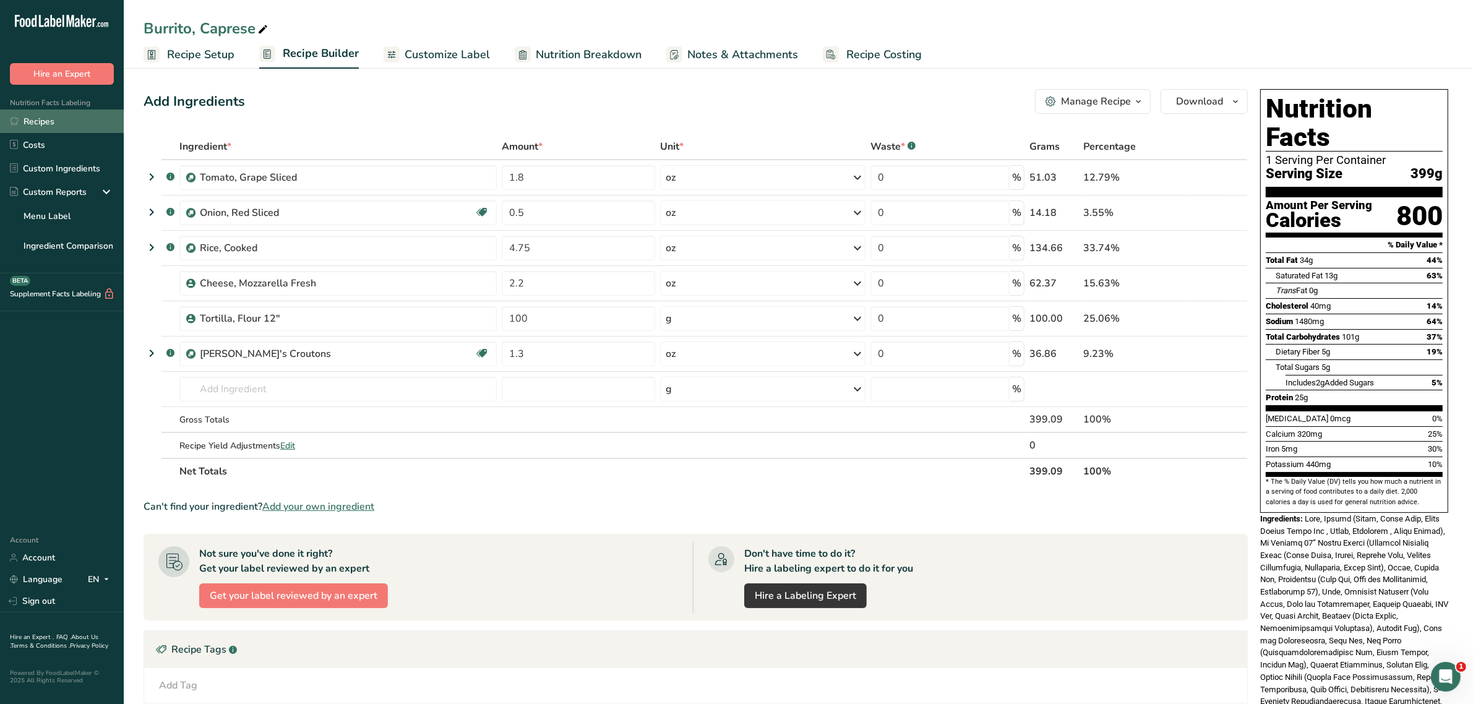
click at [61, 116] on link "Recipes" at bounding box center [62, 122] width 124 height 24
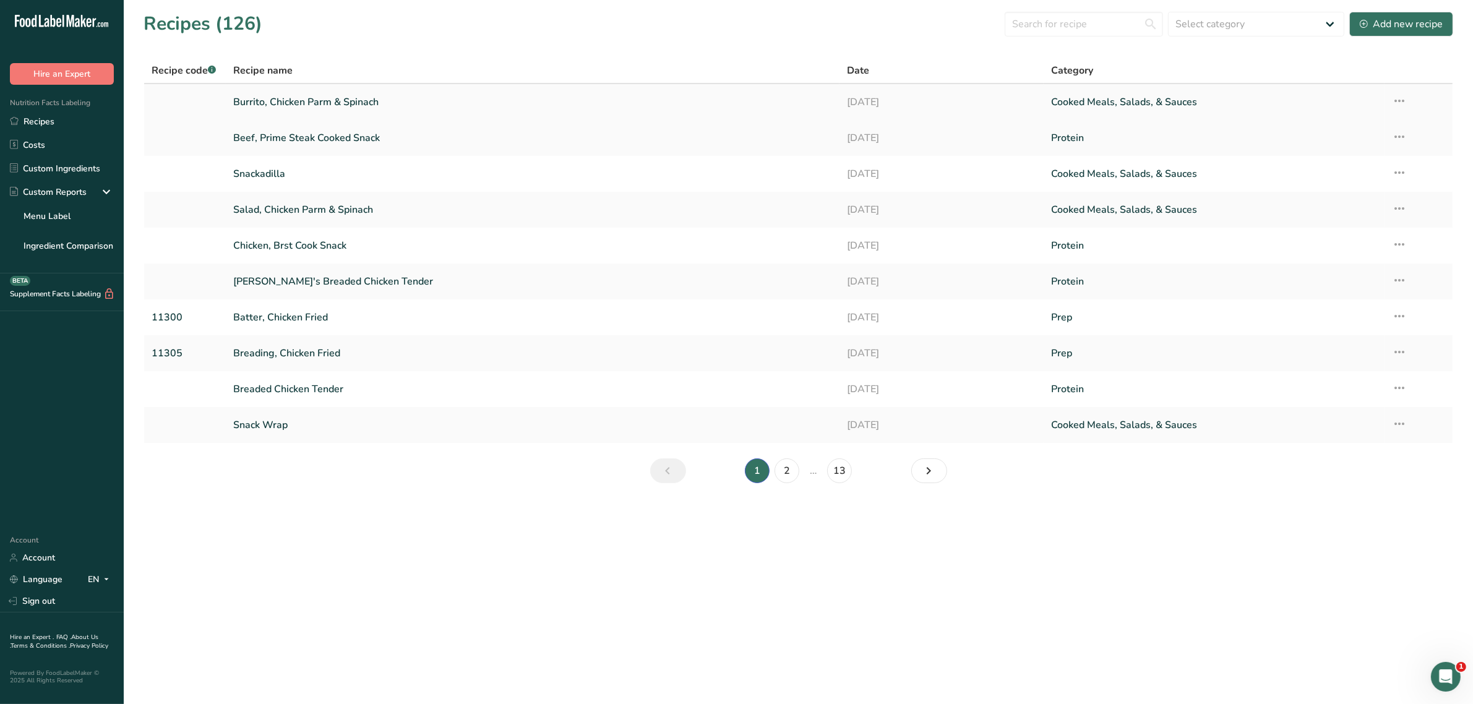
click at [369, 99] on link "Burrito, Chicken Parm & Spinach" at bounding box center [532, 102] width 598 height 26
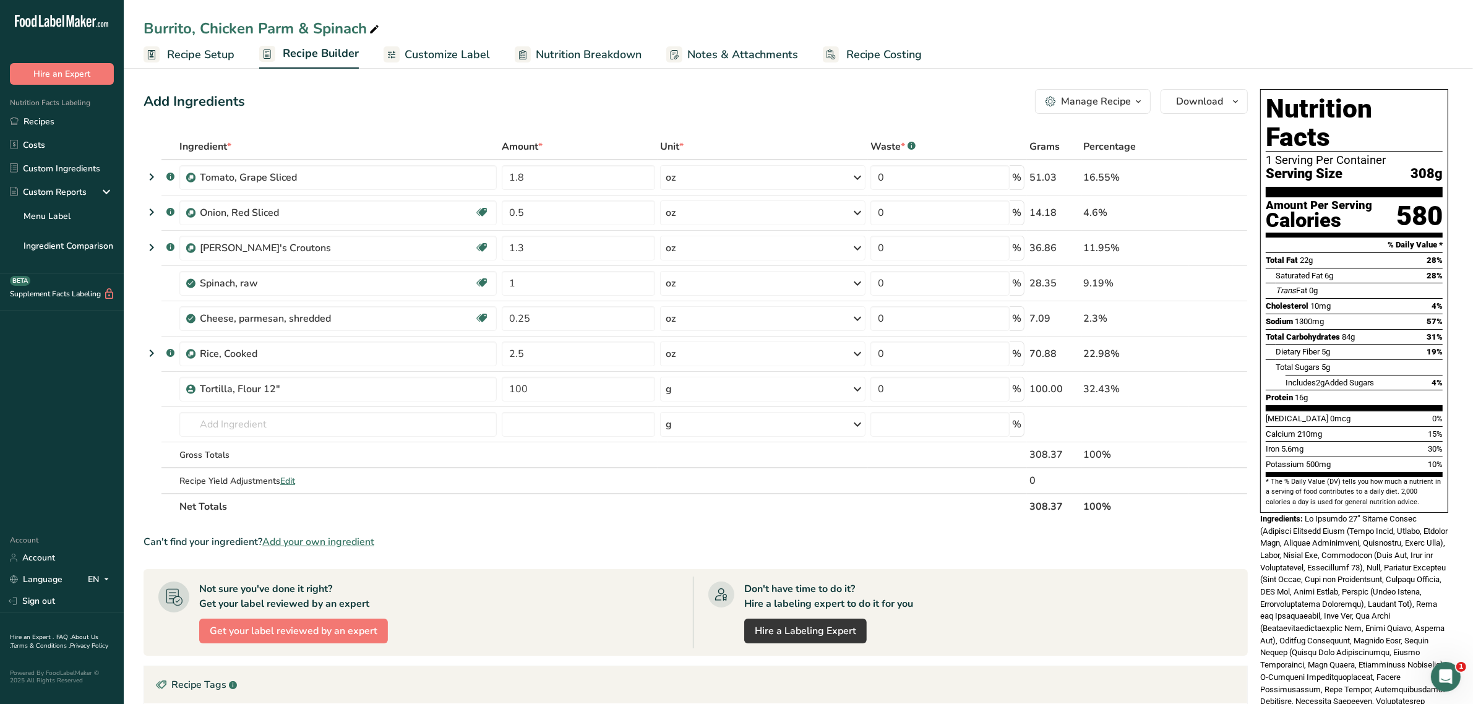
click at [1139, 102] on icon "button" at bounding box center [1139, 101] width 10 height 15
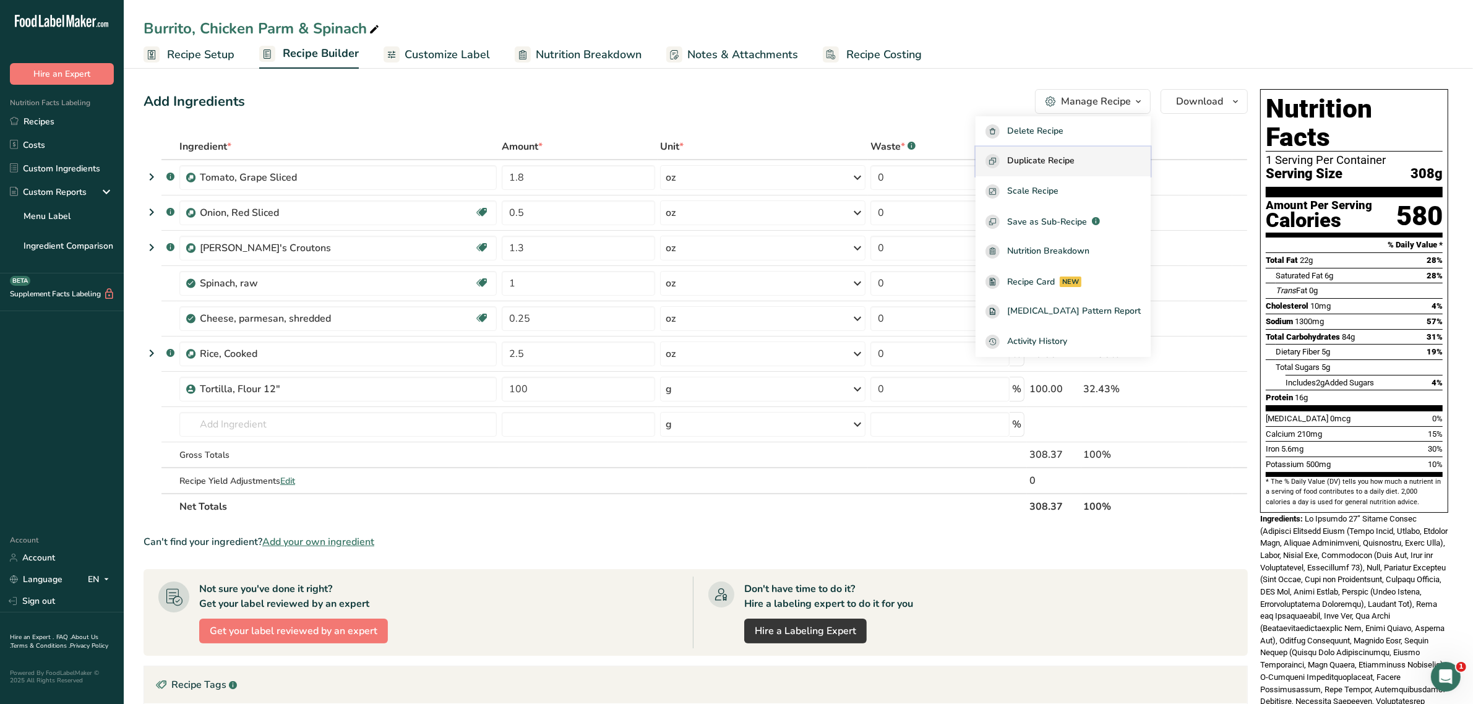
click at [1075, 158] on span "Duplicate Recipe" at bounding box center [1040, 161] width 67 height 14
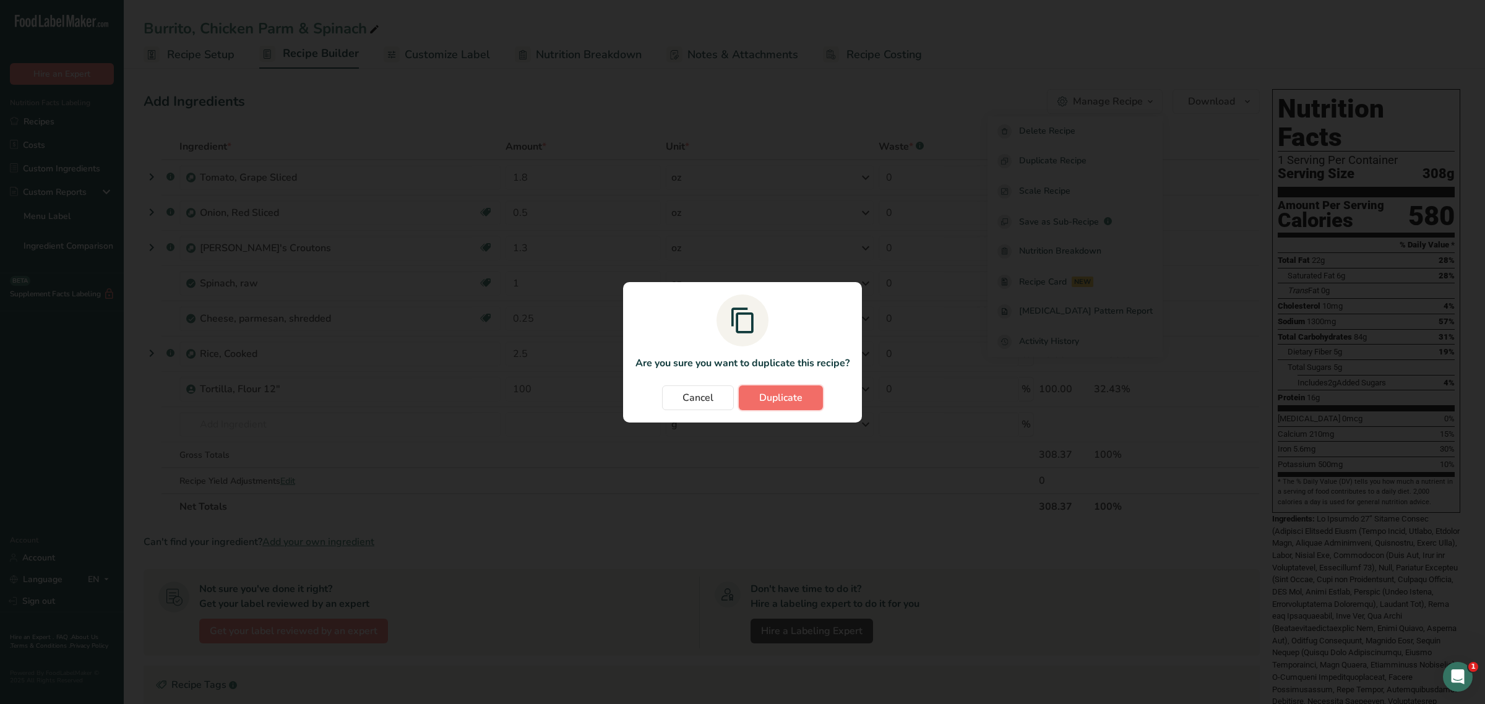
click at [809, 402] on button "Duplicate" at bounding box center [781, 398] width 84 height 25
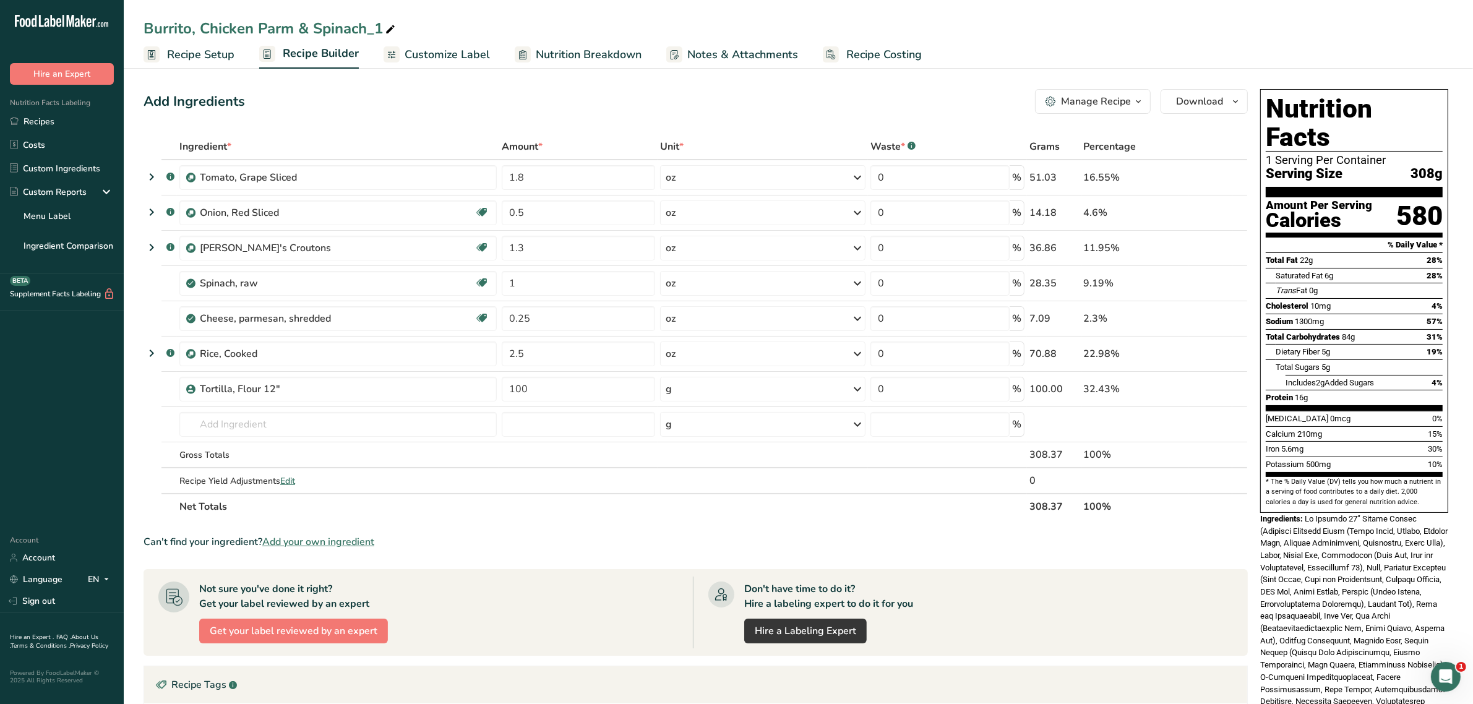
click at [390, 29] on icon at bounding box center [390, 29] width 11 height 17
drag, startPoint x: 191, startPoint y: 28, endPoint x: 155, endPoint y: 32, distance: 36.0
click at [155, 32] on input "Burrito, Chicken Parm & Spinach_1" at bounding box center [799, 28] width 1310 height 22
drag, startPoint x: 356, startPoint y: 28, endPoint x: 393, endPoint y: 28, distance: 36.5
click at [393, 28] on input "Bowl, Chicken Parm & Spinach_1" at bounding box center [799, 28] width 1310 height 22
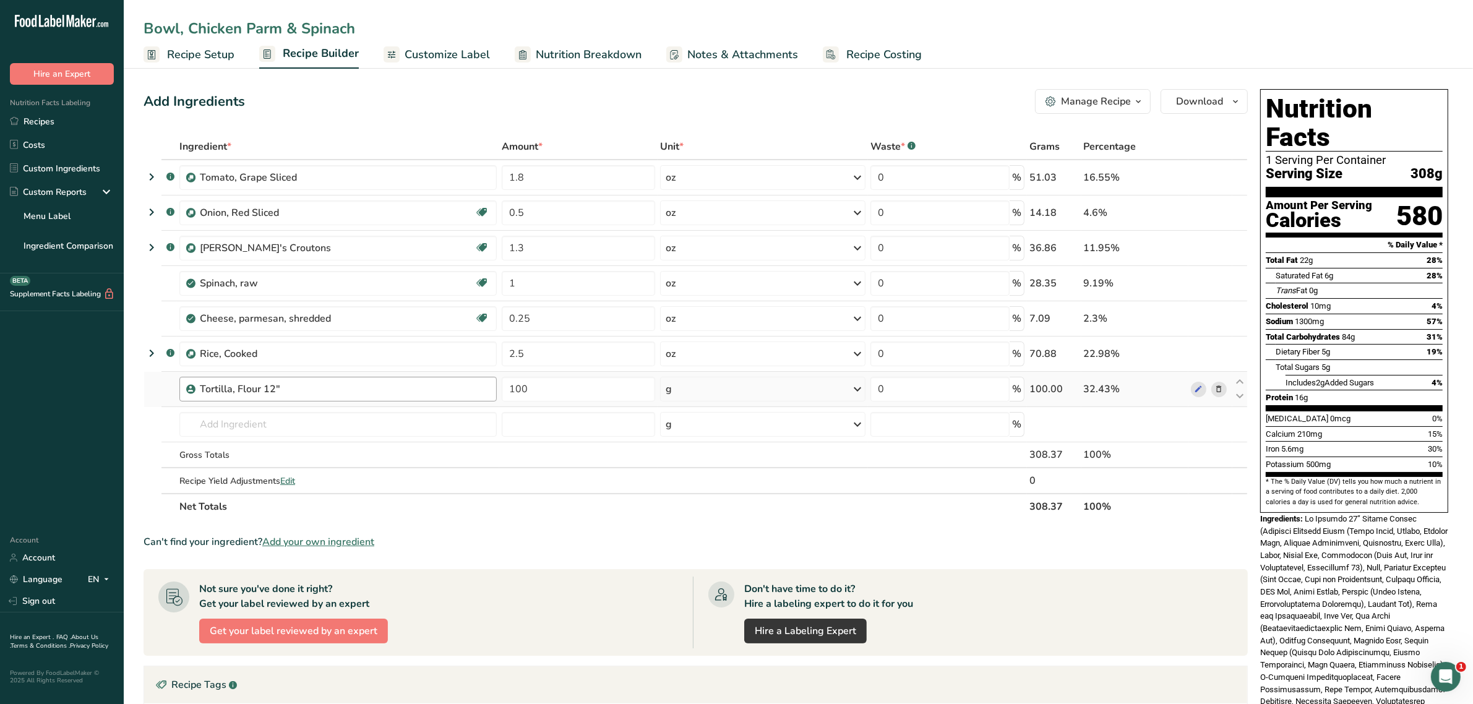
type input "Bowl, Chicken Parm & Spinach"
click at [378, 386] on div "Tortilla, Flour 12"" at bounding box center [345, 389] width 290 height 15
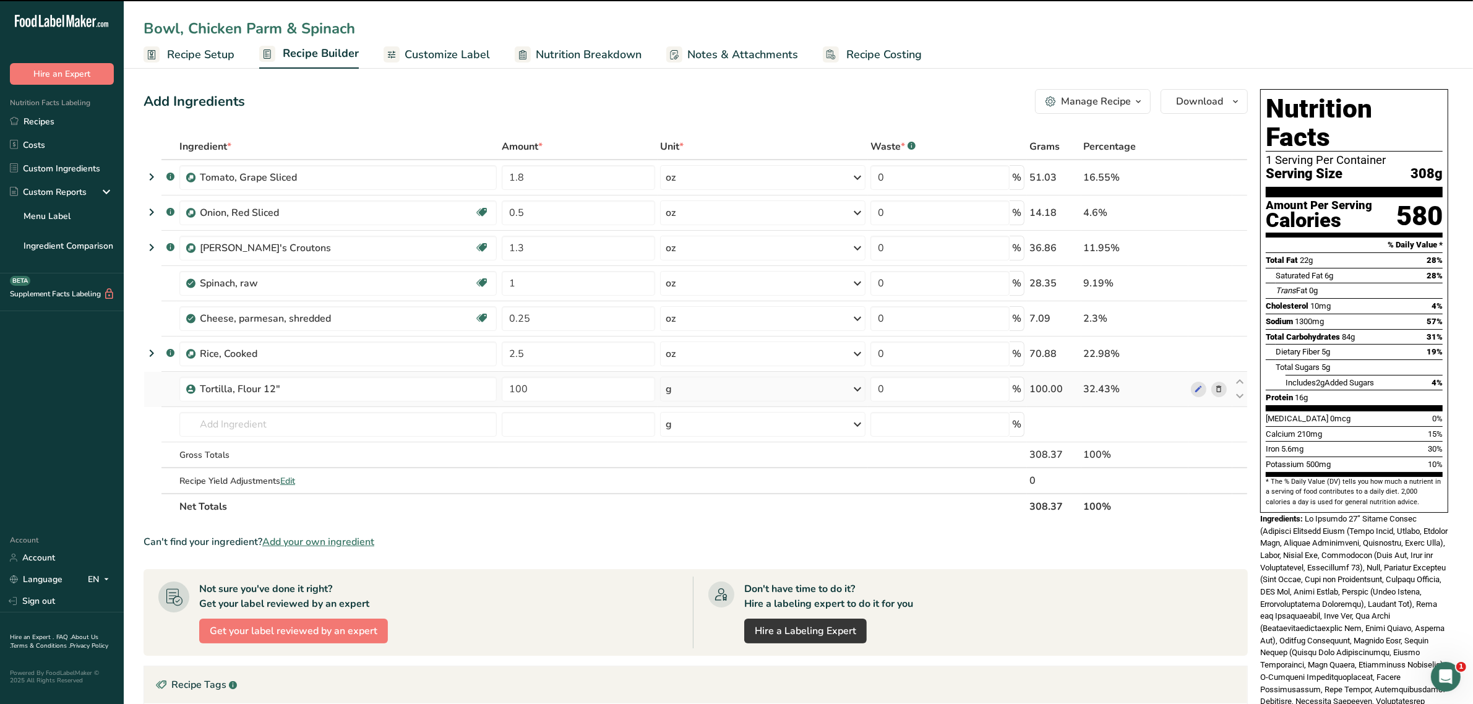
click at [1223, 387] on span at bounding box center [1219, 389] width 15 height 15
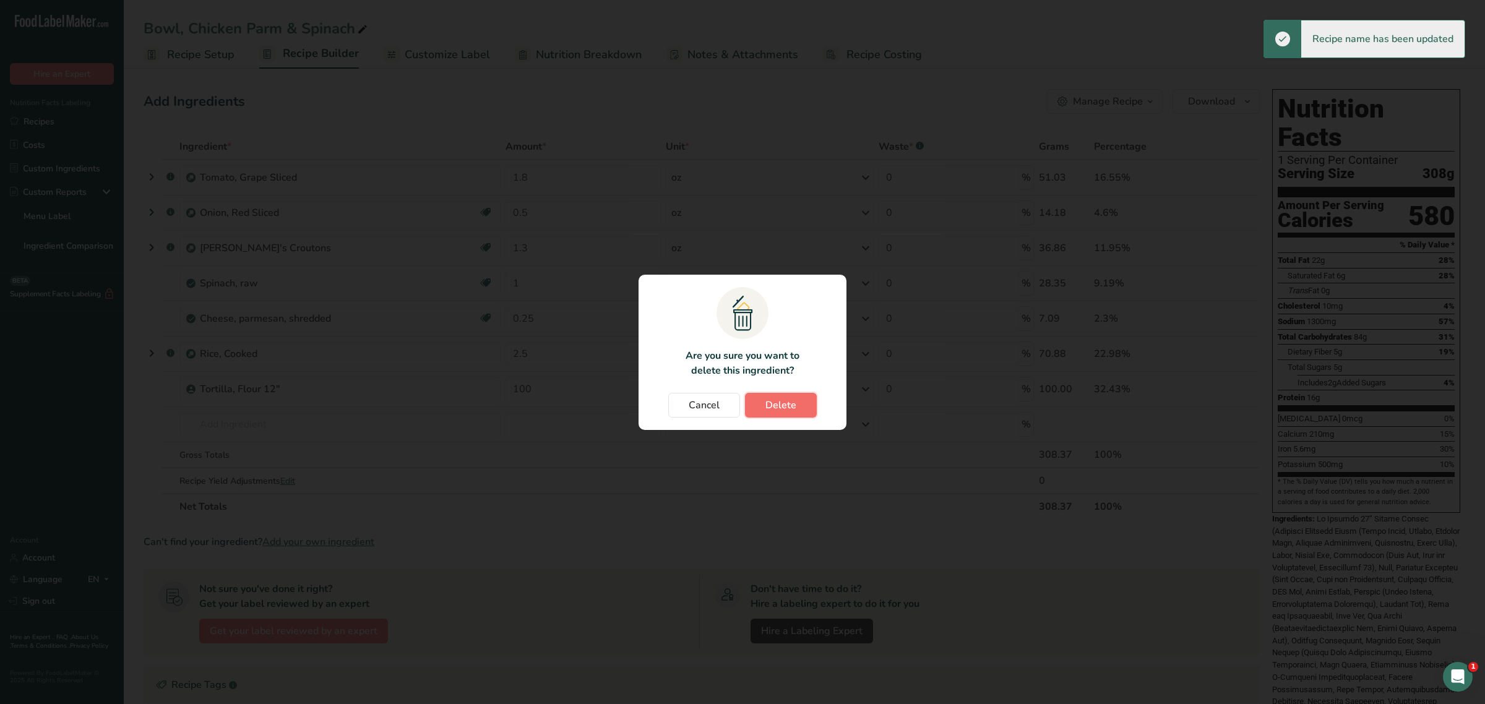
click at [792, 400] on span "Delete" at bounding box center [780, 405] width 31 height 15
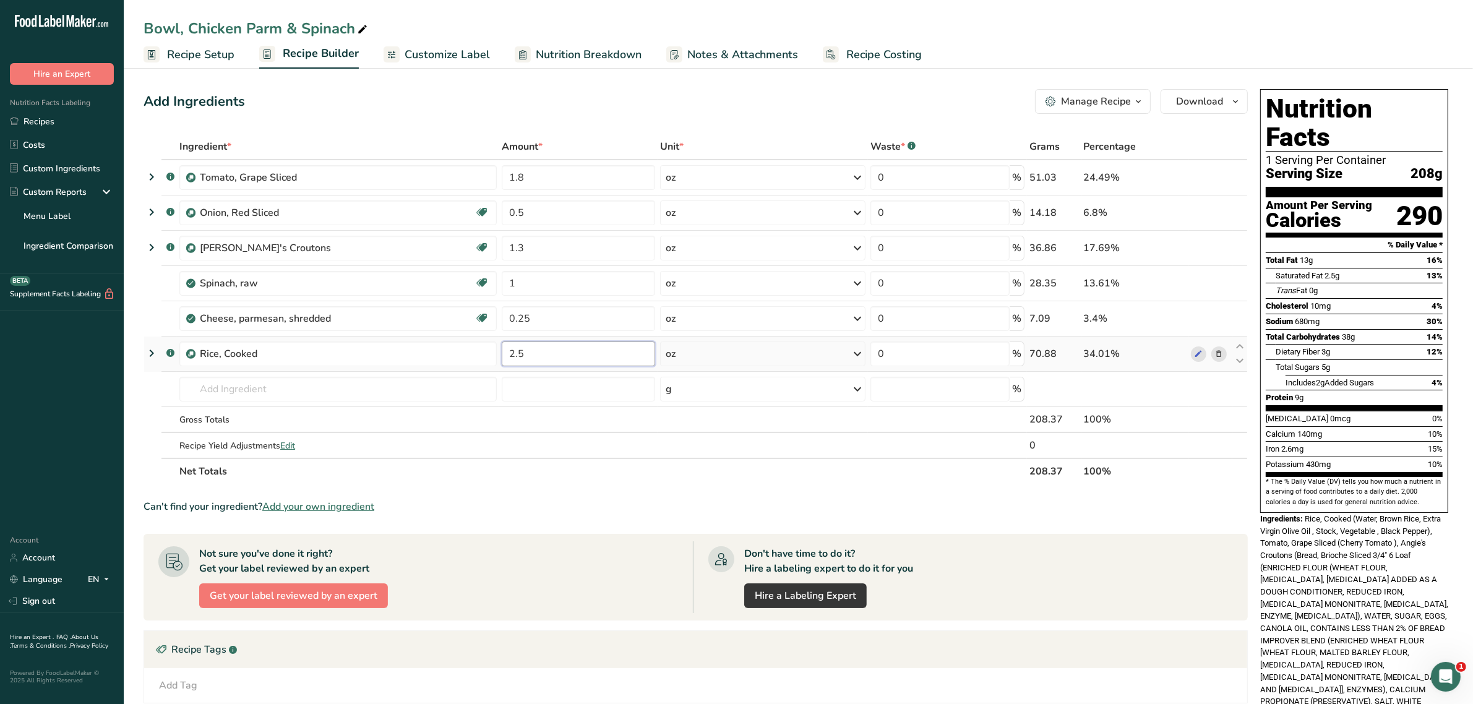
click at [551, 361] on input "2.5" at bounding box center [578, 354] width 153 height 25
type input "7"
click at [567, 317] on div "Ingredient * Amount * Unit * Waste * .a-a{fill:#347362;}.b-a{fill:#fff;} Grams …" at bounding box center [696, 309] width 1105 height 351
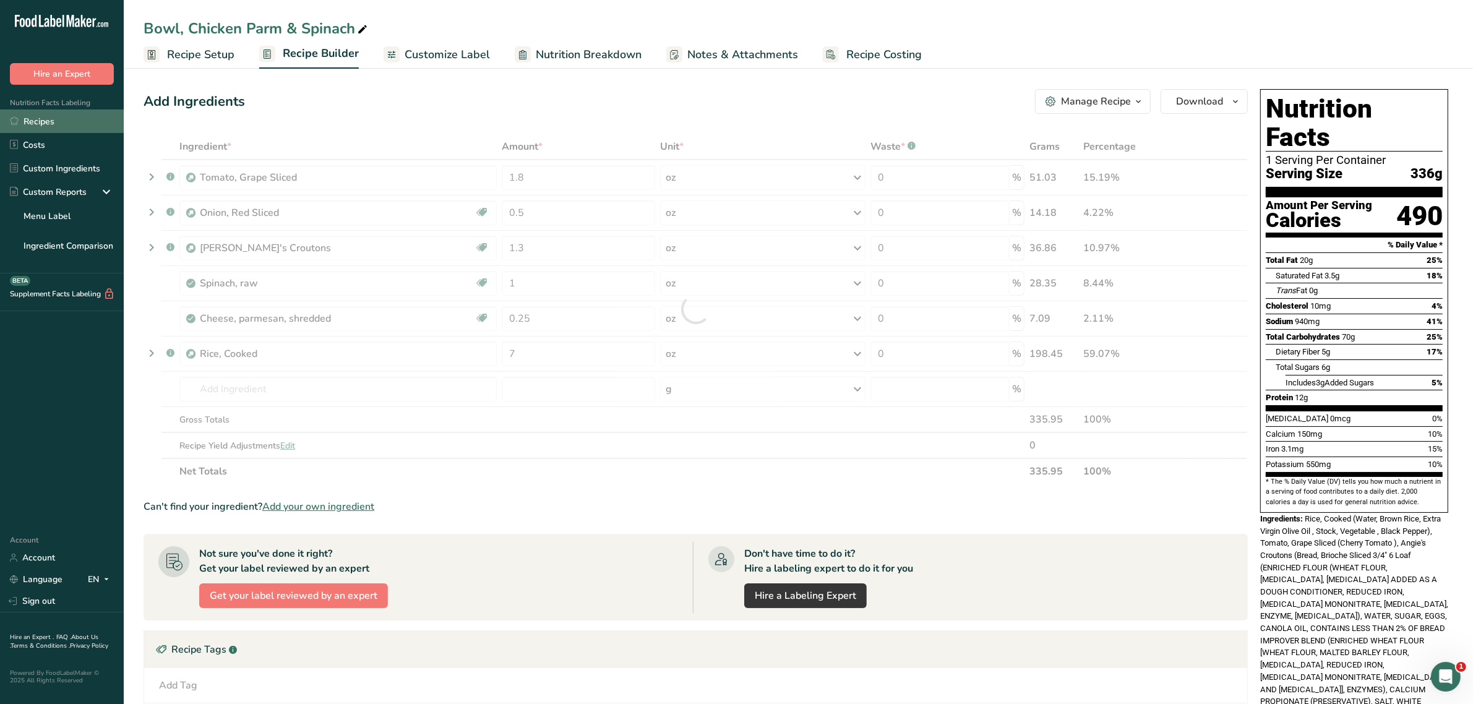
click at [63, 118] on link "Recipes" at bounding box center [62, 122] width 124 height 24
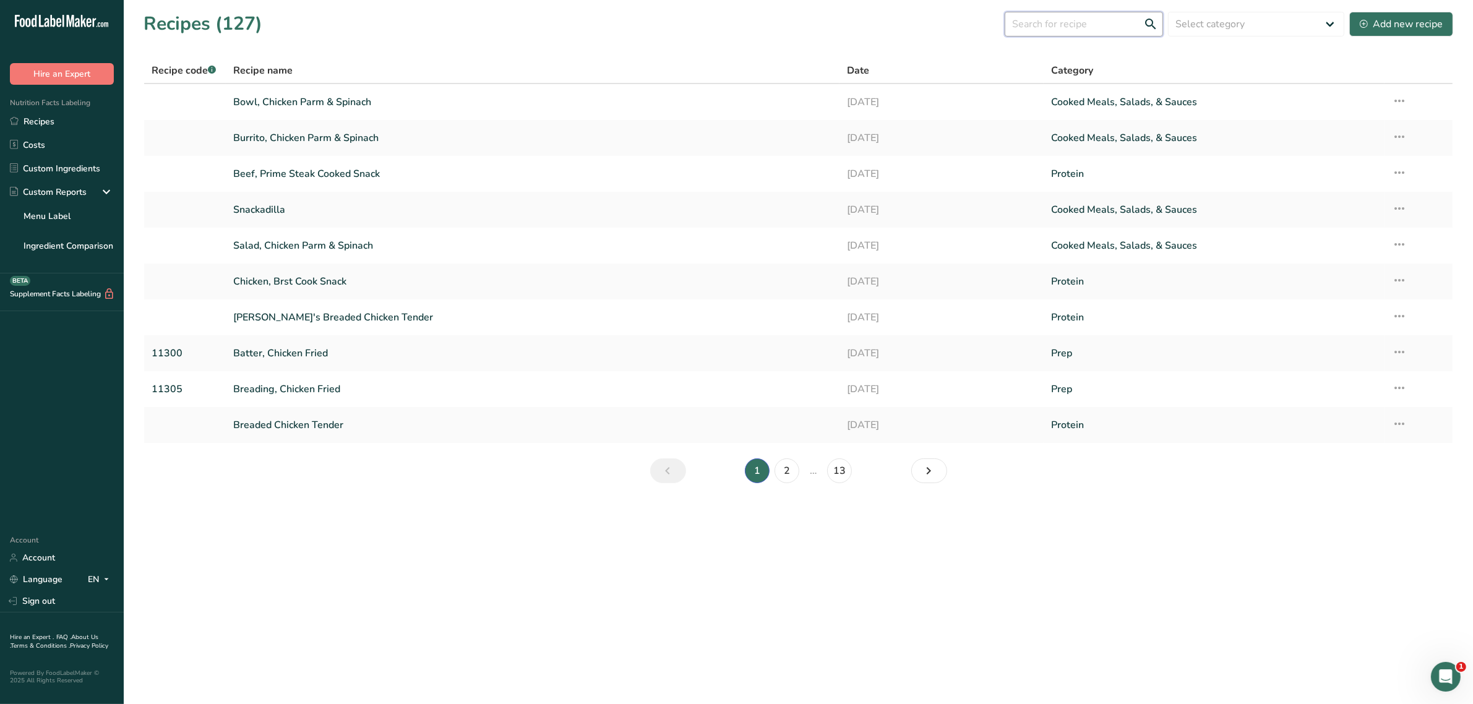
click at [1043, 22] on input "text" at bounding box center [1084, 24] width 158 height 25
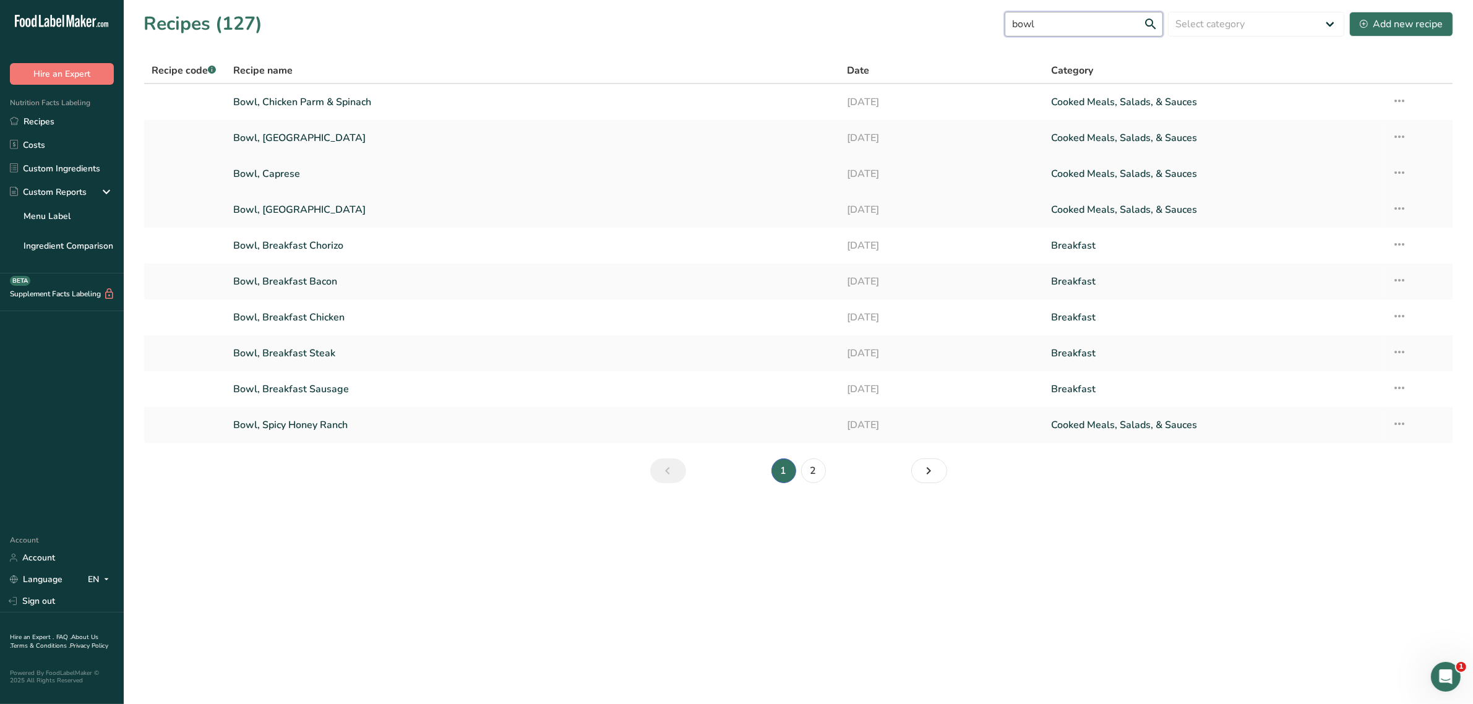
type input "bowl"
click at [292, 171] on link "Bowl, Caprese" at bounding box center [532, 174] width 598 height 26
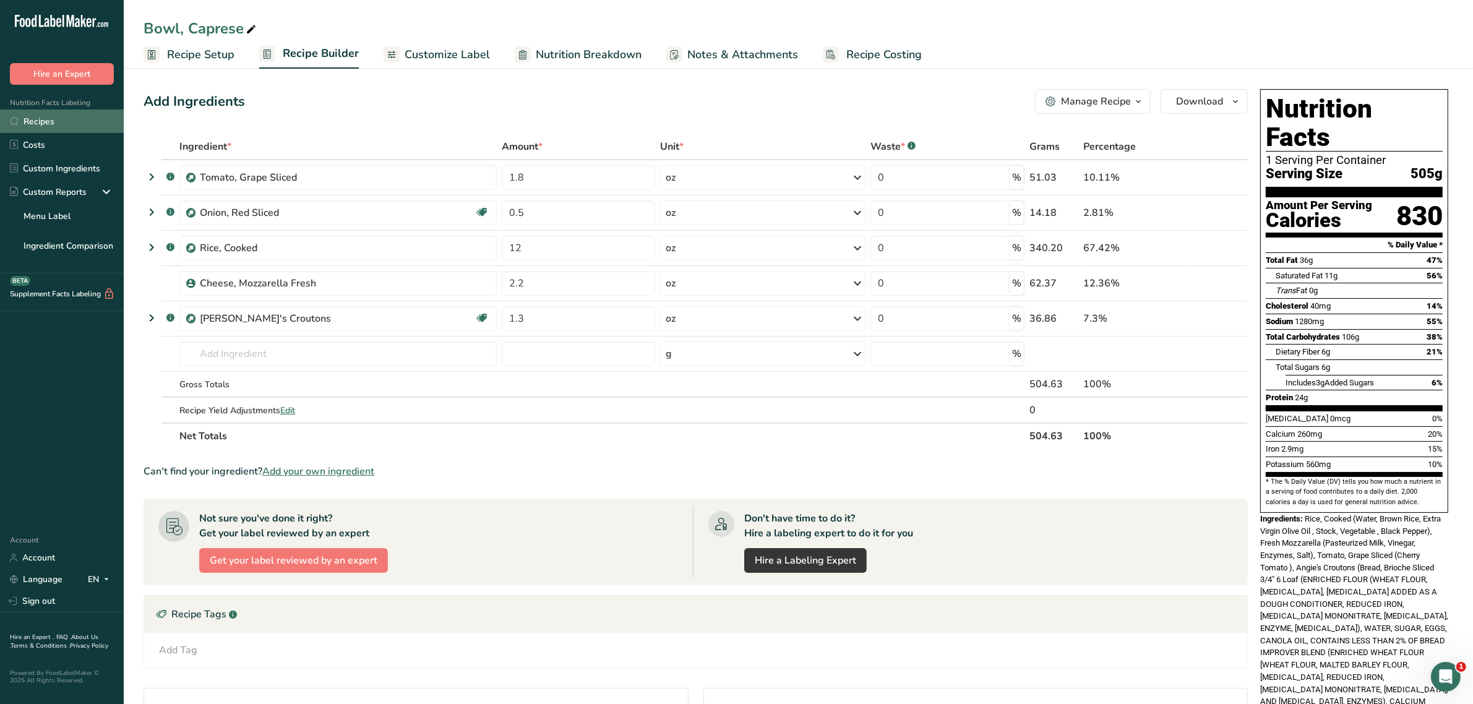
click at [62, 127] on link "Recipes" at bounding box center [62, 122] width 124 height 24
